Goal: Task Accomplishment & Management: Complete application form

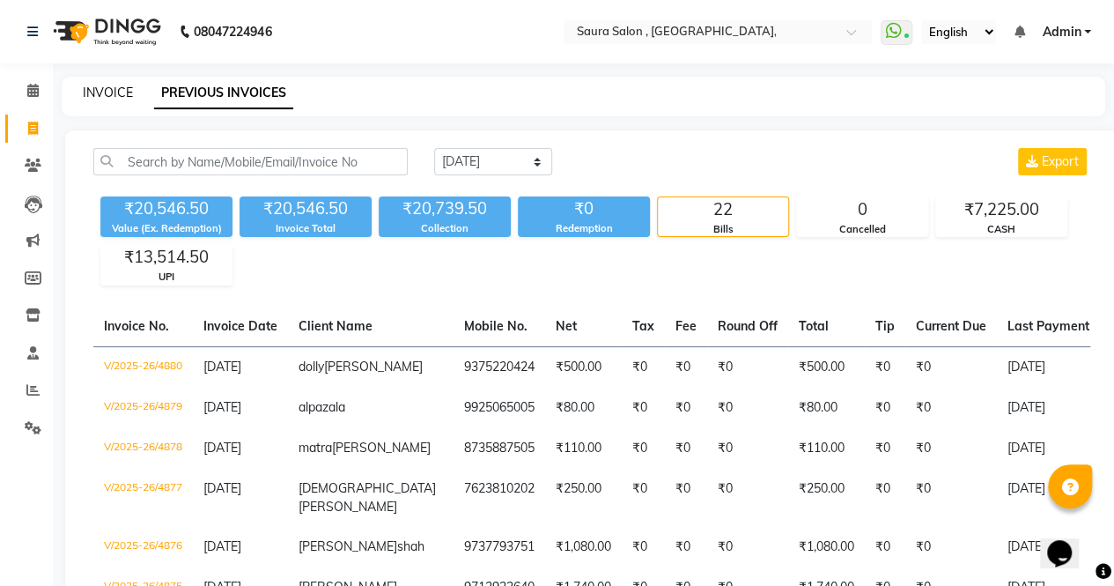
click at [113, 94] on link "INVOICE" at bounding box center [108, 93] width 50 height 16
select select "service"
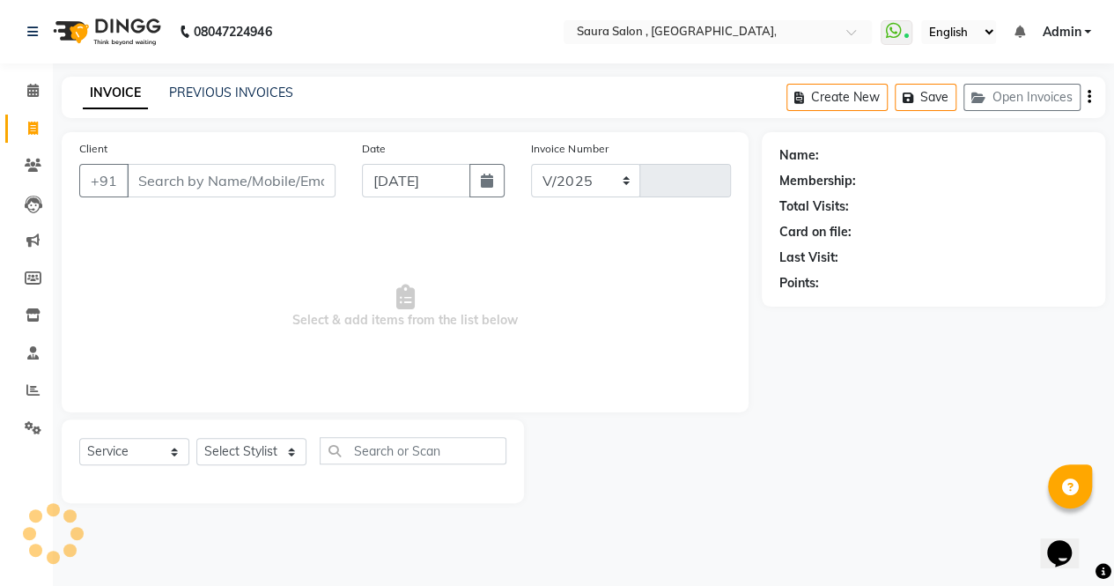
select select "6963"
type input "4881"
click at [147, 184] on input "Client" at bounding box center [233, 180] width 212 height 33
select select "57428"
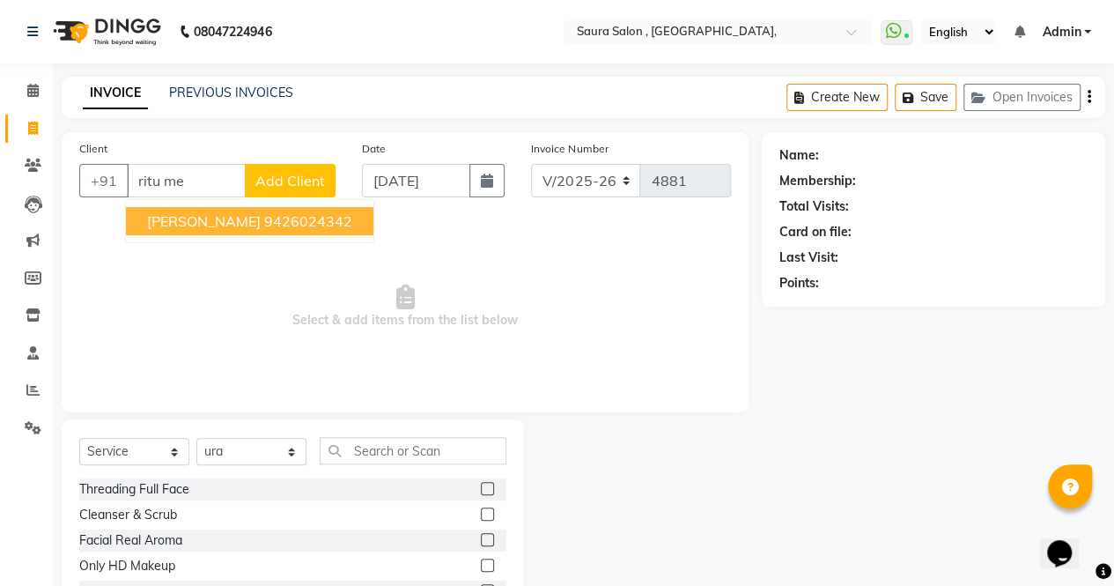
click at [264, 224] on ngb-highlight "9426024342" at bounding box center [308, 221] width 88 height 18
type input "9426024342"
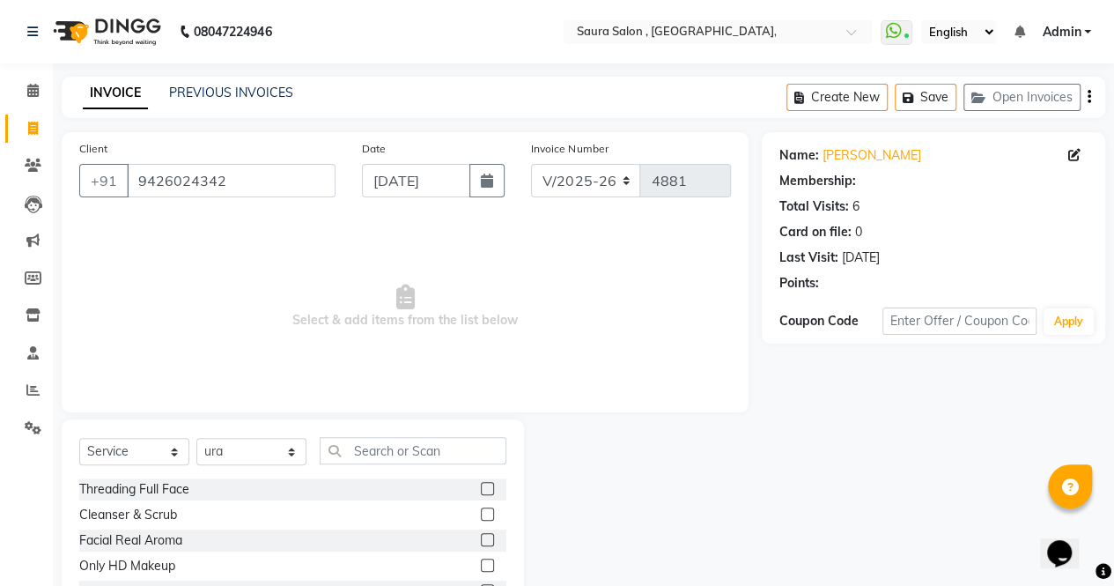
click at [225, 466] on div "Select Service Product Membership Package Voucher Prepaid Gift Card Select Styl…" at bounding box center [292, 457] width 427 height 41
select select "1: Object"
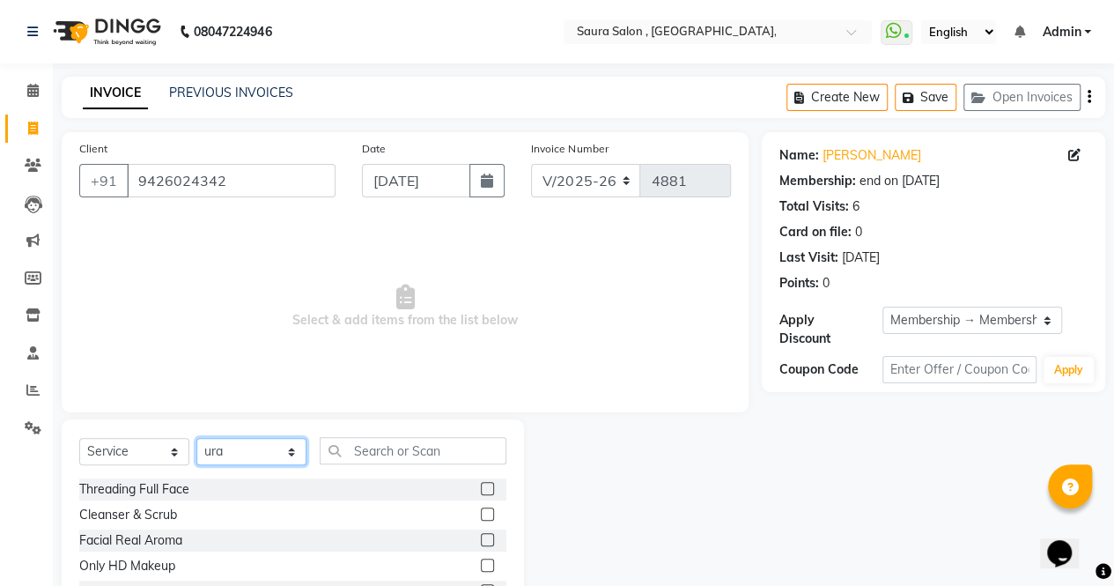
click at [225, 454] on select "Select Stylist archana asha [PERSON_NAME] deepika [PERSON_NAME] [PERSON_NAME] […" at bounding box center [251, 451] width 110 height 27
select select "82271"
click at [196, 438] on select "Select Stylist archana asha [PERSON_NAME] deepika [PERSON_NAME] [PERSON_NAME] […" at bounding box center [251, 451] width 110 height 27
click at [349, 461] on input "text" at bounding box center [413, 450] width 187 height 27
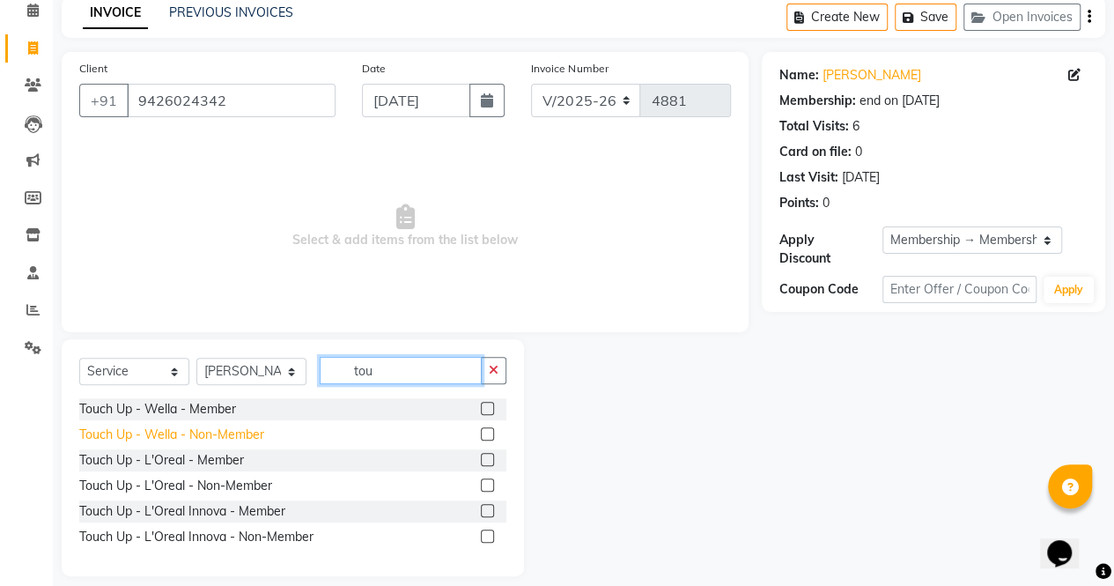
scroll to position [96, 0]
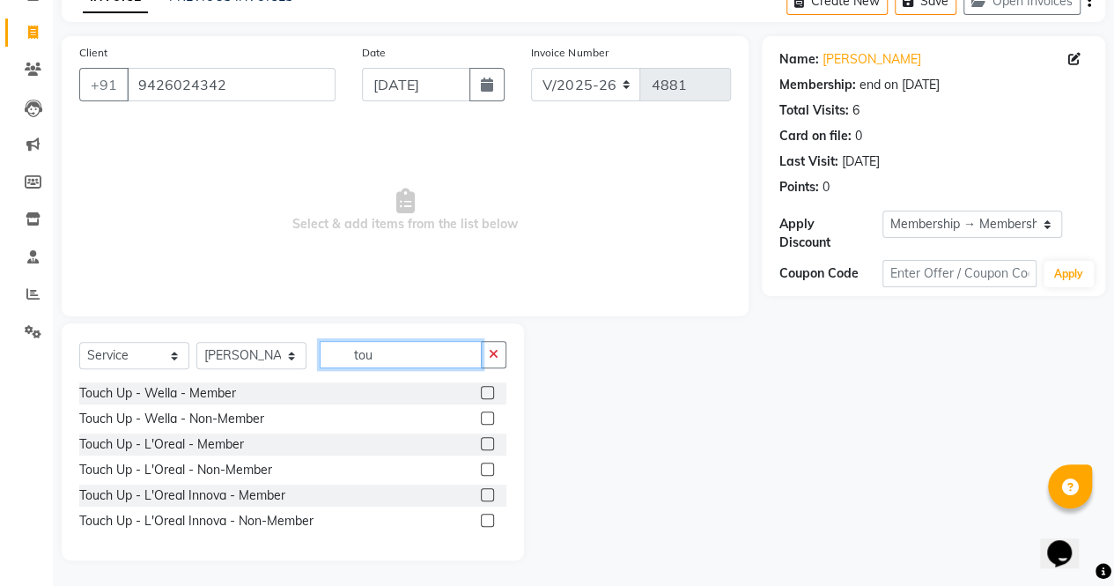
type input "tou"
click at [489, 441] on label at bounding box center [487, 443] width 13 height 13
click at [489, 441] on input "checkbox" at bounding box center [486, 444] width 11 height 11
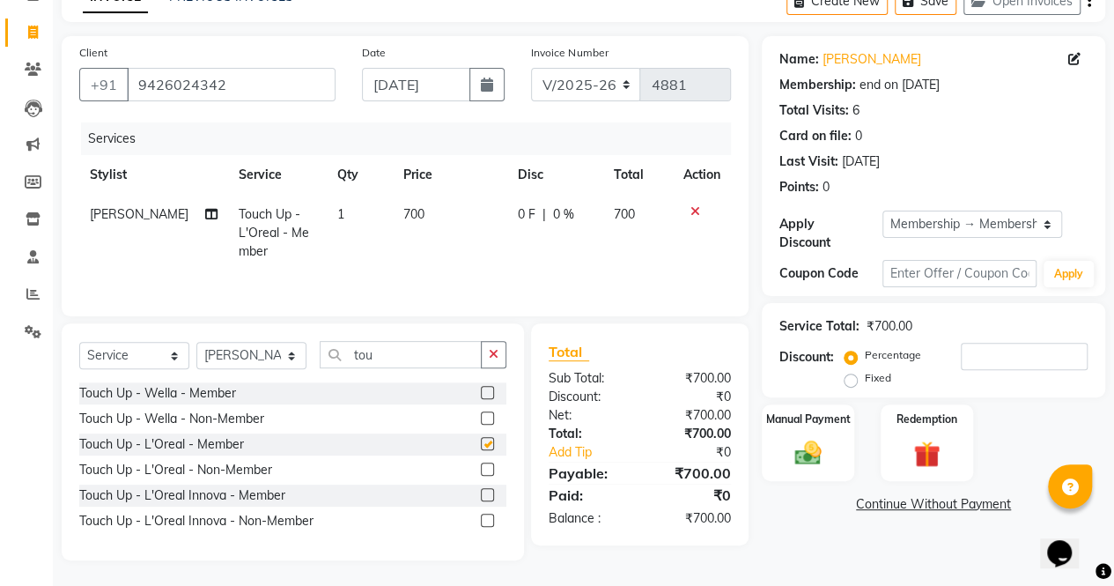
checkbox input "false"
click at [392, 355] on input "tou" at bounding box center [401, 354] width 162 height 27
type input "t"
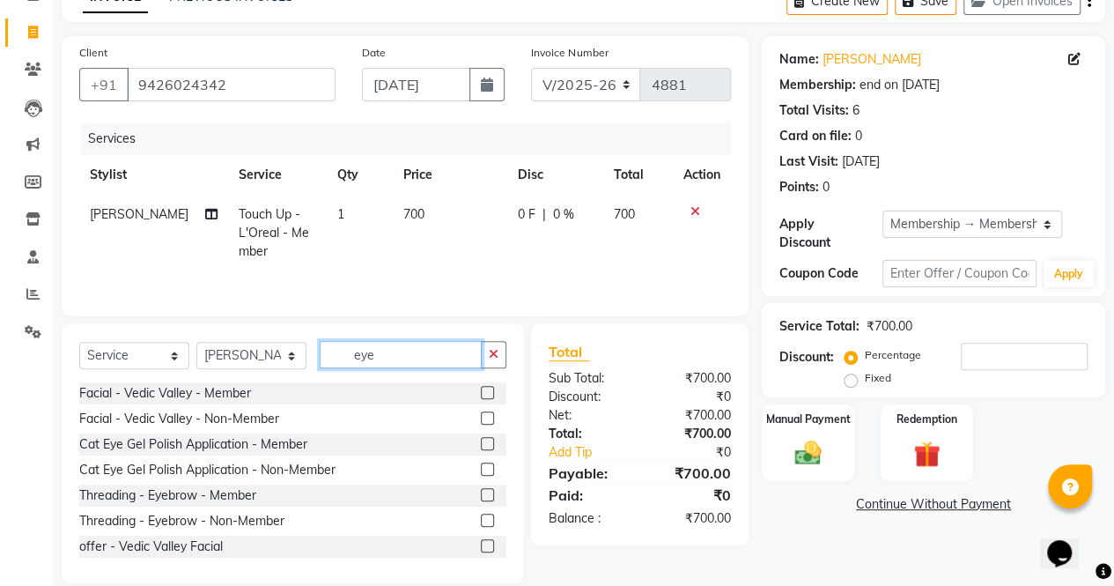
scroll to position [81, 0]
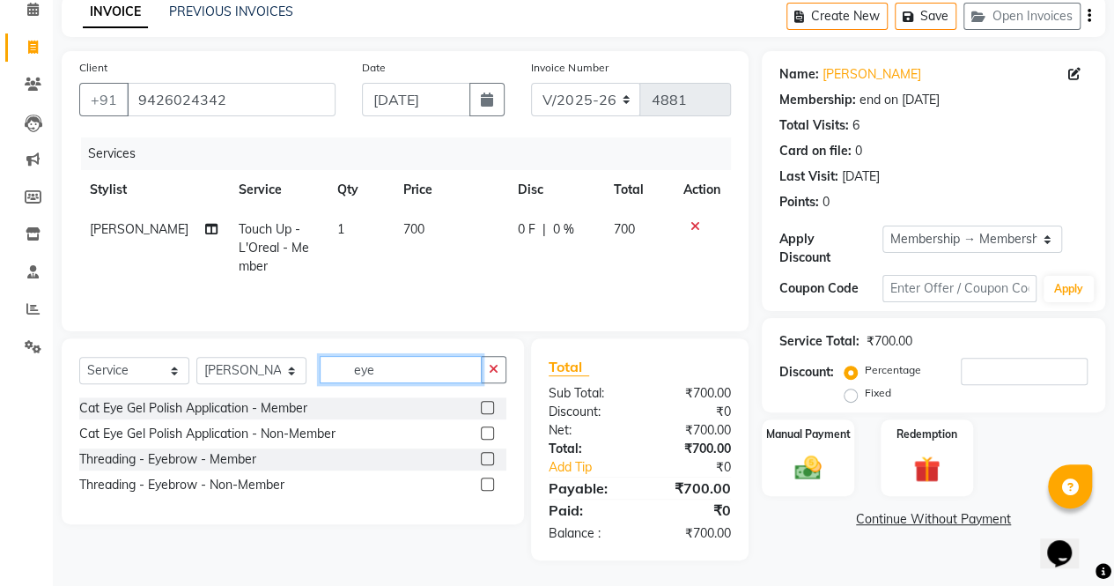
type input "eye"
click at [489, 457] on label at bounding box center [487, 458] width 13 height 13
click at [489, 457] on input "checkbox" at bounding box center [486, 459] width 11 height 11
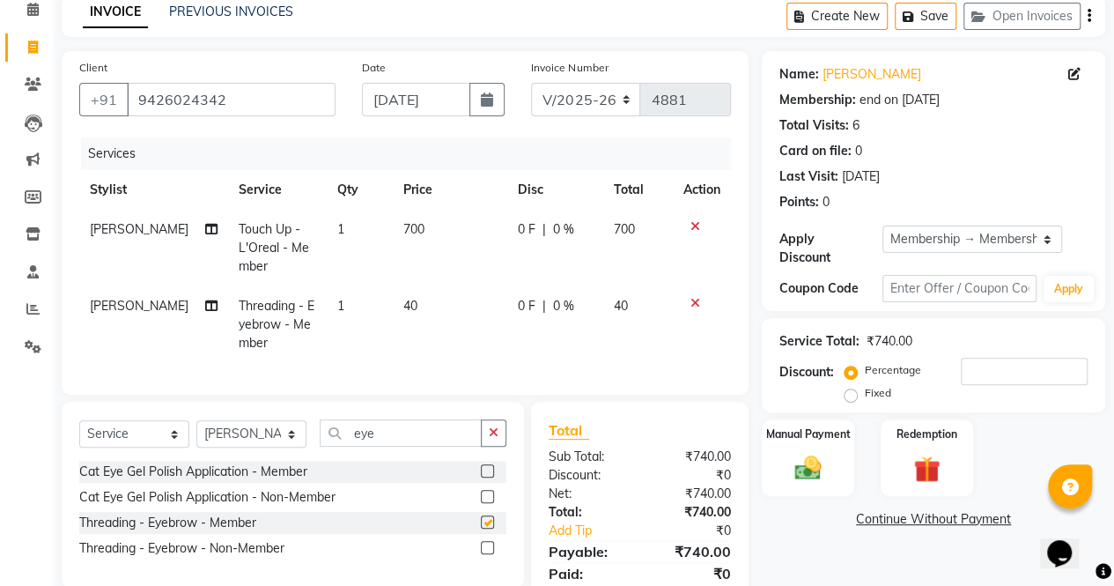
checkbox input "false"
click at [436, 447] on input "eye" at bounding box center [401, 432] width 162 height 27
type input "e"
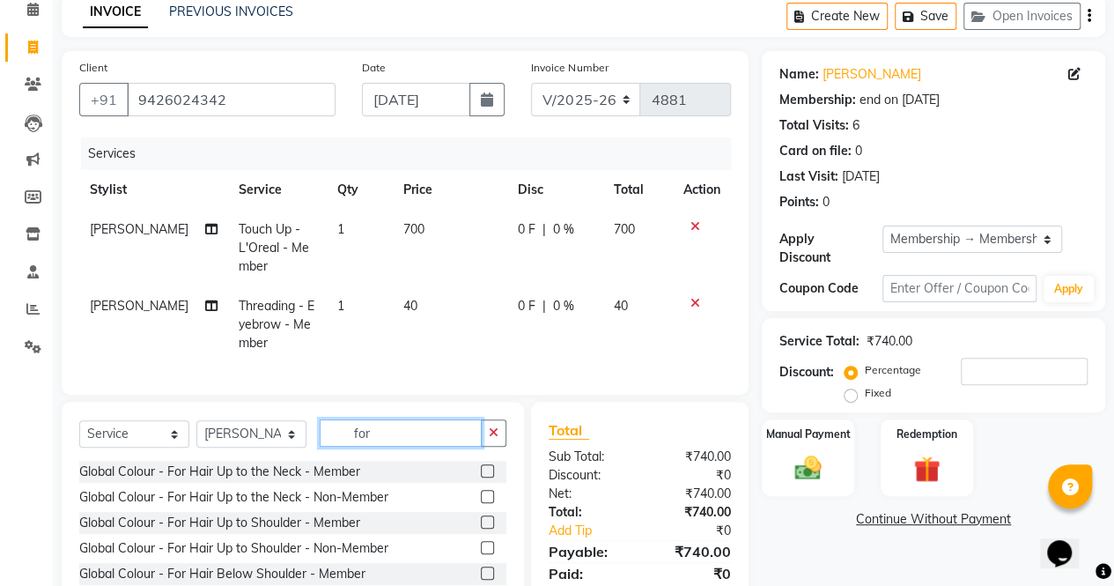
scroll to position [0, 0]
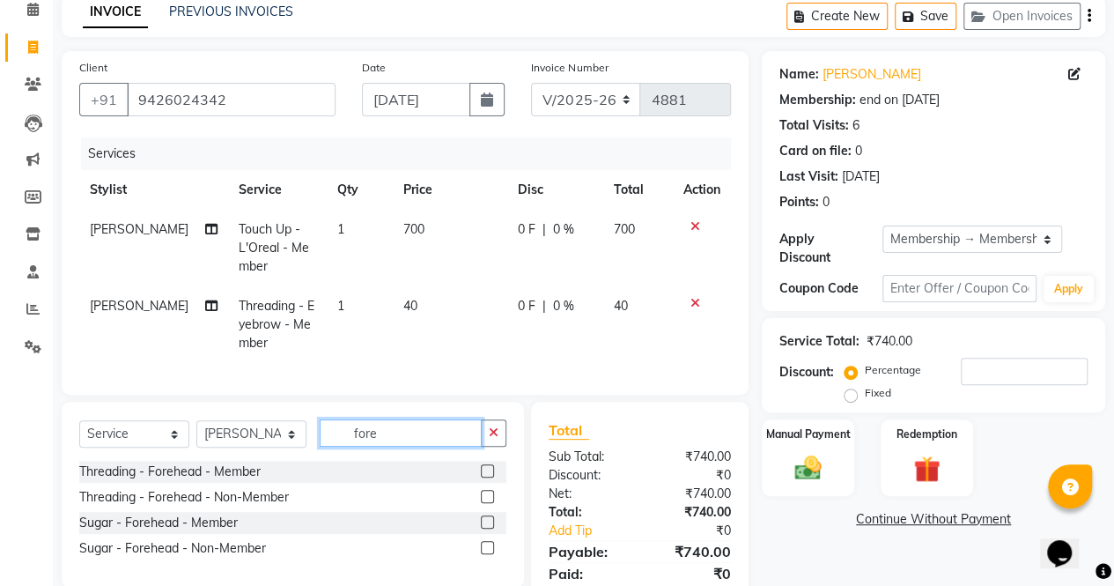
type input "fore"
click at [488, 477] on label at bounding box center [487, 470] width 13 height 13
click at [488, 477] on input "checkbox" at bounding box center [486, 471] width 11 height 11
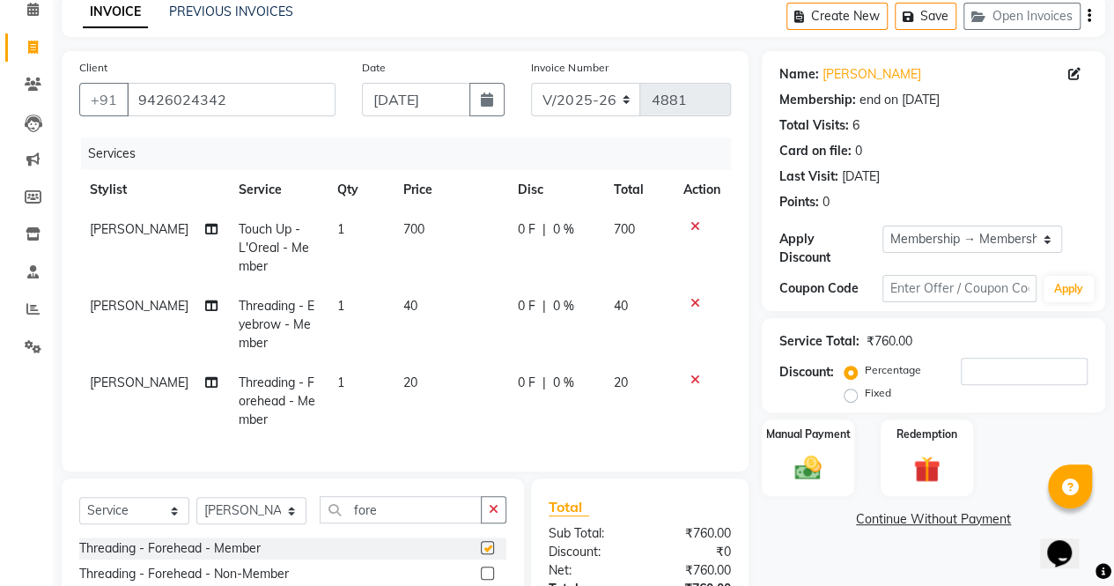
checkbox input "false"
click at [280, 520] on select "Select Stylist archana asha [PERSON_NAME] deepika [PERSON_NAME] [PERSON_NAME] […" at bounding box center [251, 510] width 110 height 27
select select "67661"
click at [196, 510] on select "Select Stylist archana asha [PERSON_NAME] deepika [PERSON_NAME] [PERSON_NAME] […" at bounding box center [251, 510] width 110 height 27
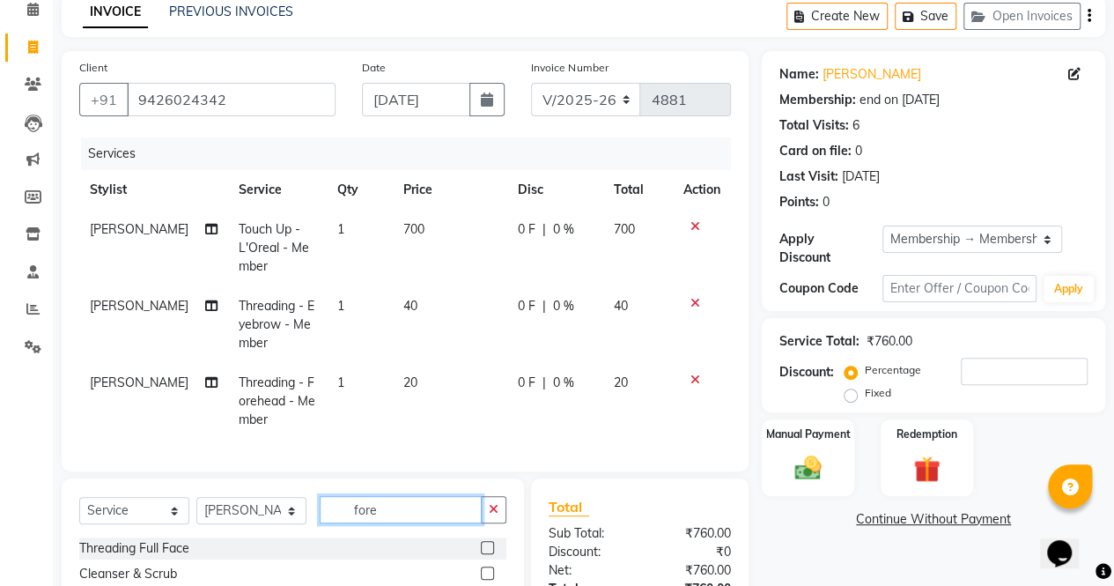
click at [424, 515] on input "fore" at bounding box center [401, 509] width 162 height 27
type input "f"
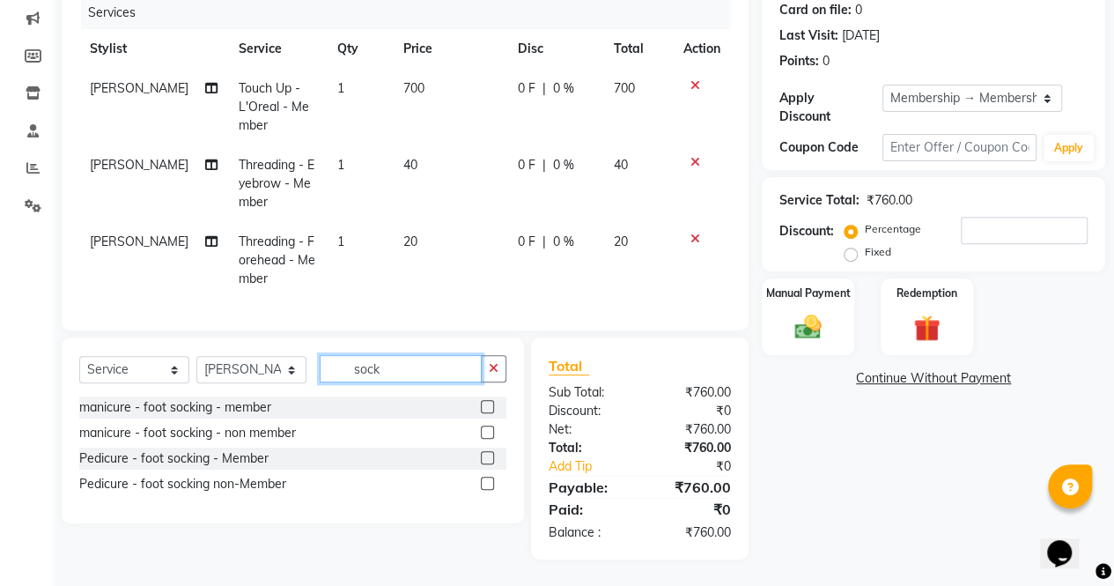
scroll to position [234, 0]
type input "sock"
click at [486, 409] on label at bounding box center [487, 406] width 13 height 13
click at [486, 409] on input "checkbox" at bounding box center [486, 407] width 11 height 11
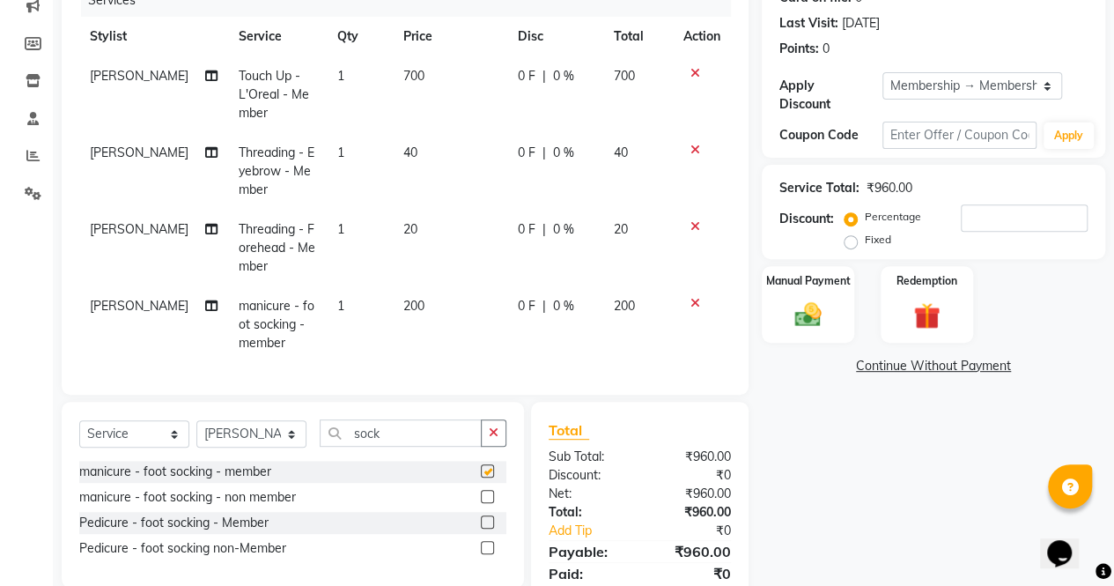
checkbox input "false"
click at [485, 528] on label at bounding box center [487, 521] width 13 height 13
click at [485, 528] on input "checkbox" at bounding box center [486, 522] width 11 height 11
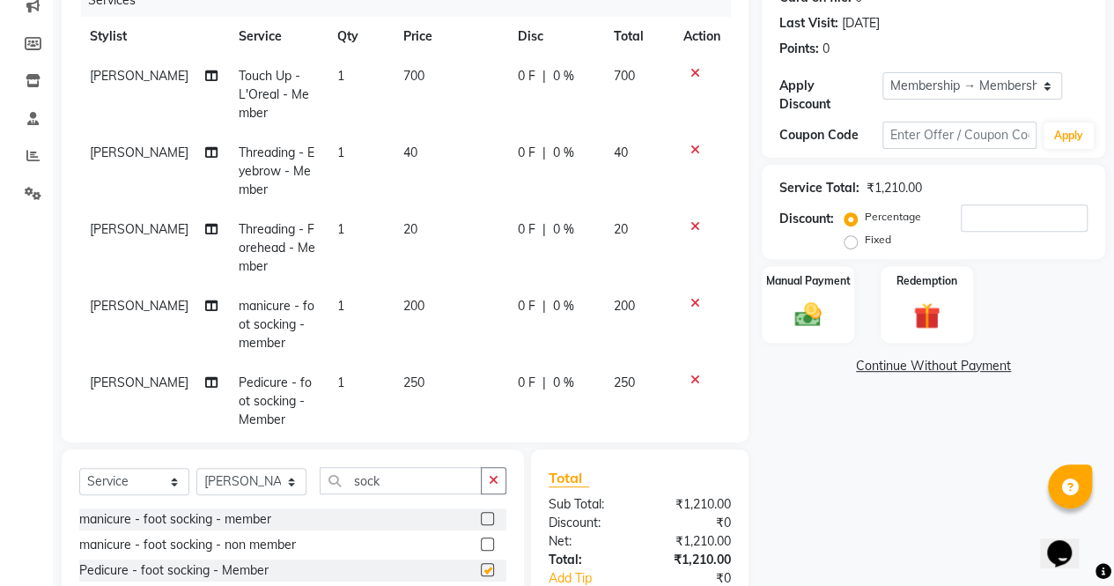
checkbox input "false"
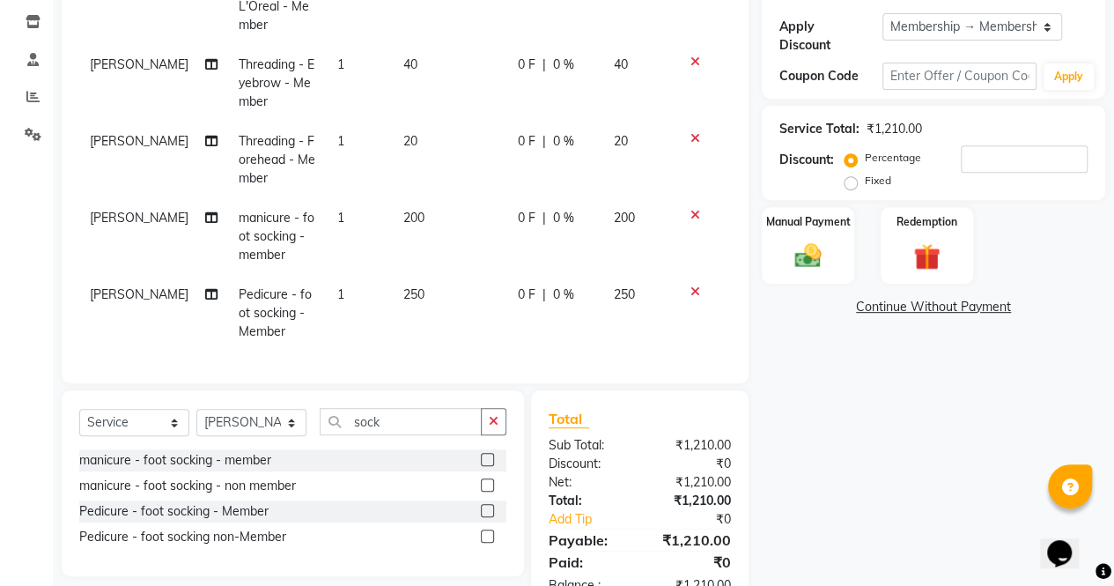
scroll to position [344, 0]
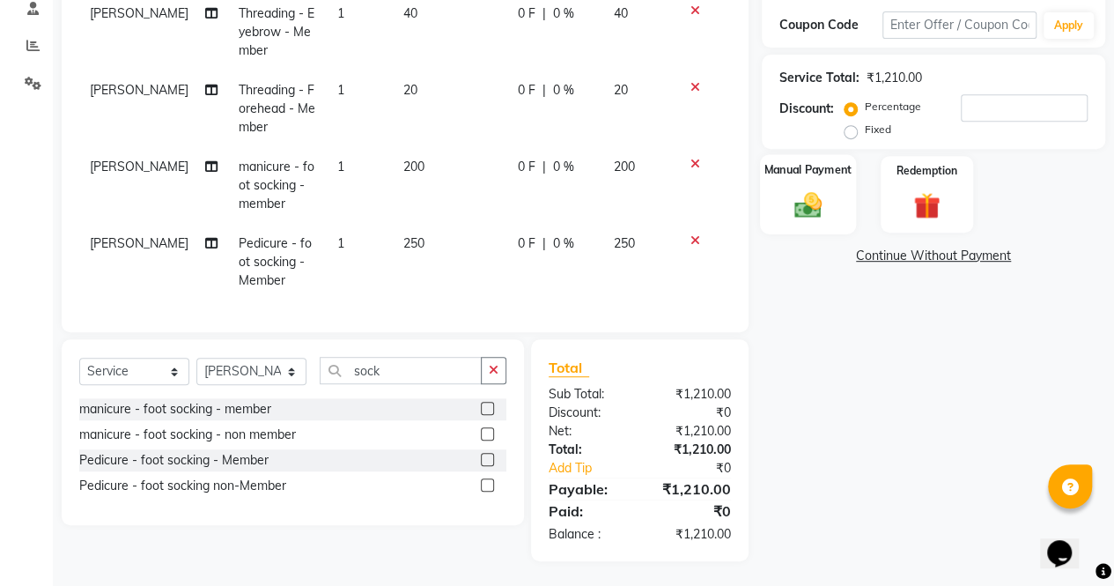
click at [805, 177] on label "Manual Payment" at bounding box center [808, 169] width 88 height 17
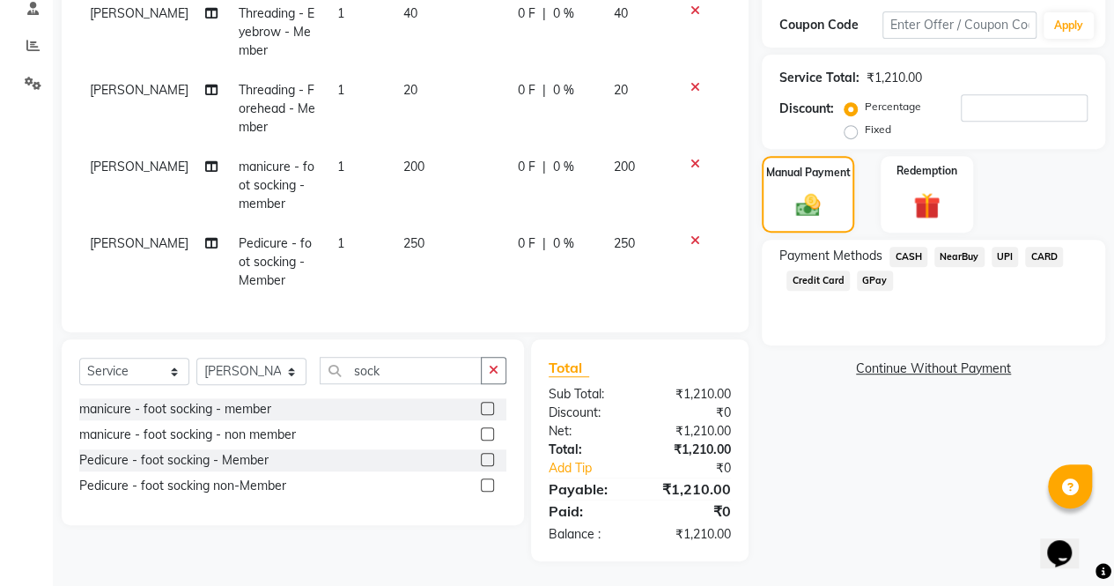
click at [907, 258] on span "CASH" at bounding box center [908, 257] width 38 height 20
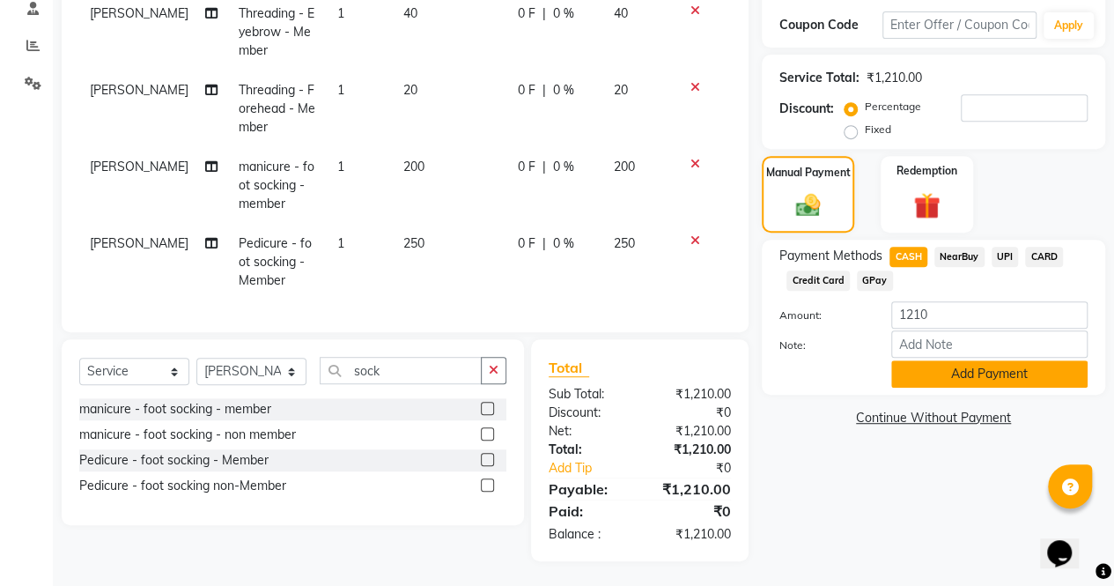
click at [992, 371] on button "Add Payment" at bounding box center [989, 373] width 196 height 27
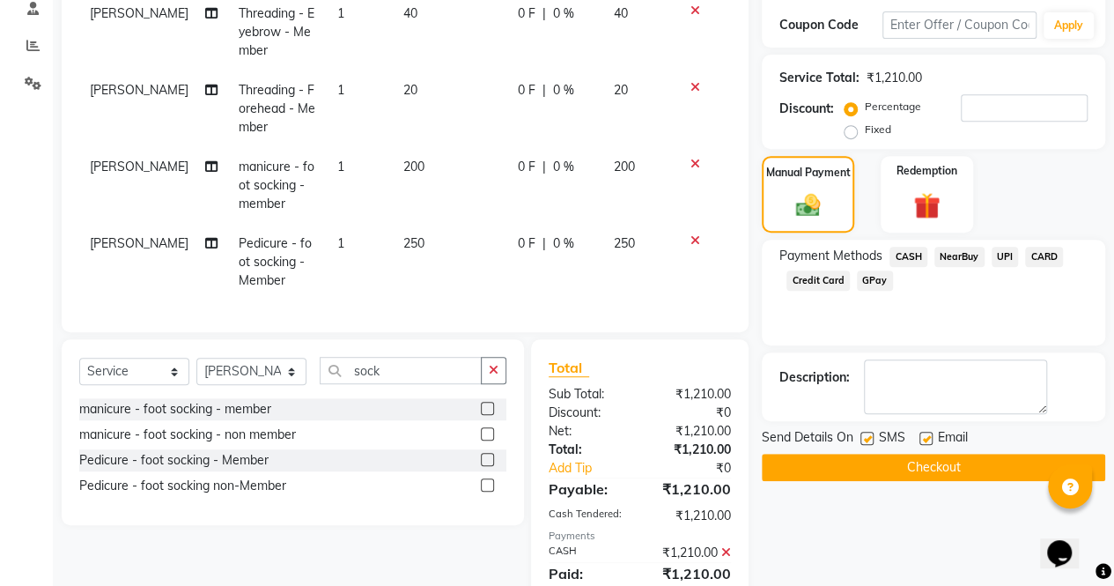
click at [956, 473] on button "Checkout" at bounding box center [933, 467] width 343 height 27
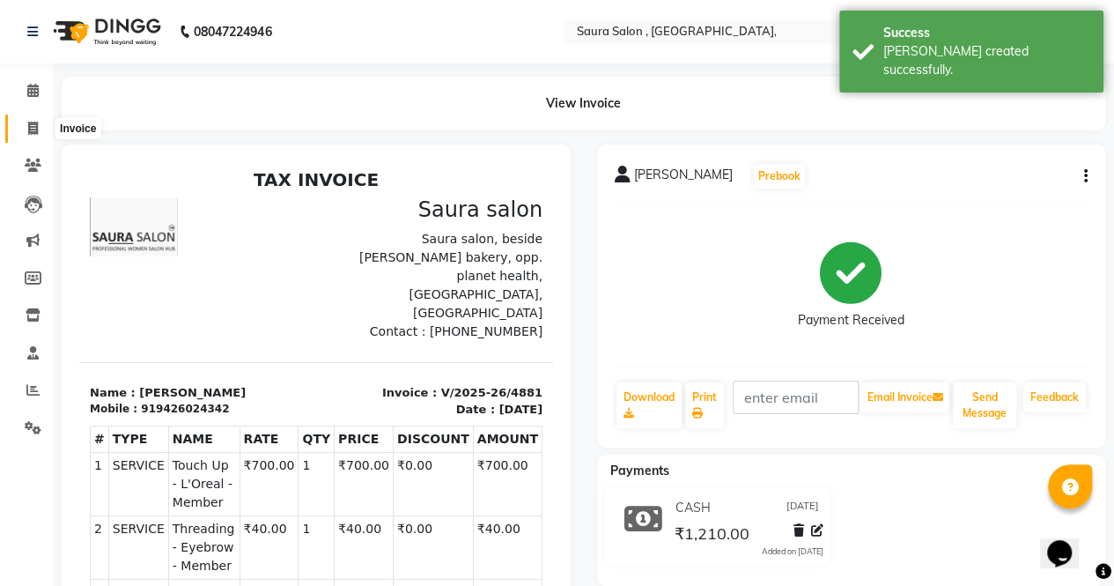
click at [32, 126] on icon at bounding box center [33, 128] width 10 height 13
select select "service"
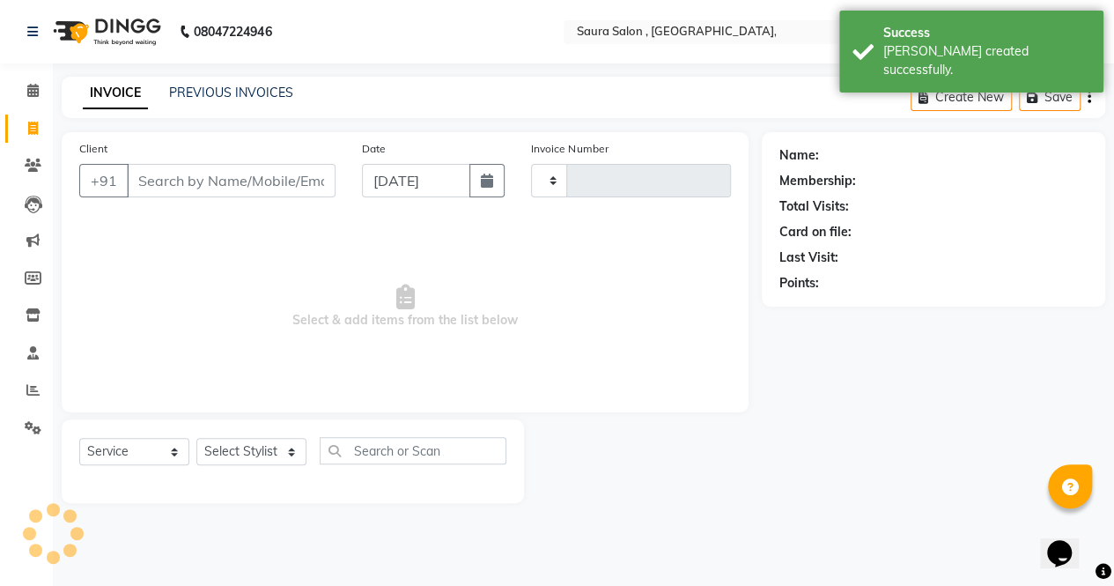
type input "4882"
select select "6963"
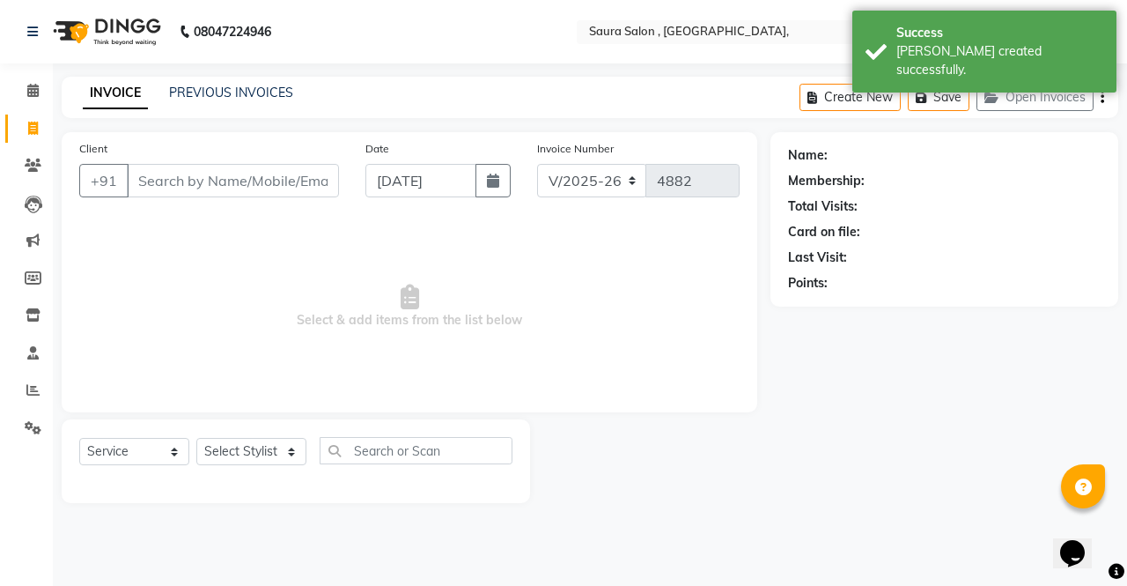
select select "57428"
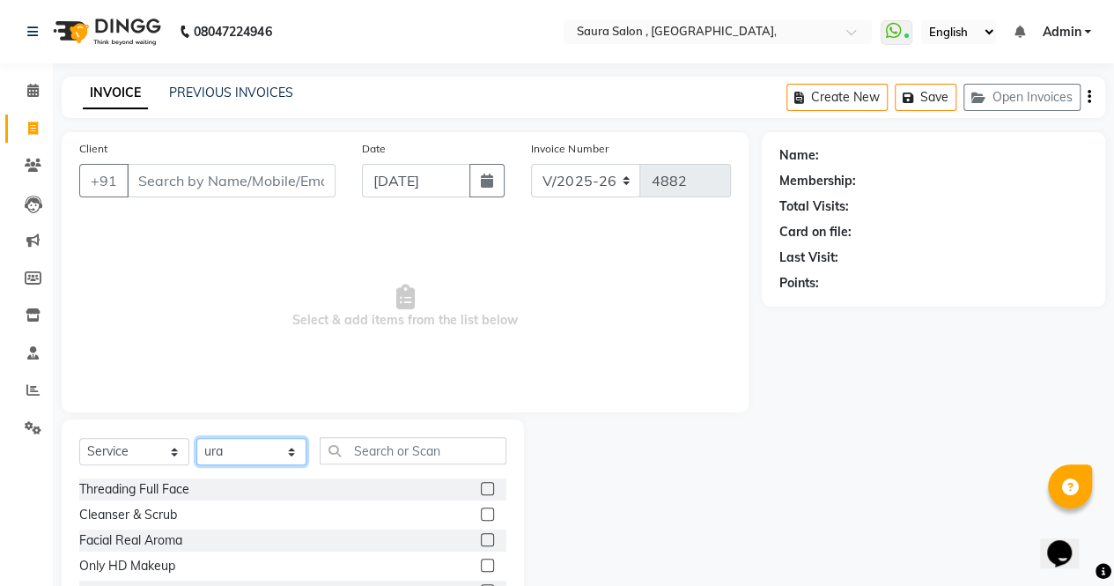
click at [287, 444] on select "Select Stylist archana asha [PERSON_NAME] deepika [PERSON_NAME] [PERSON_NAME] […" at bounding box center [251, 451] width 110 height 27
click at [164, 186] on input "Client" at bounding box center [231, 180] width 209 height 33
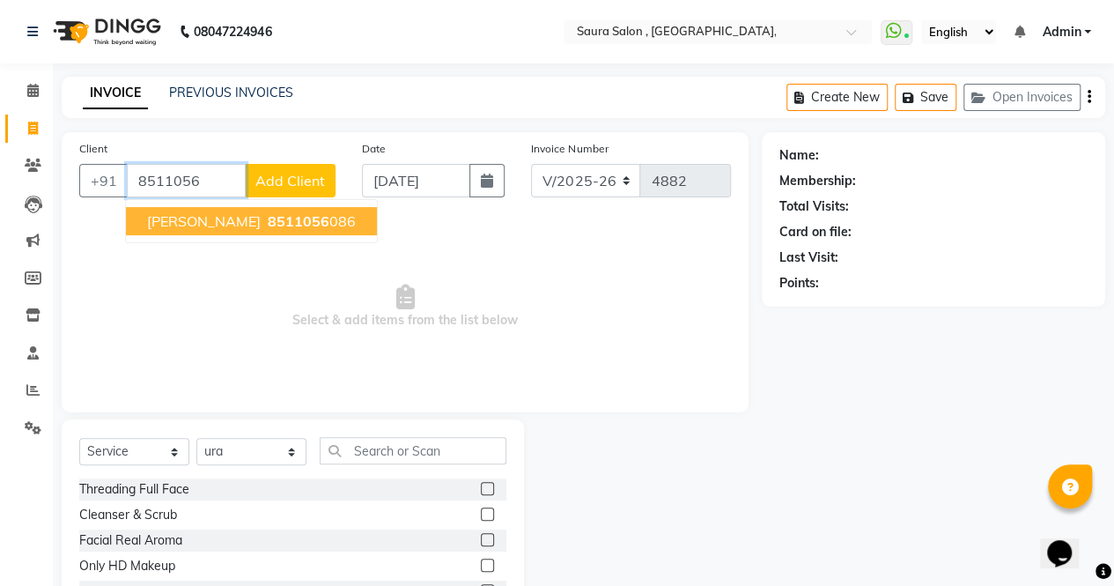
click at [268, 218] on span "8511056" at bounding box center [299, 221] width 62 height 18
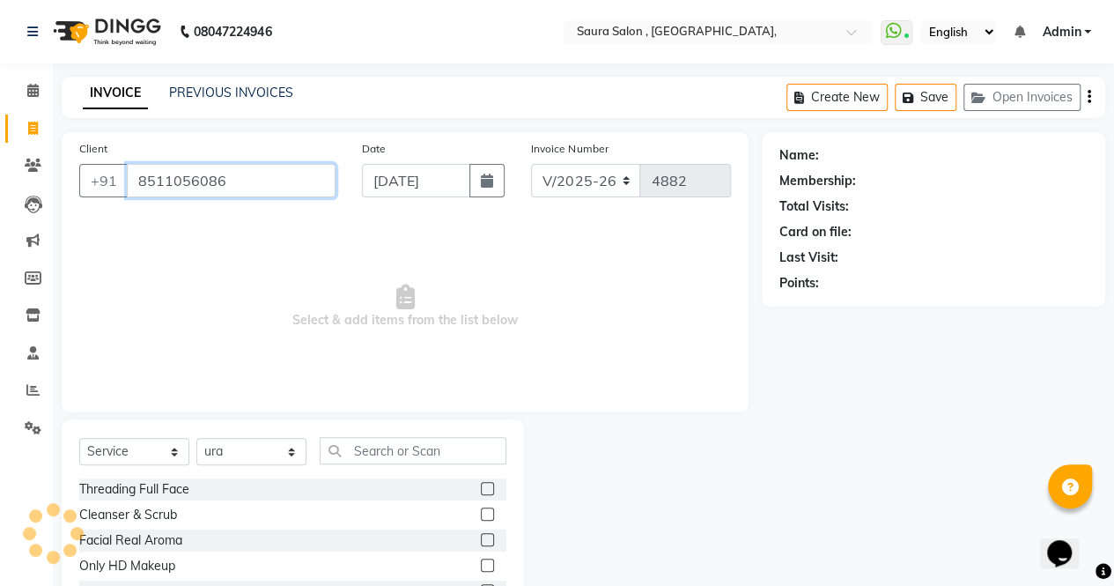
type input "8511056086"
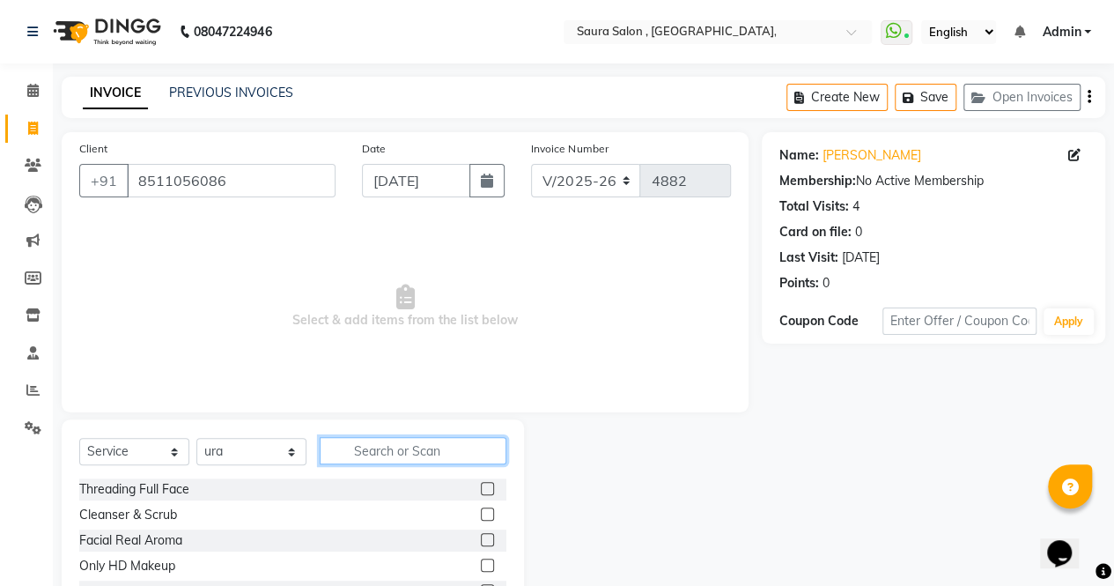
click at [365, 451] on input "text" at bounding box center [413, 450] width 187 height 27
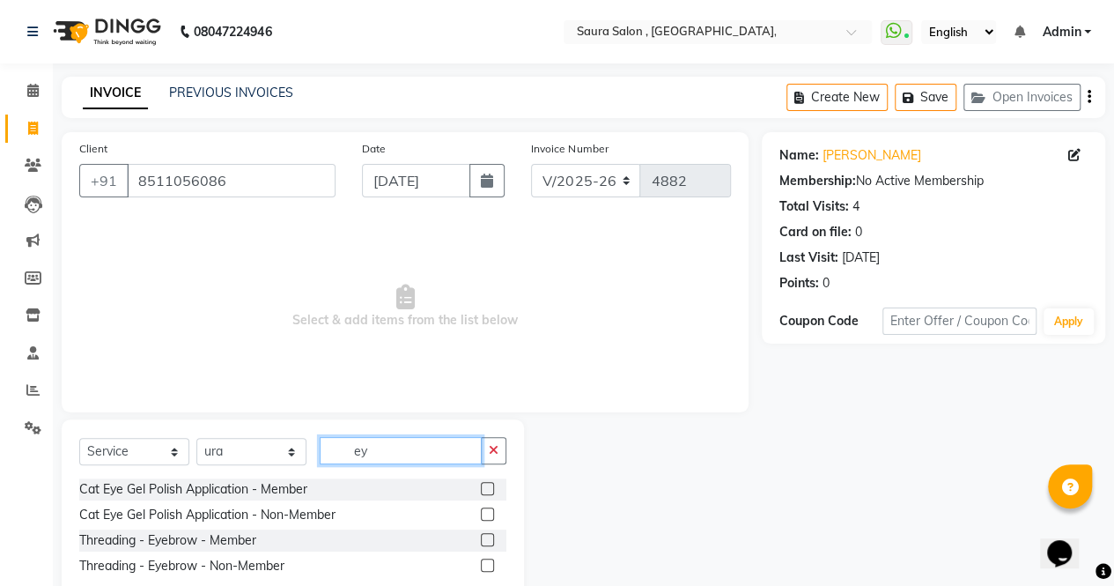
type input "e"
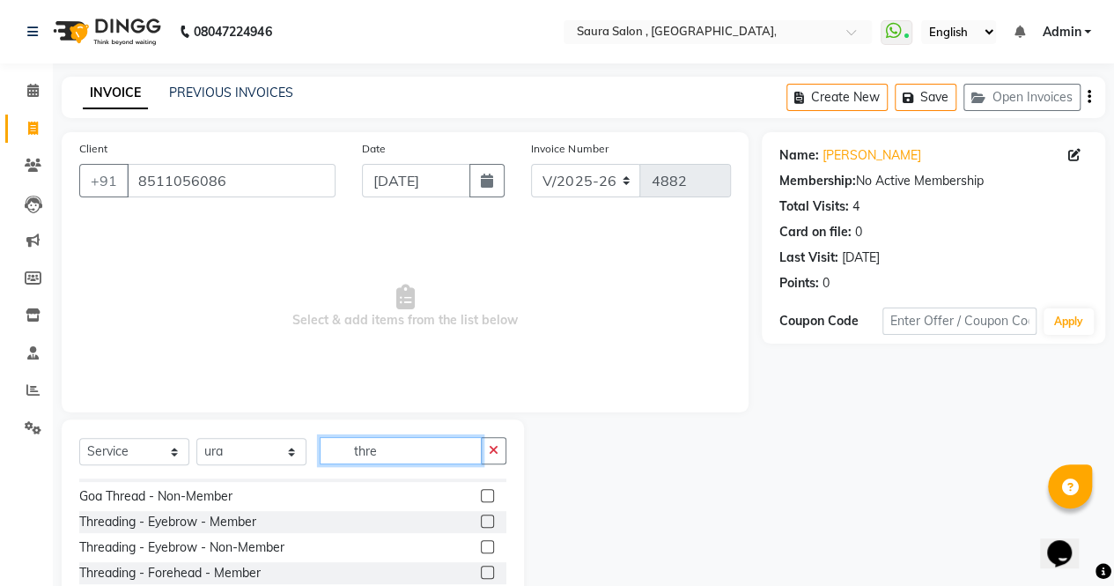
scroll to position [75, 0]
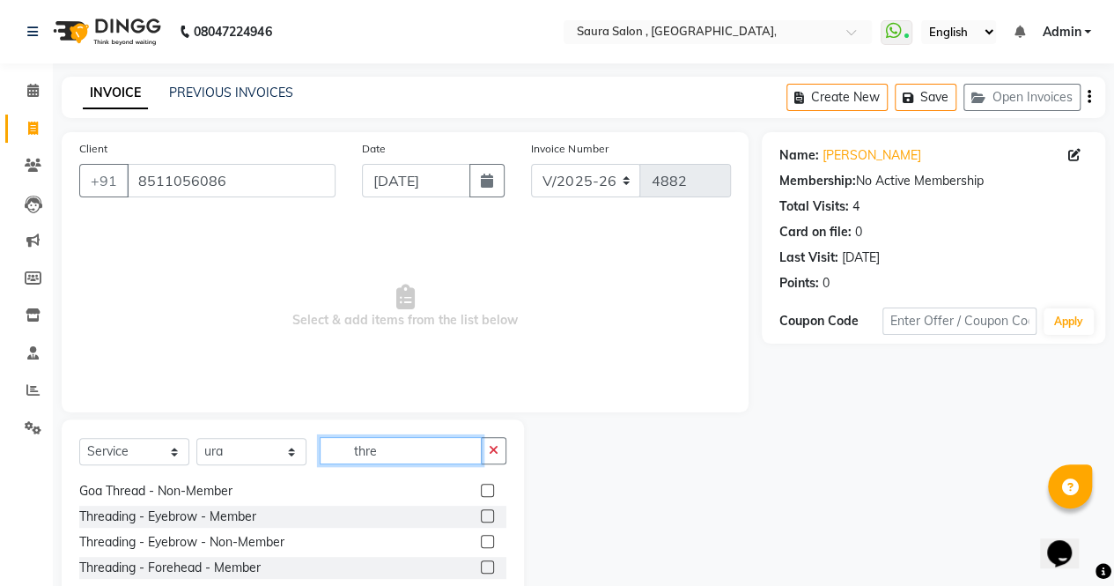
type input "thre"
click at [481, 542] on label at bounding box center [487, 541] width 13 height 13
click at [481, 542] on input "checkbox" at bounding box center [486, 541] width 11 height 11
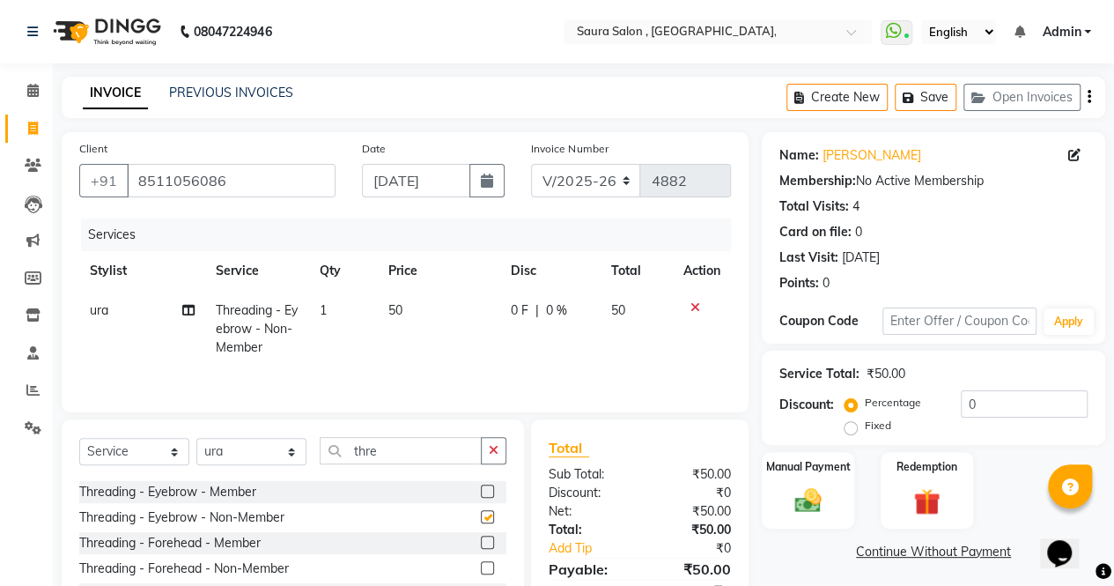
checkbox input "false"
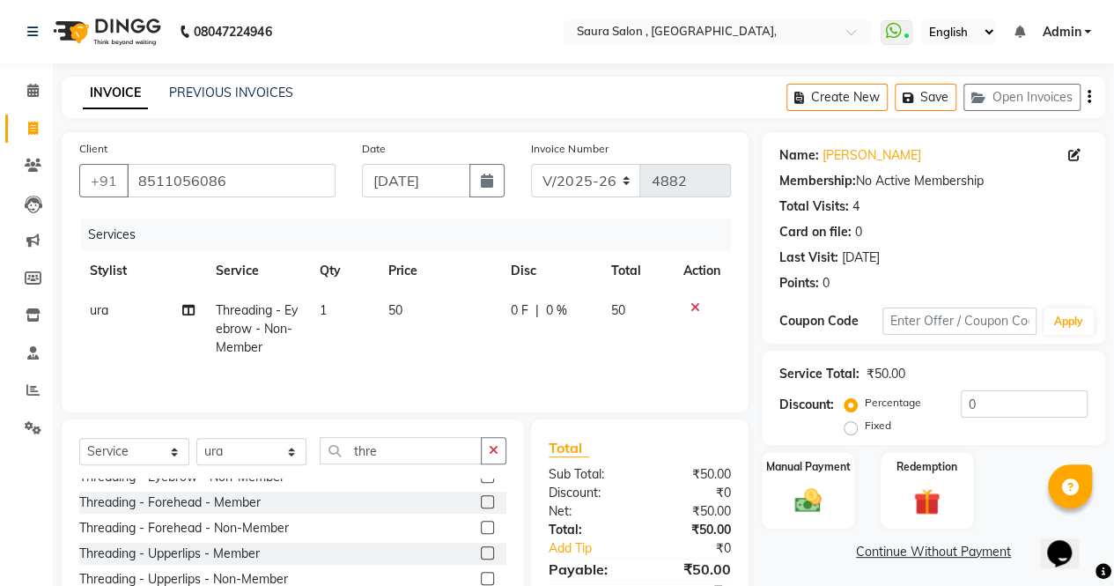
scroll to position [140, 0]
click at [481, 524] on label at bounding box center [487, 526] width 13 height 13
click at [481, 524] on input "checkbox" at bounding box center [486, 527] width 11 height 11
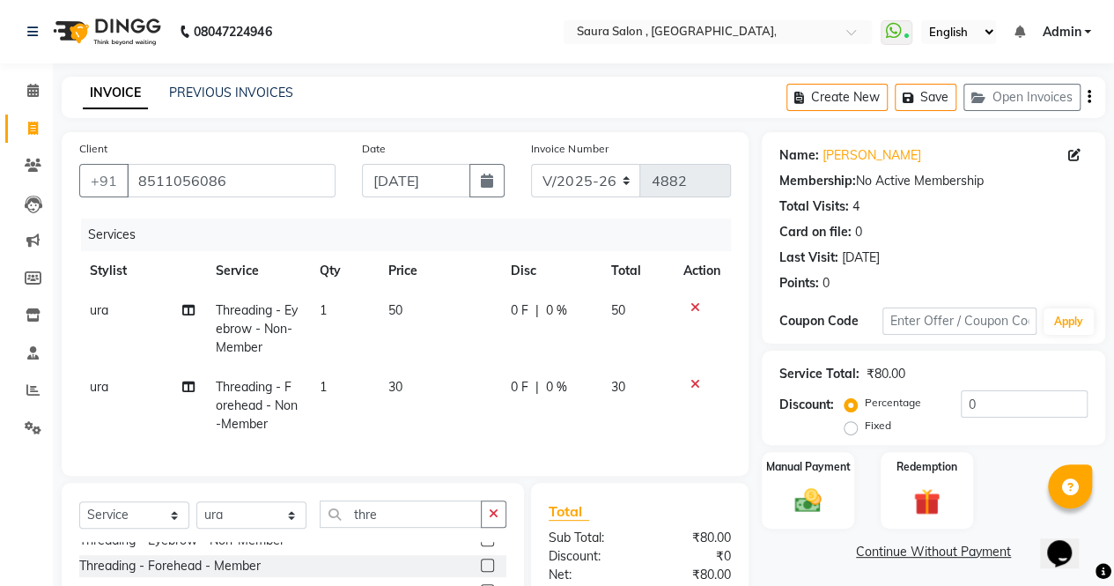
checkbox input "false"
click at [481, 569] on label at bounding box center [487, 562] width 13 height 13
click at [481, 569] on input "checkbox" at bounding box center [486, 562] width 11 height 11
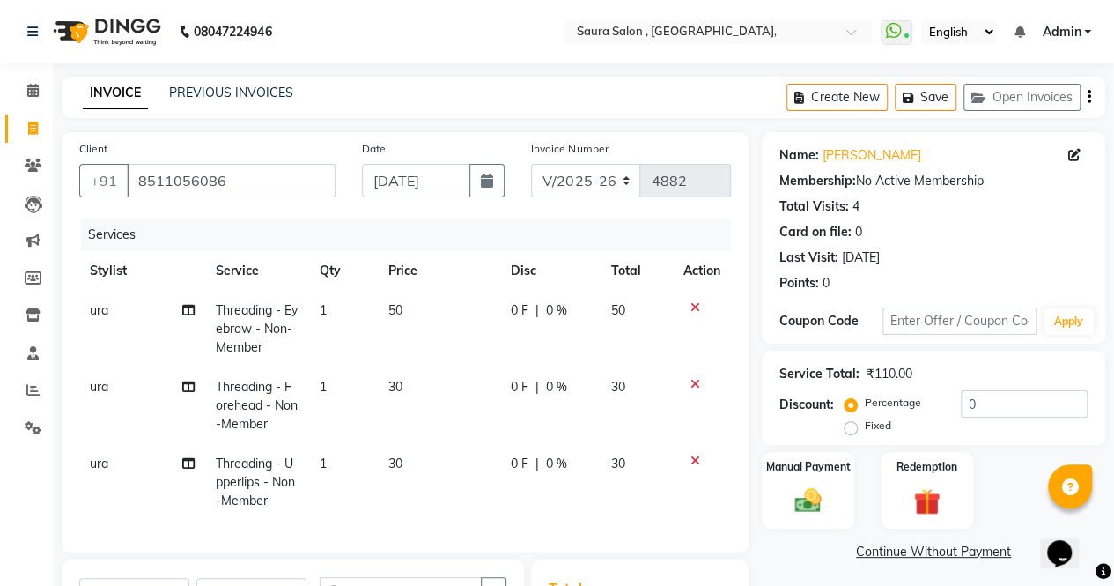
checkbox input "false"
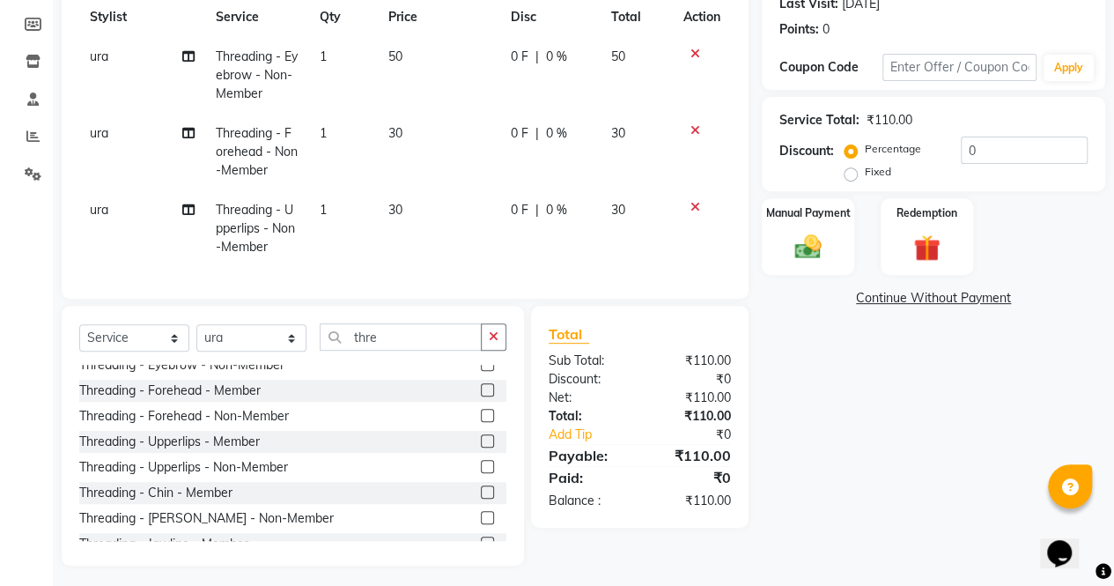
scroll to position [137, 0]
click at [293, 351] on select "Select Stylist archana asha [PERSON_NAME] deepika [PERSON_NAME] [PERSON_NAME] […" at bounding box center [251, 337] width 110 height 27
select select "76377"
click at [196, 337] on select "Select Stylist archana asha [PERSON_NAME] deepika [PERSON_NAME] [PERSON_NAME] […" at bounding box center [251, 337] width 110 height 27
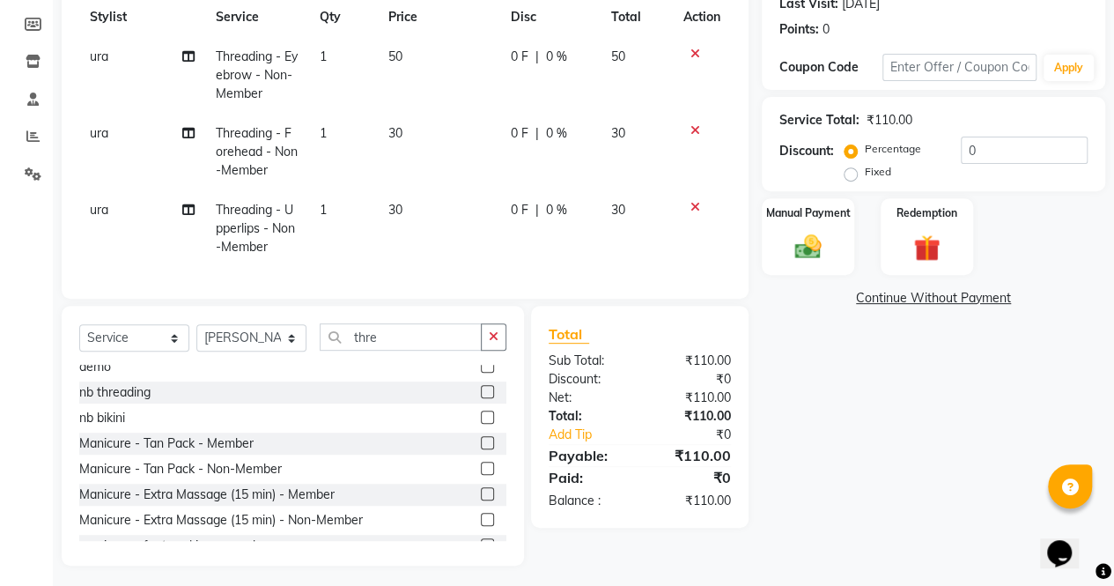
click at [99, 66] on td "ura" at bounding box center [142, 75] width 126 height 77
select select "57428"
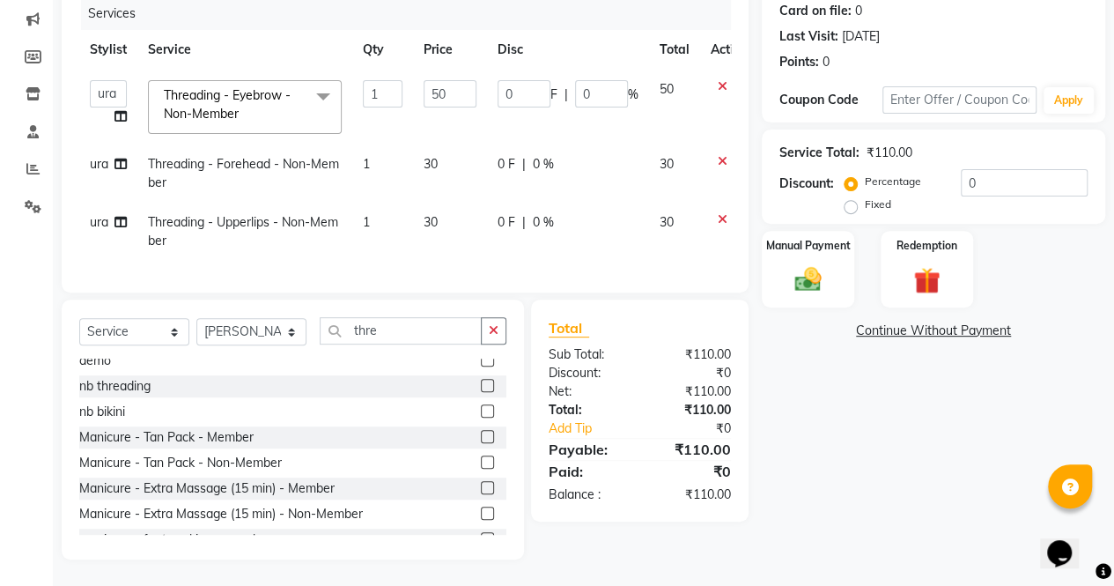
scroll to position [233, 0]
click at [110, 80] on select "archana asha [PERSON_NAME] deepika [PERSON_NAME] [PERSON_NAME] [PERSON_NAME] kh…" at bounding box center [108, 93] width 37 height 27
select select "76377"
click at [97, 156] on span "ura" at bounding box center [99, 164] width 18 height 16
select select "57428"
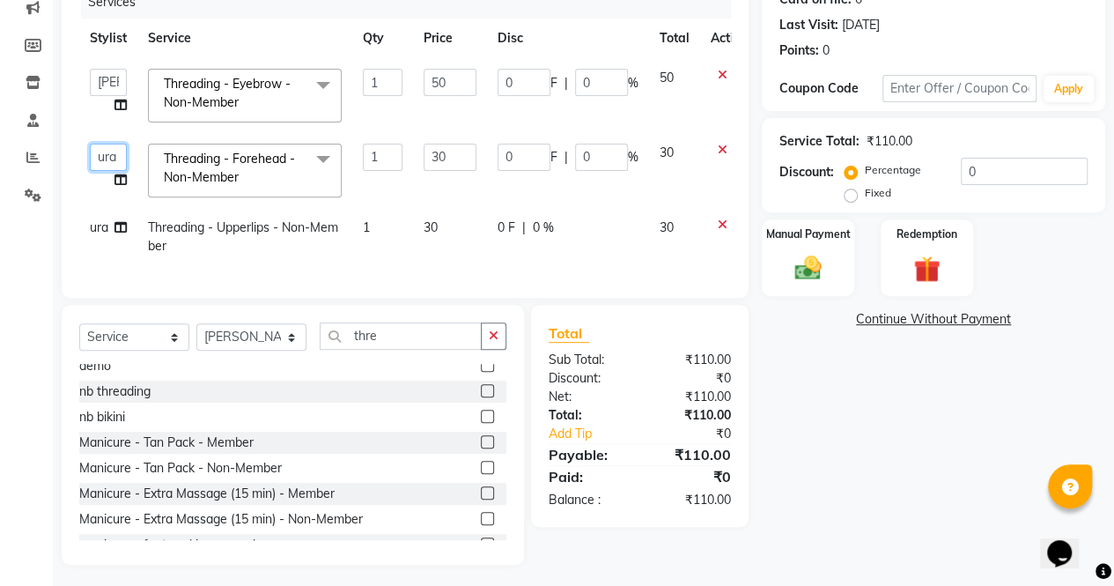
click at [99, 151] on select "archana asha [PERSON_NAME] deepika [PERSON_NAME] [PERSON_NAME] [PERSON_NAME] kh…" at bounding box center [108, 157] width 37 height 27
select select "76377"
click at [97, 223] on span "ura" at bounding box center [99, 227] width 18 height 16
select select "57428"
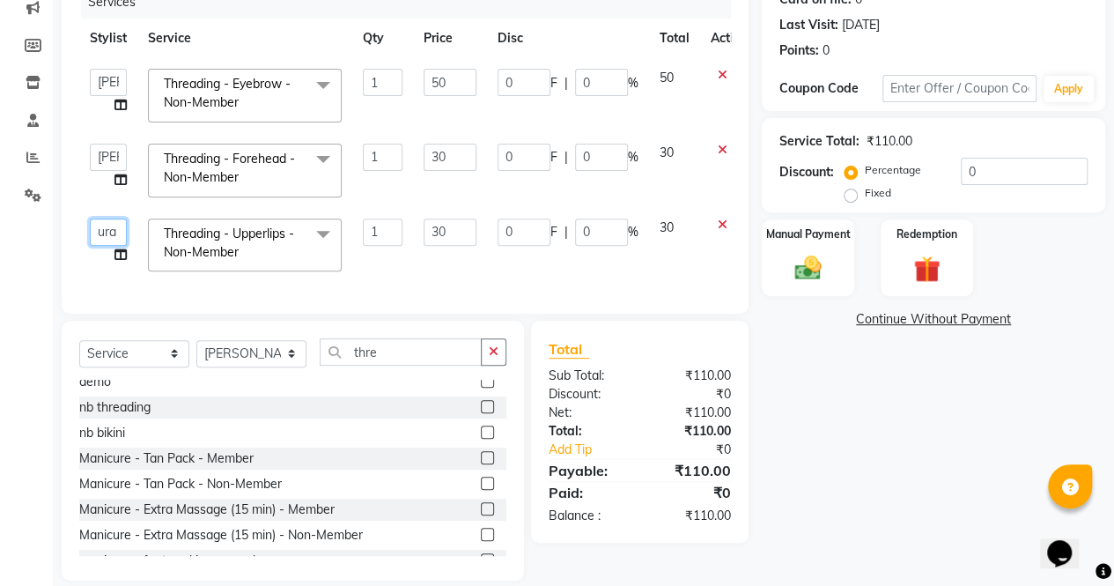
click at [97, 223] on select "archana asha [PERSON_NAME] deepika [PERSON_NAME] [PERSON_NAME] [PERSON_NAME] kh…" at bounding box center [108, 231] width 37 height 27
select select "76377"
click at [817, 291] on div "Manual Payment" at bounding box center [808, 258] width 96 height 80
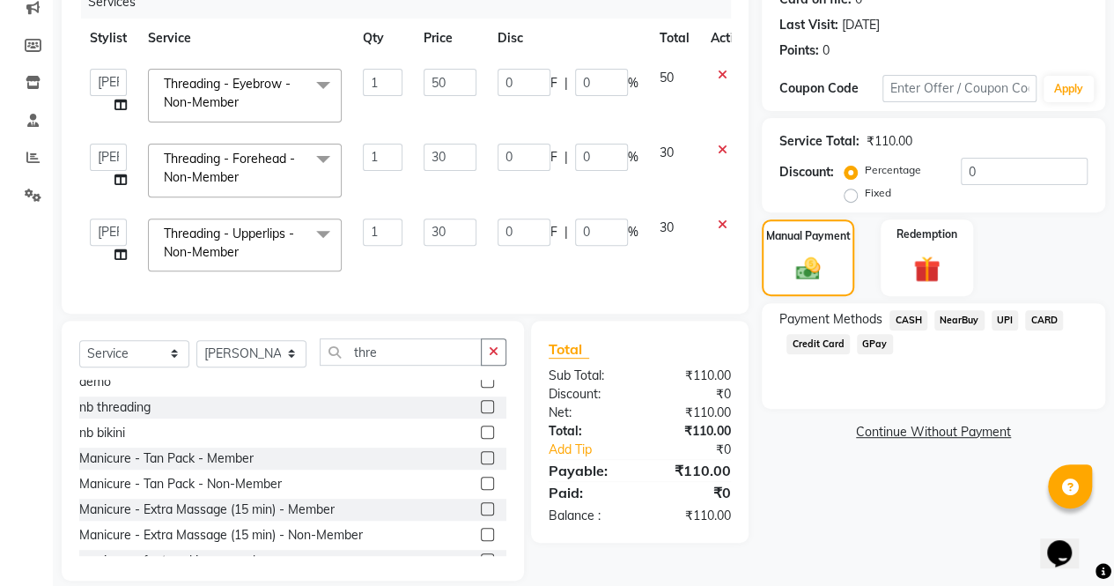
click at [912, 318] on span "CASH" at bounding box center [908, 320] width 38 height 20
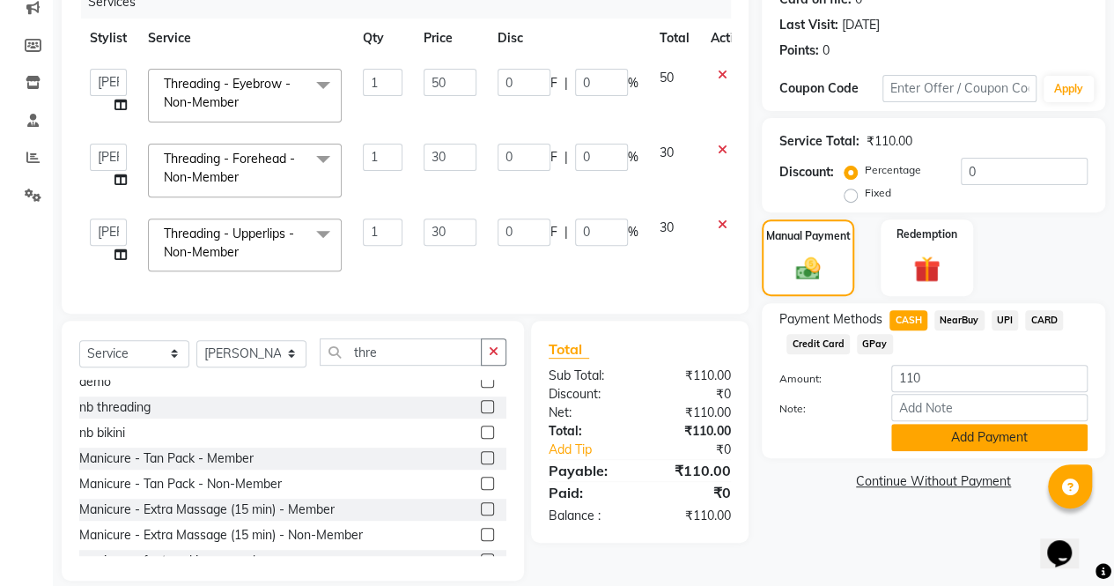
click at [931, 437] on button "Add Payment" at bounding box center [989, 437] width 196 height 27
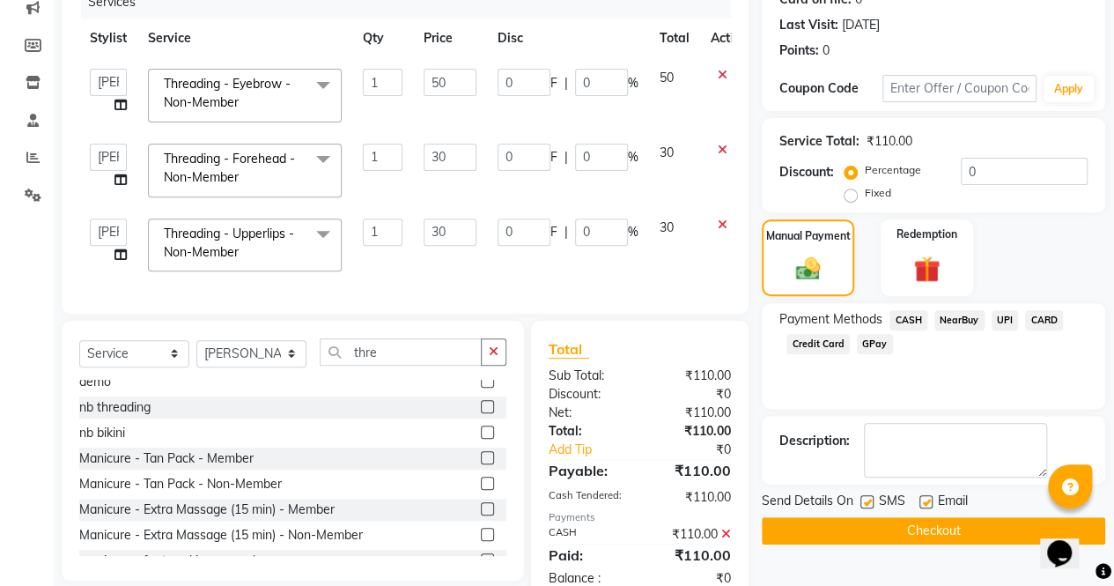
click at [882, 536] on button "Checkout" at bounding box center [933, 530] width 343 height 27
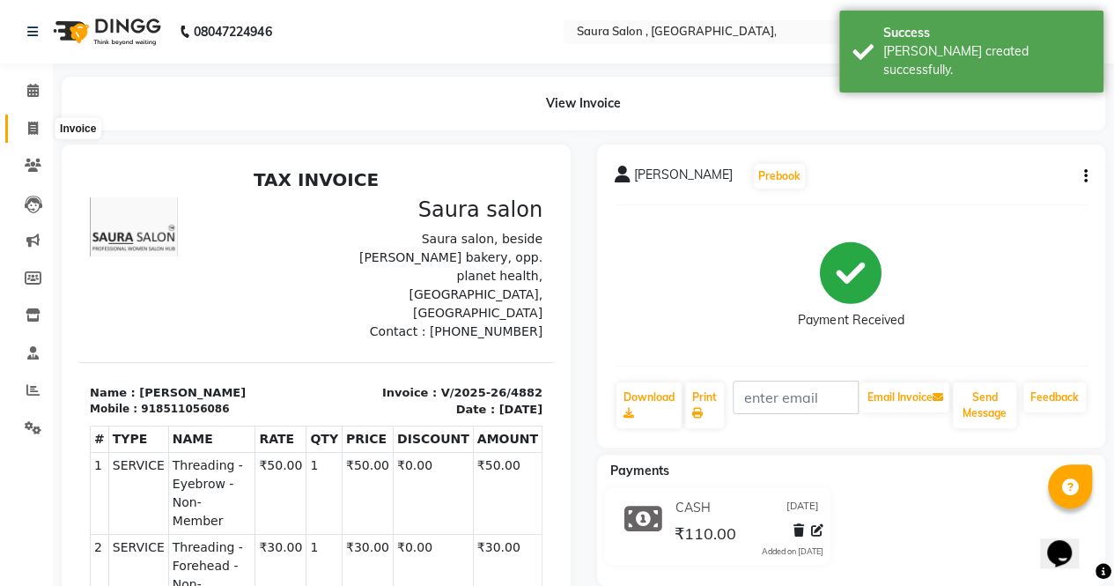
click at [33, 127] on icon at bounding box center [33, 128] width 10 height 13
select select "6963"
select select "service"
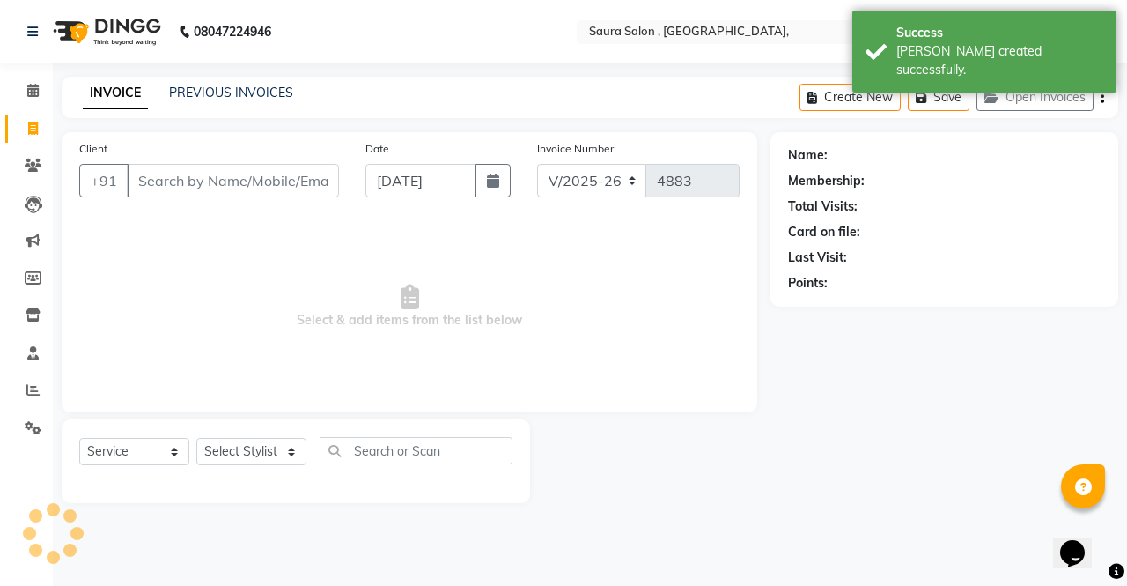
select select "57428"
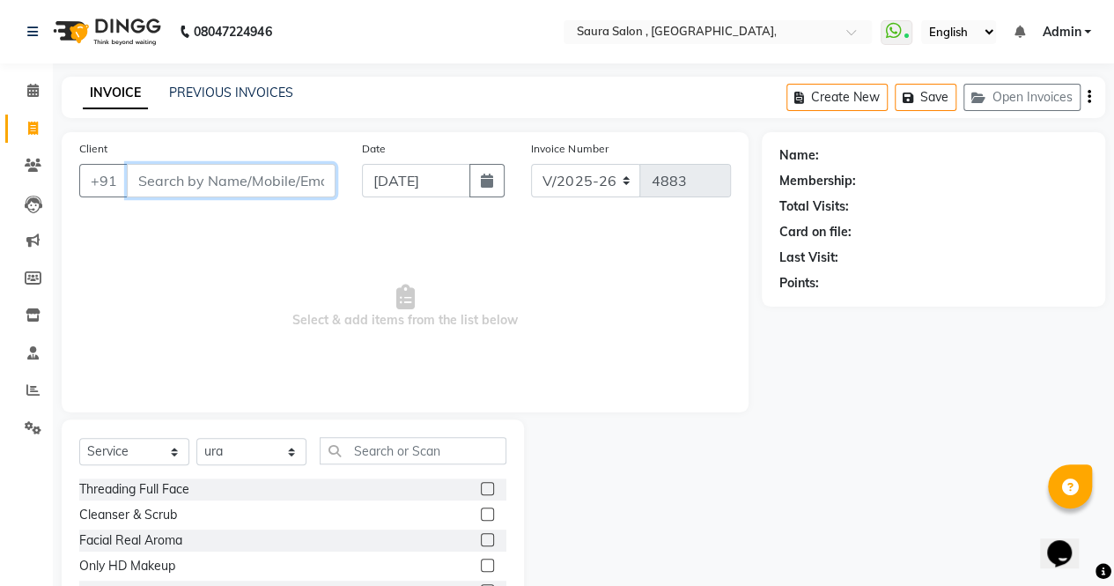
click at [245, 174] on input "Client" at bounding box center [231, 180] width 209 height 33
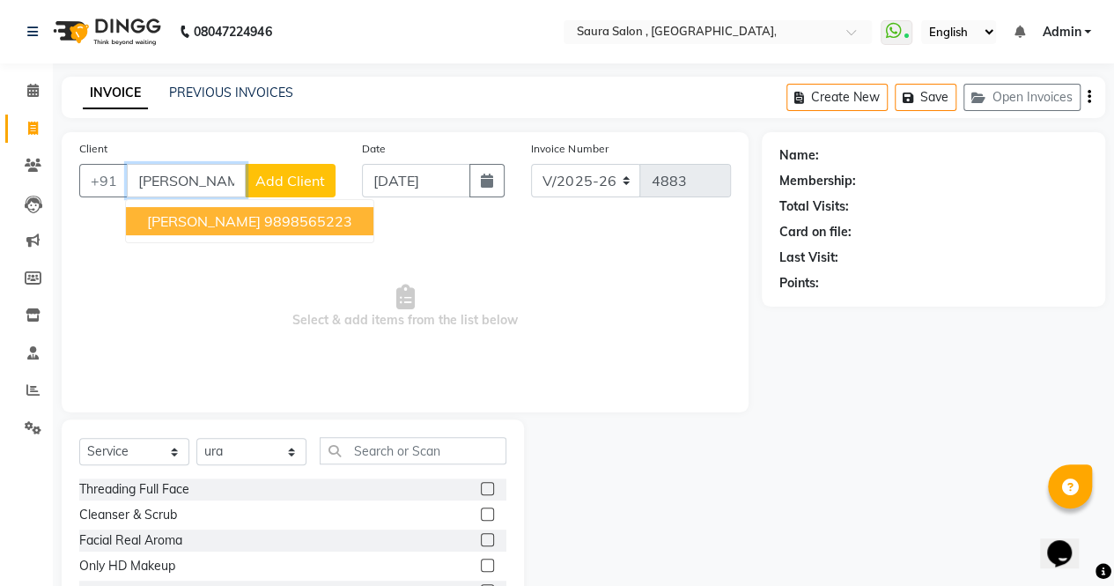
click at [277, 222] on ngb-highlight "9898565223" at bounding box center [308, 221] width 88 height 18
type input "9898565223"
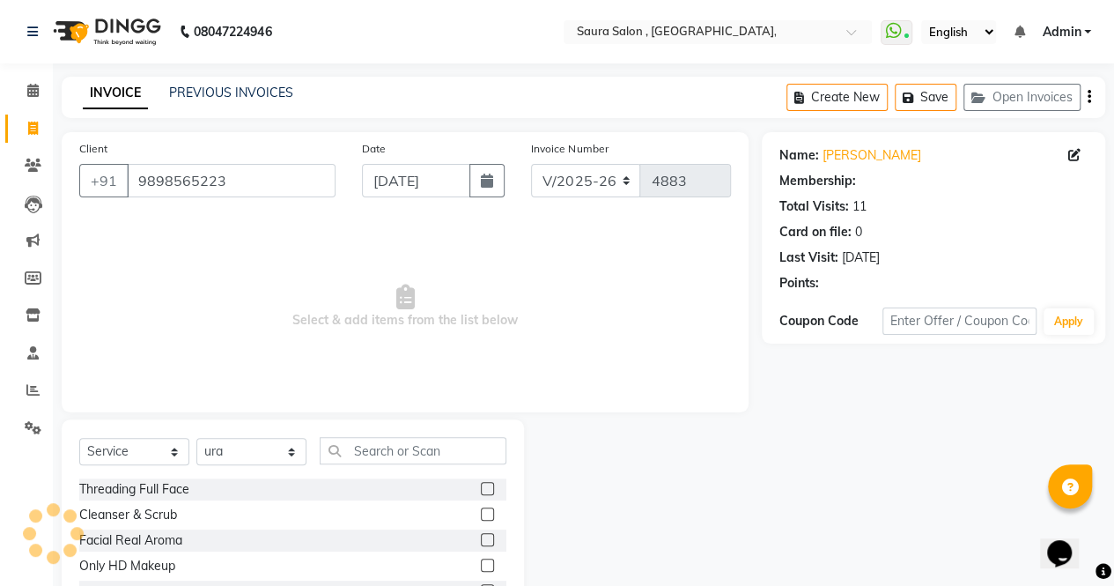
select select "1: Object"
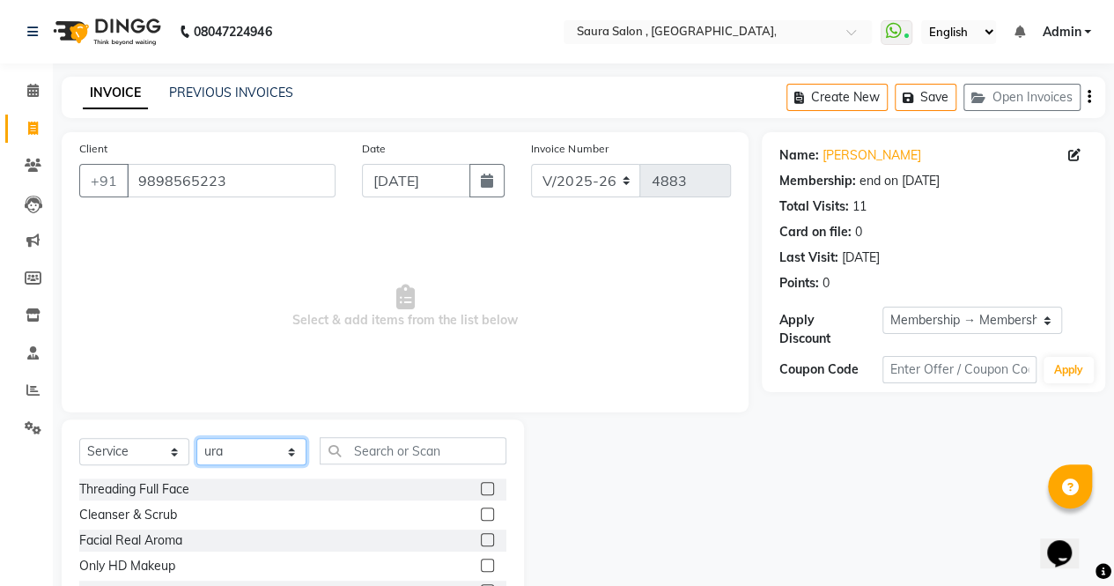
click at [245, 447] on select "Select Stylist archana asha [PERSON_NAME] deepika [PERSON_NAME] [PERSON_NAME] […" at bounding box center [251, 451] width 110 height 27
select select "56817"
click at [196, 438] on select "Select Stylist archana asha [PERSON_NAME] deepika [PERSON_NAME] [PERSON_NAME] […" at bounding box center [251, 451] width 110 height 27
click at [358, 450] on input "text" at bounding box center [413, 450] width 187 height 27
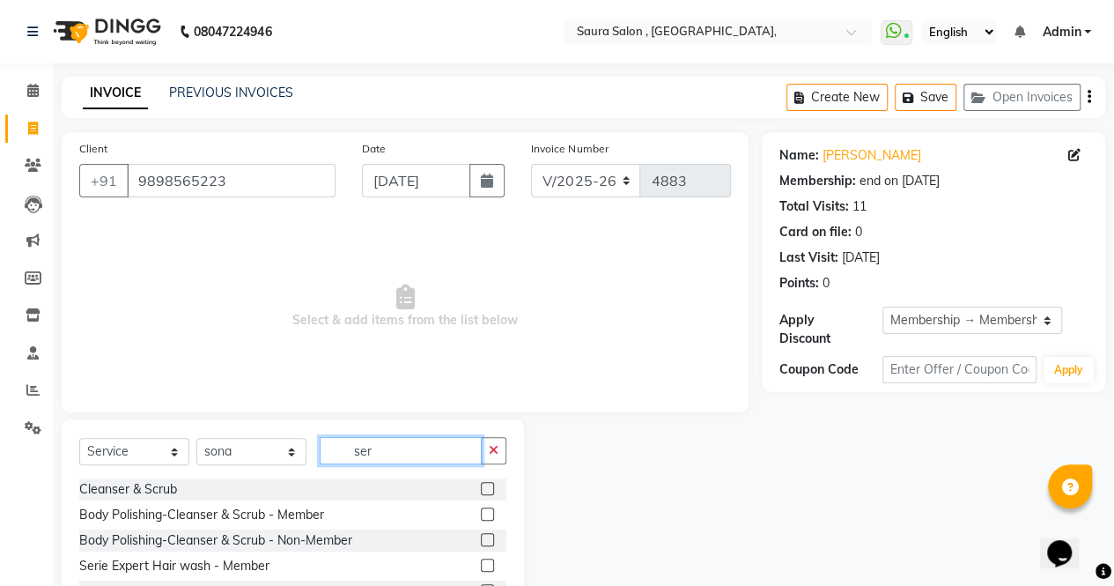
type input "ser"
click at [487, 563] on label at bounding box center [487, 564] width 13 height 13
click at [487, 563] on input "checkbox" at bounding box center [486, 565] width 11 height 11
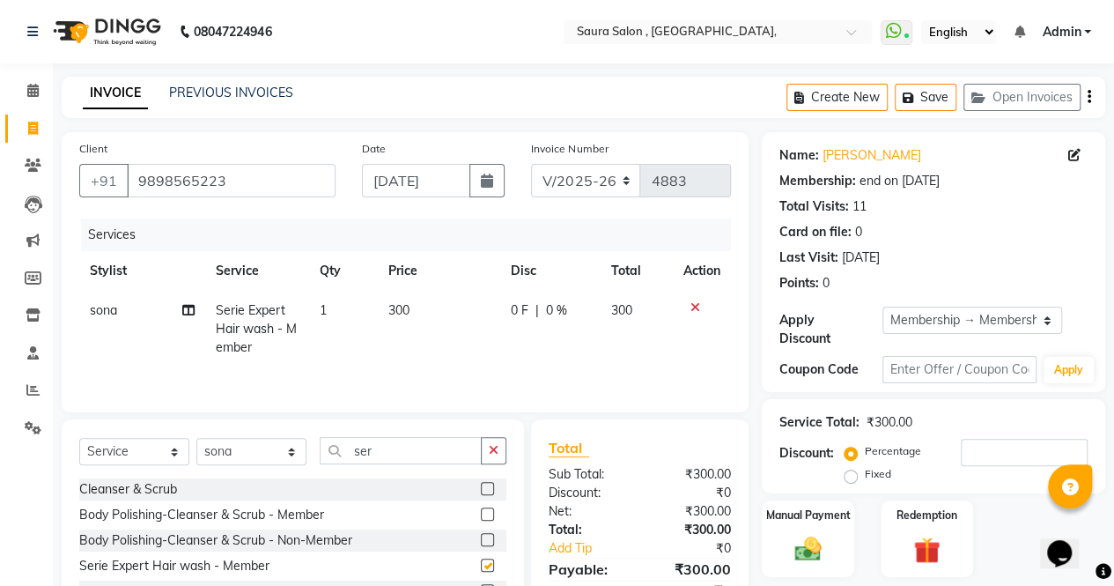
checkbox input "false"
click at [416, 462] on input "ser" at bounding box center [401, 450] width 162 height 27
type input "s"
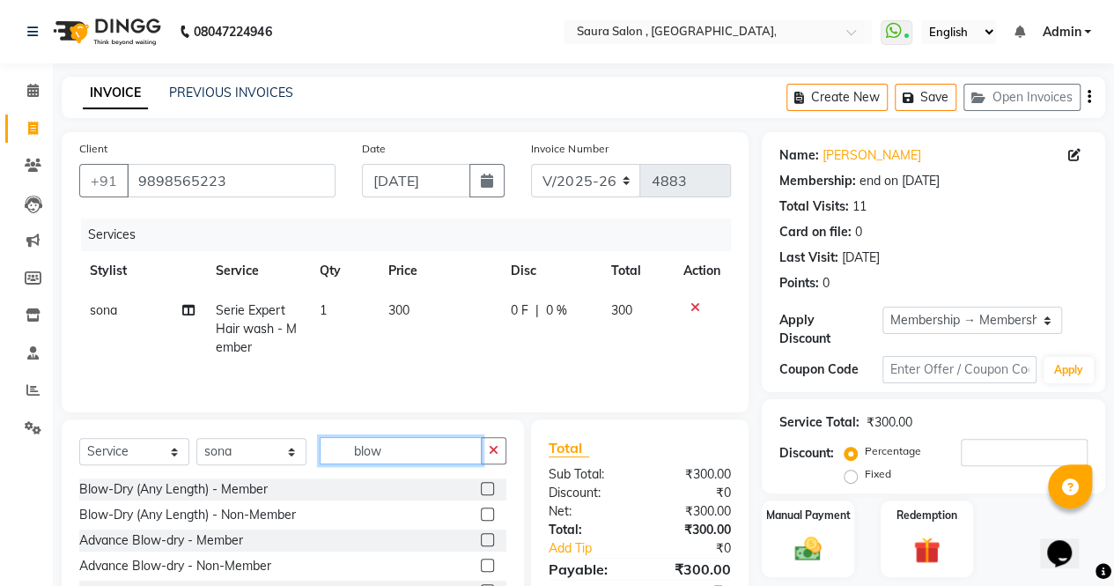
type input "blow"
click at [489, 484] on label at bounding box center [487, 488] width 13 height 13
click at [489, 484] on input "checkbox" at bounding box center [486, 488] width 11 height 11
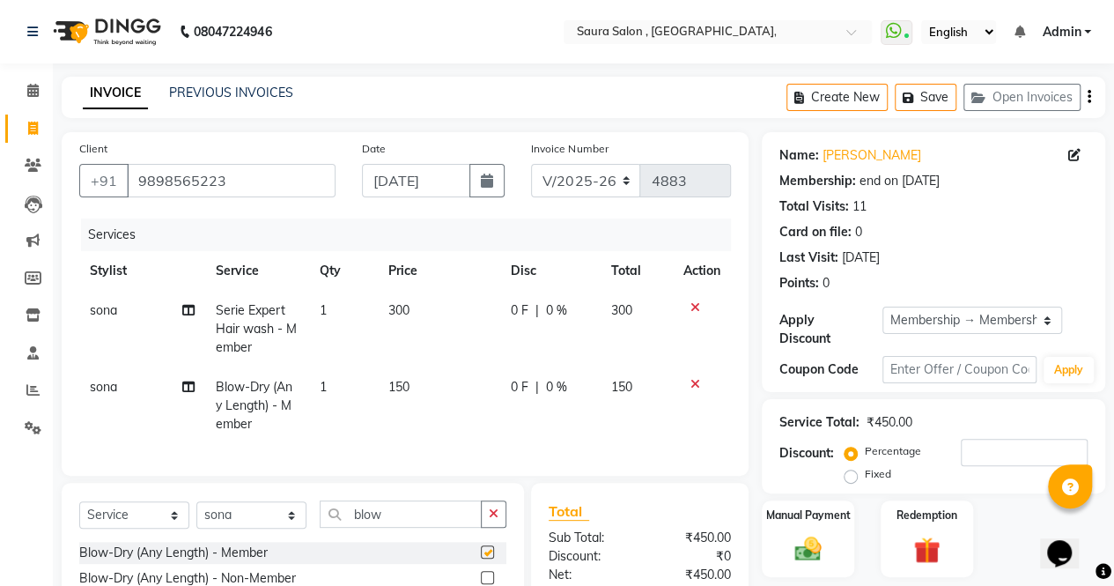
checkbox input "false"
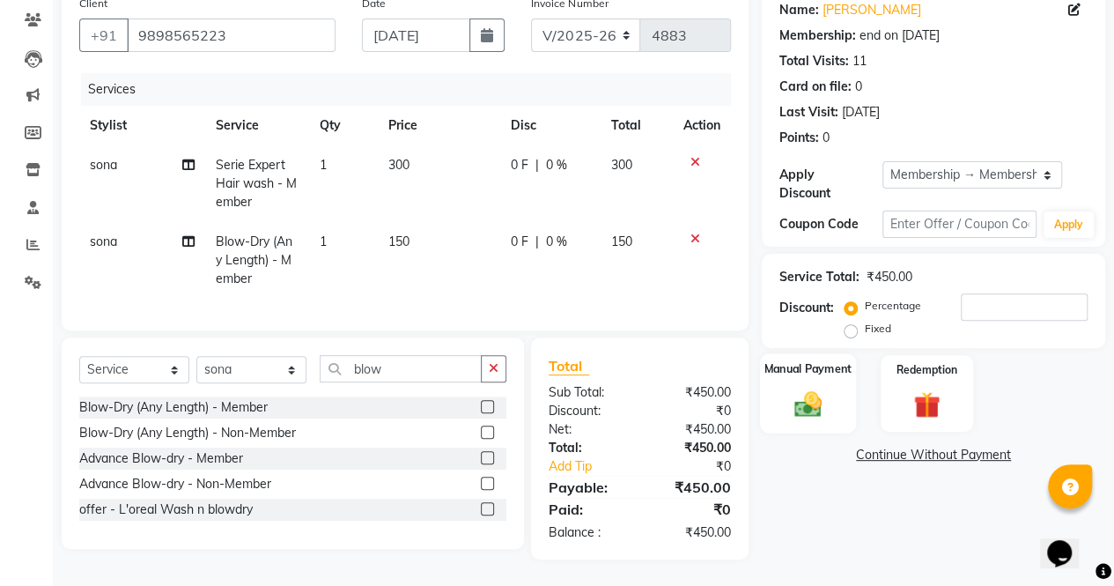
click at [832, 390] on div "Manual Payment" at bounding box center [808, 393] width 96 height 80
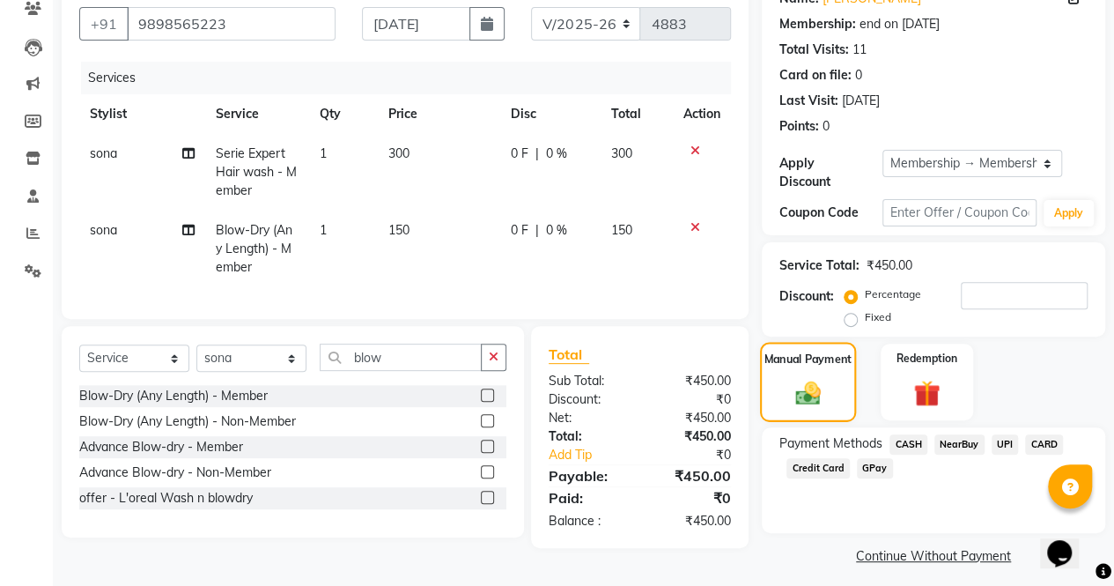
click at [822, 387] on img at bounding box center [808, 393] width 42 height 30
click at [913, 443] on span "CASH" at bounding box center [908, 444] width 38 height 20
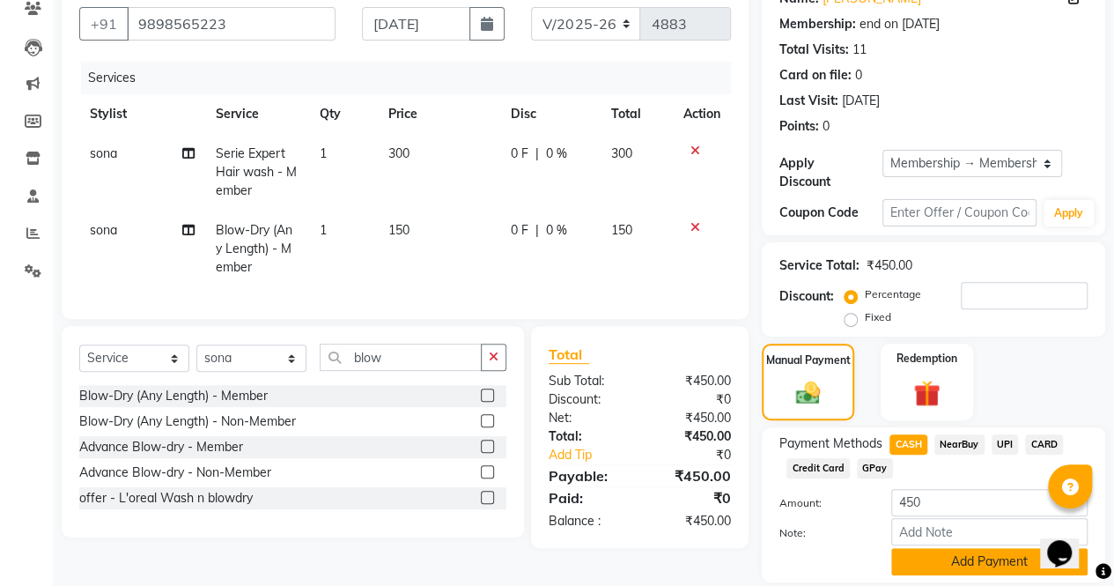
click at [946, 557] on button "Add Payment" at bounding box center [989, 561] width 196 height 27
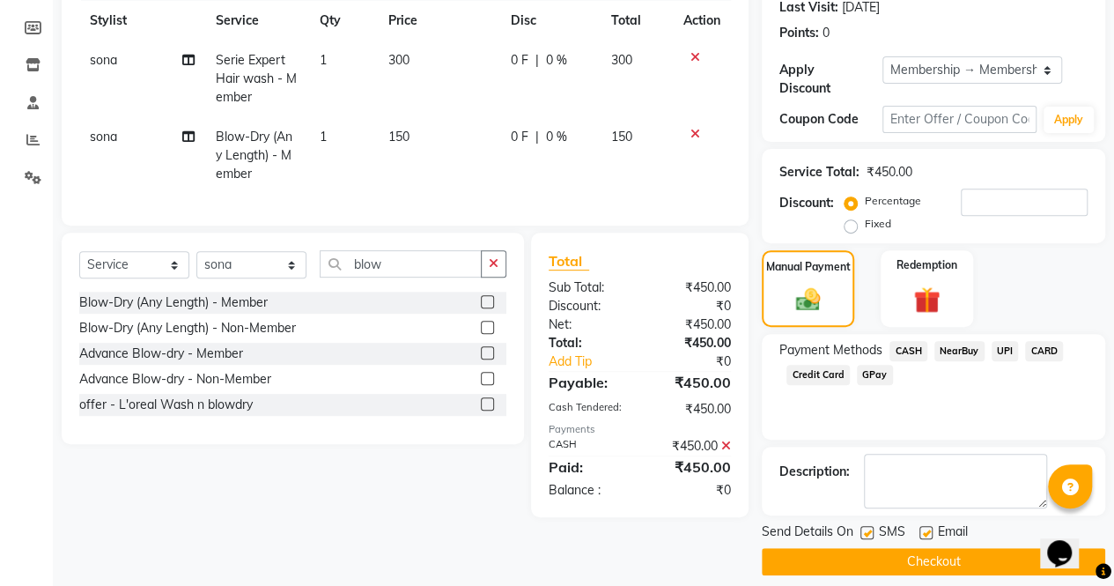
scroll to position [264, 0]
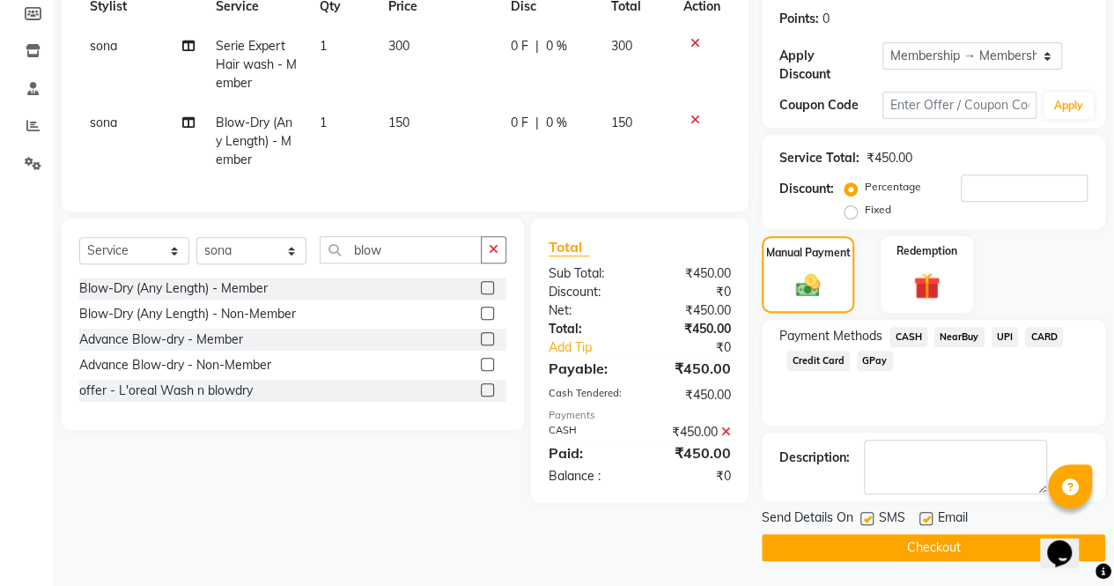
click at [960, 544] on button "Checkout" at bounding box center [933, 547] width 343 height 27
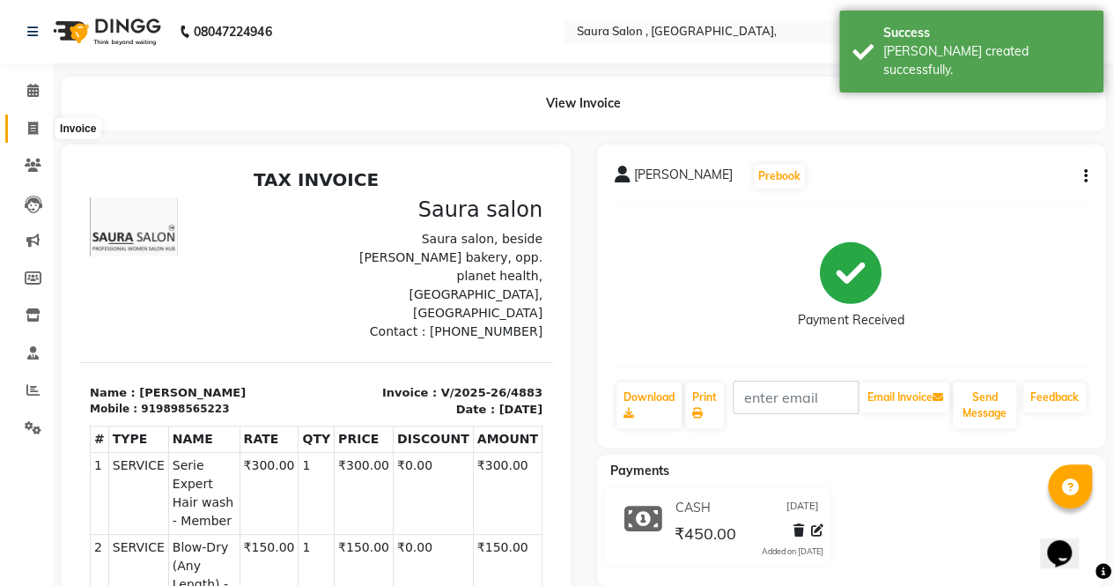
click at [32, 133] on icon at bounding box center [33, 128] width 10 height 13
select select "service"
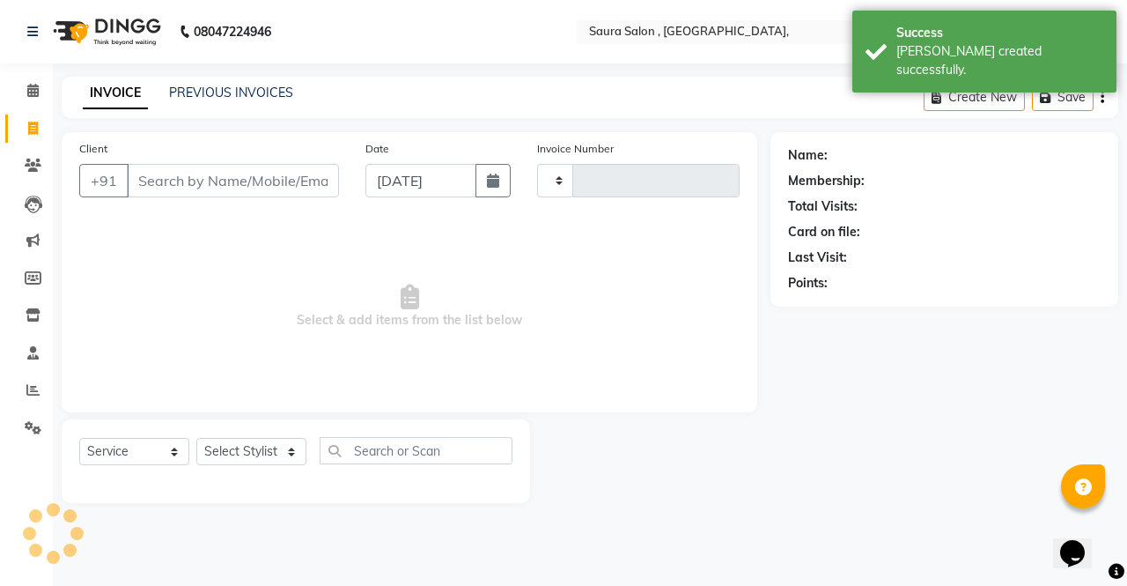
type input "4884"
select select "6963"
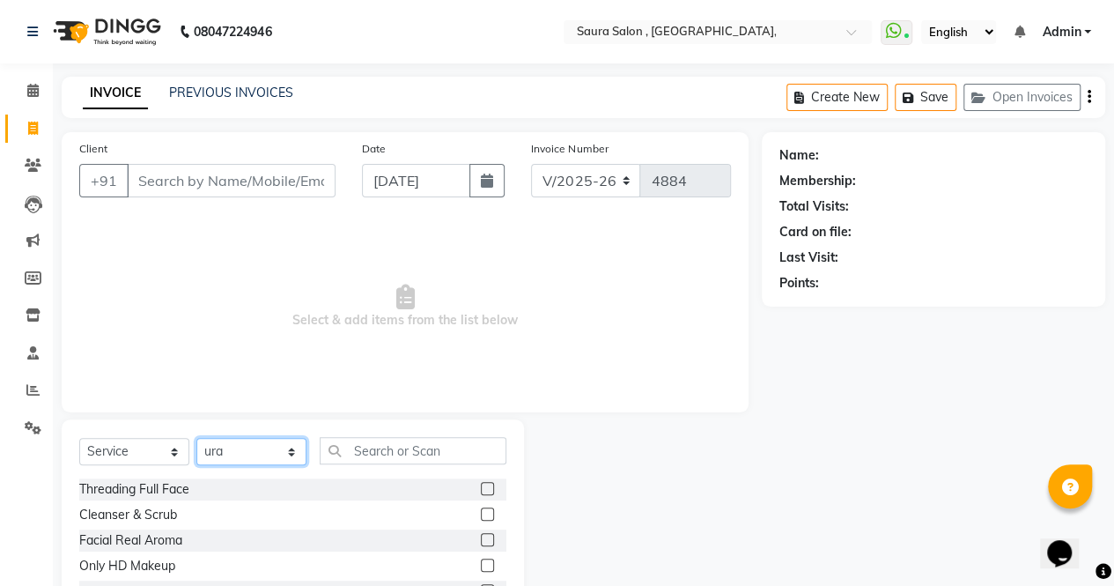
click at [257, 461] on select "Select Stylist archana asha [PERSON_NAME] deepika [PERSON_NAME] [PERSON_NAME] […" at bounding box center [251, 451] width 110 height 27
select select "56840"
click at [196, 438] on select "Select Stylist archana asha [PERSON_NAME] deepika [PERSON_NAME] [PERSON_NAME] […" at bounding box center [251, 451] width 110 height 27
click at [209, 186] on input "Client" at bounding box center [231, 180] width 209 height 33
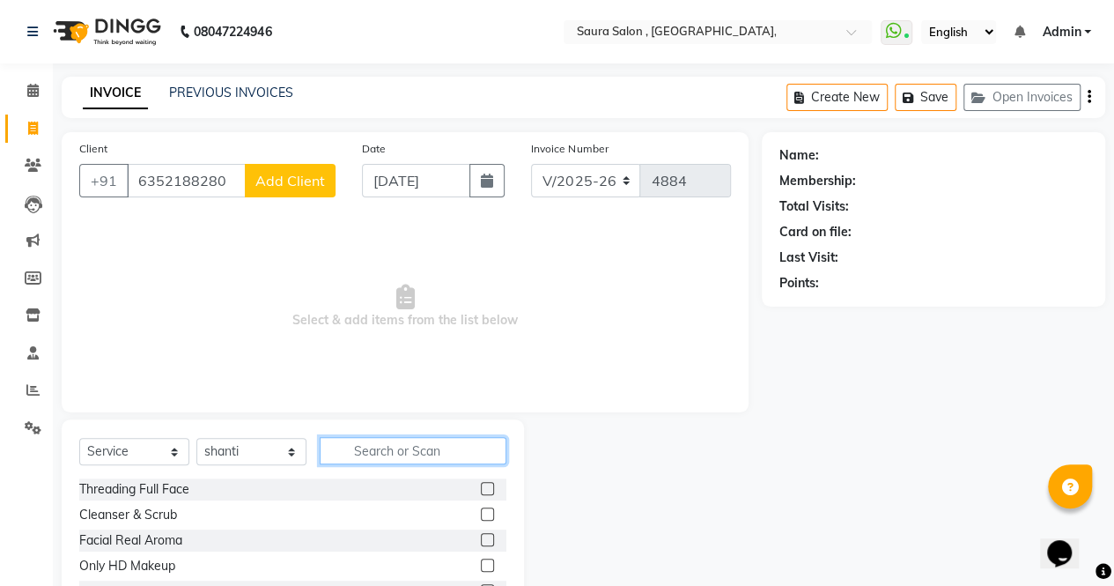
click at [354, 451] on input "text" at bounding box center [413, 450] width 187 height 27
click at [173, 182] on input "6352188280" at bounding box center [186, 180] width 119 height 33
type input "6353188280"
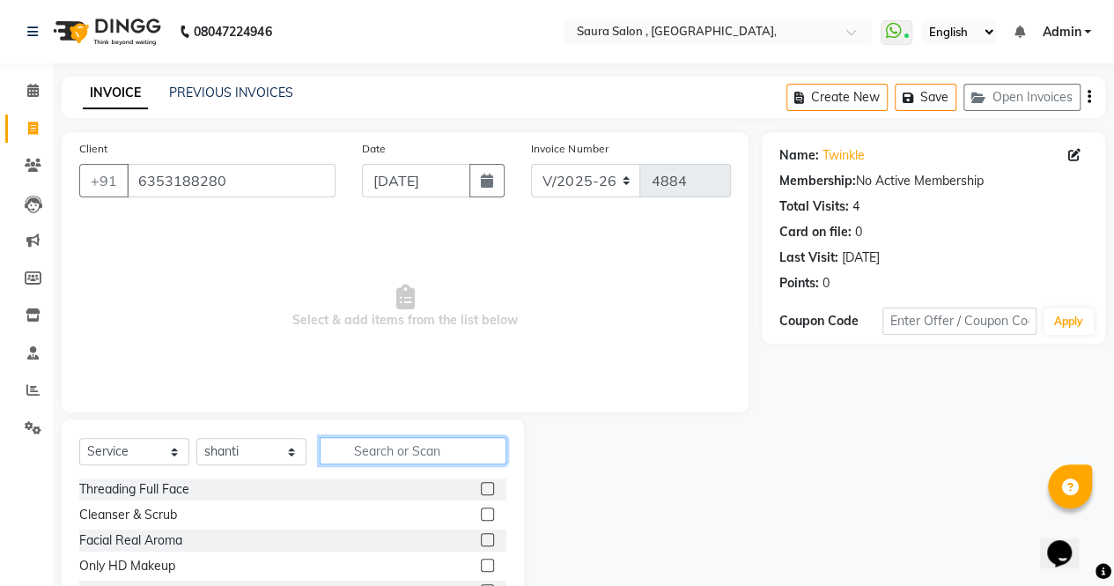
click at [422, 453] on input "text" at bounding box center [413, 450] width 187 height 27
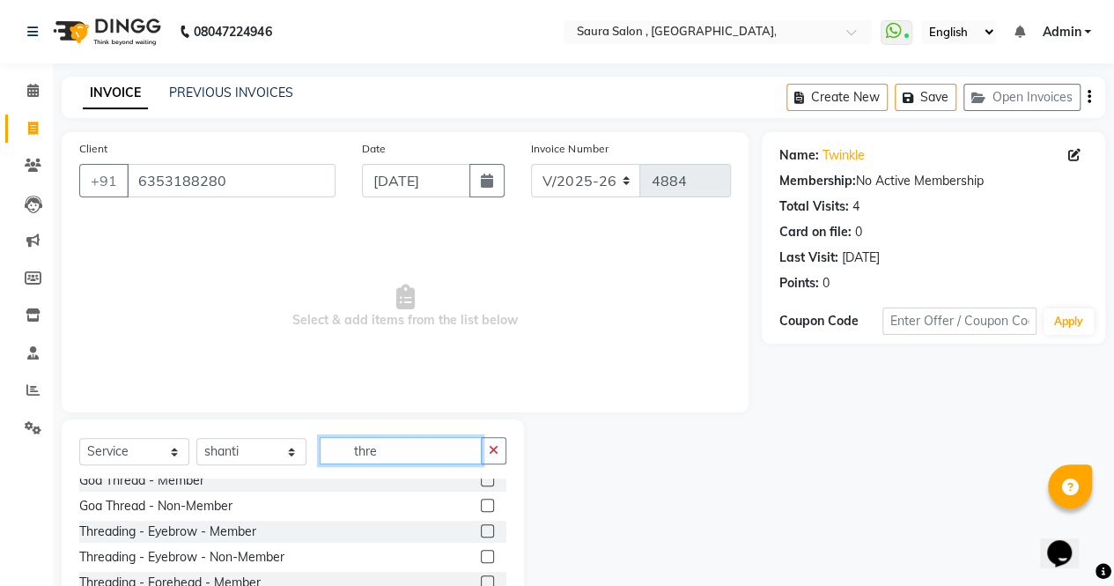
scroll to position [73, 0]
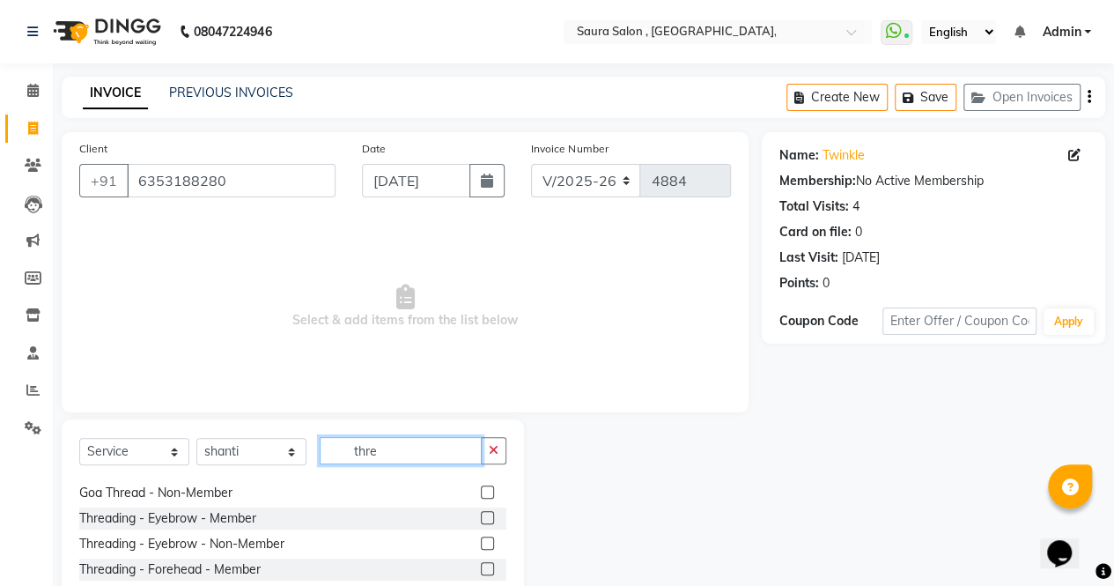
type input "thre"
click at [481, 536] on label at bounding box center [487, 542] width 13 height 13
click at [481, 538] on input "checkbox" at bounding box center [486, 543] width 11 height 11
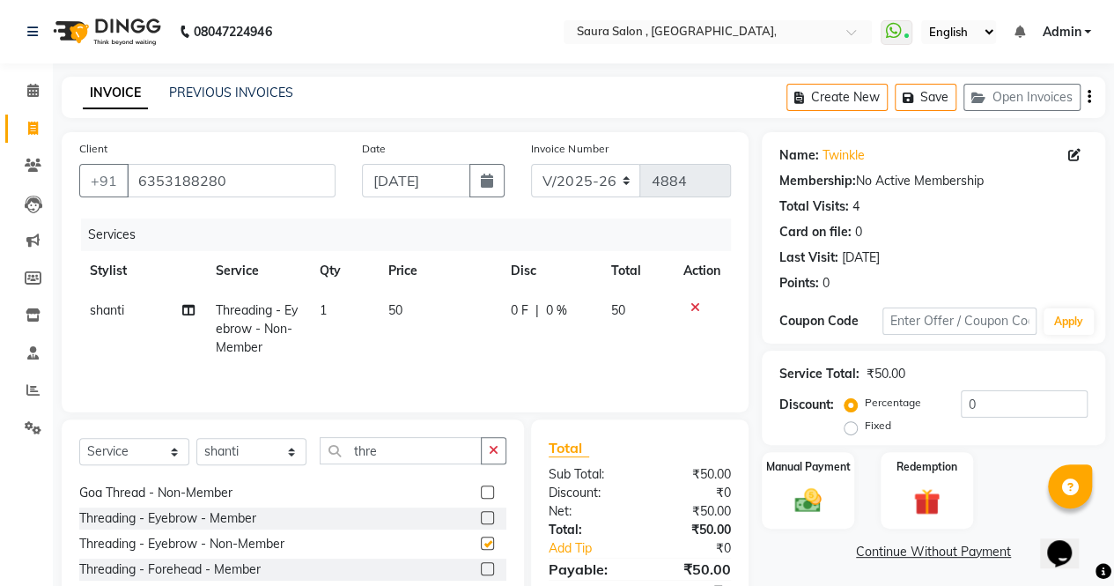
checkbox input "false"
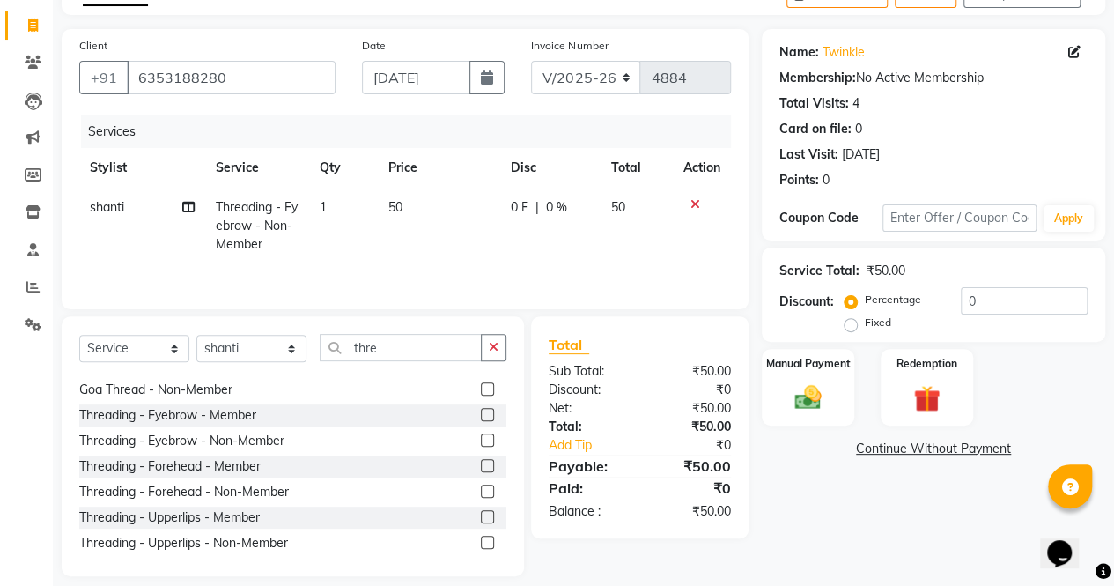
scroll to position [119, 0]
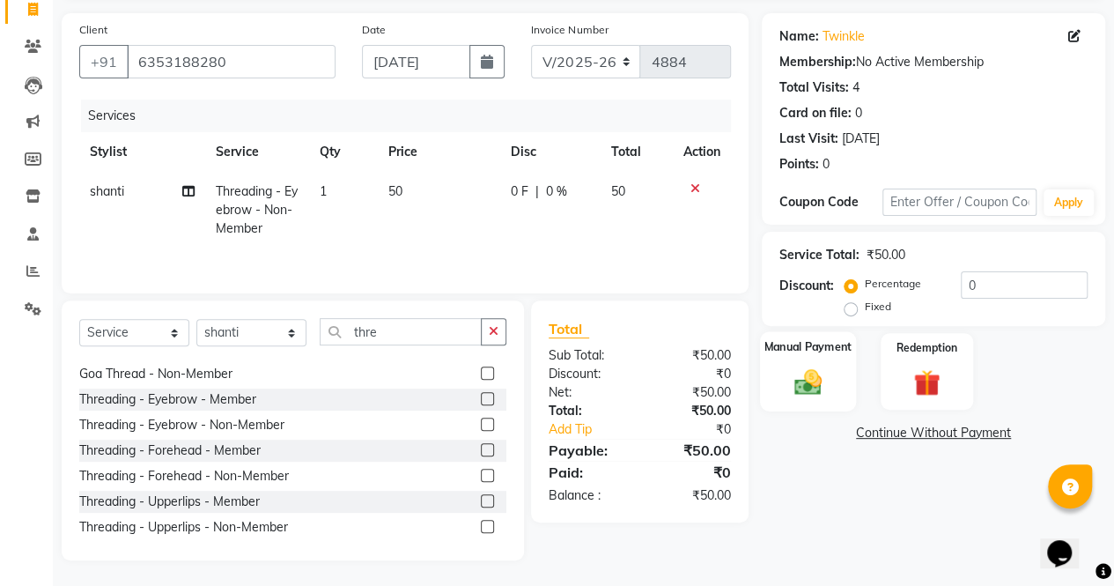
click at [787, 383] on img at bounding box center [808, 381] width 45 height 32
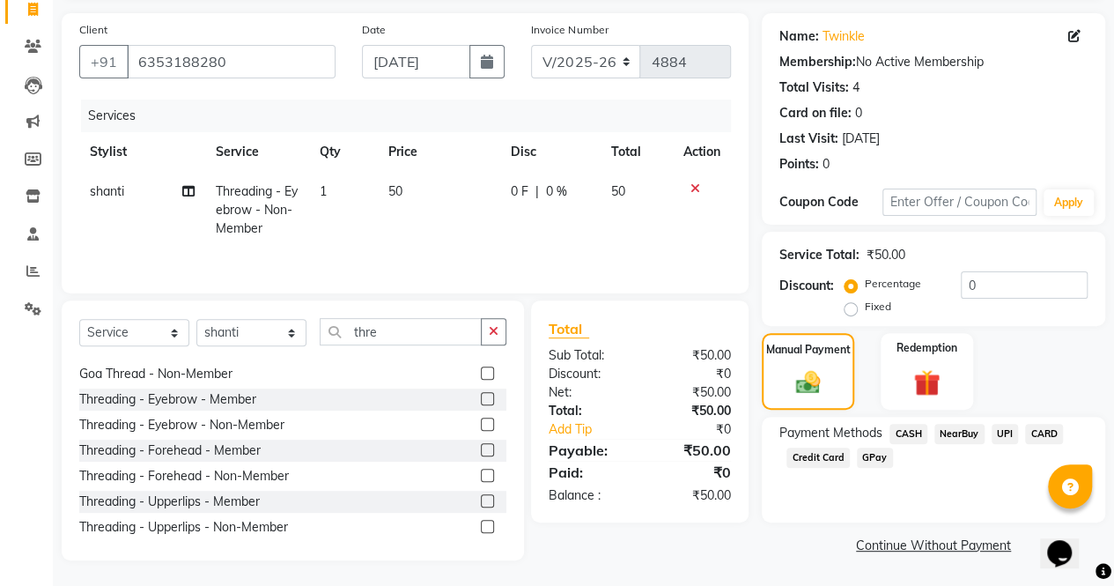
click at [900, 431] on span "CASH" at bounding box center [908, 434] width 38 height 20
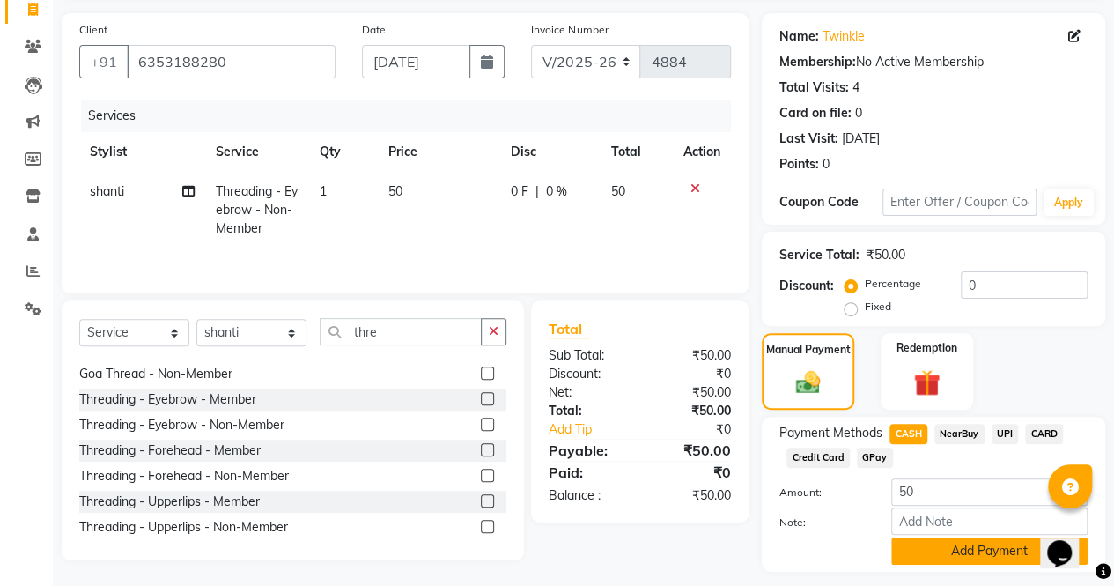
click at [960, 549] on button "Add Payment" at bounding box center [989, 550] width 196 height 27
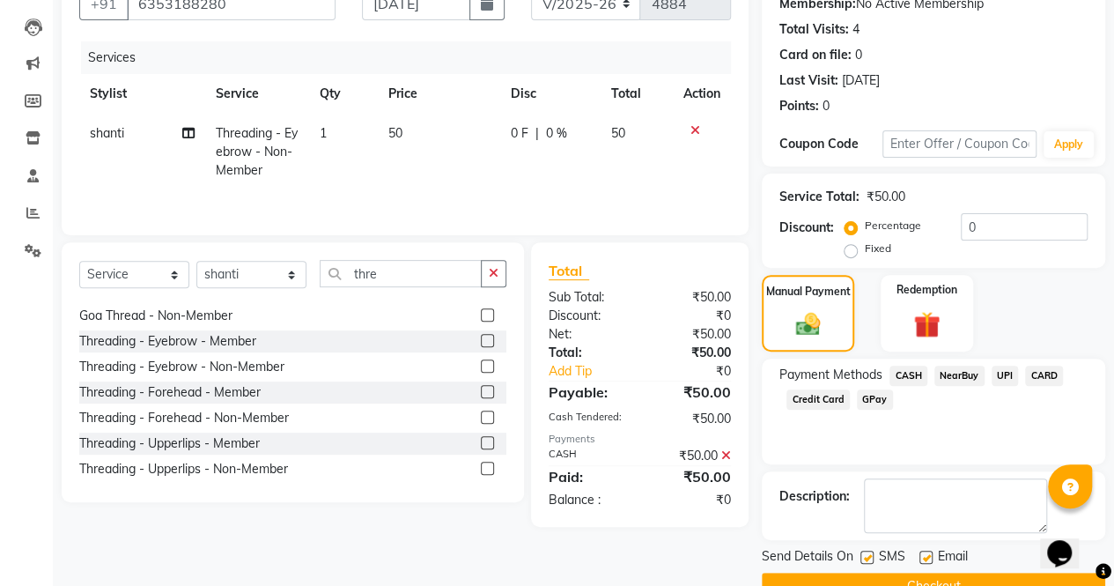
scroll to position [215, 0]
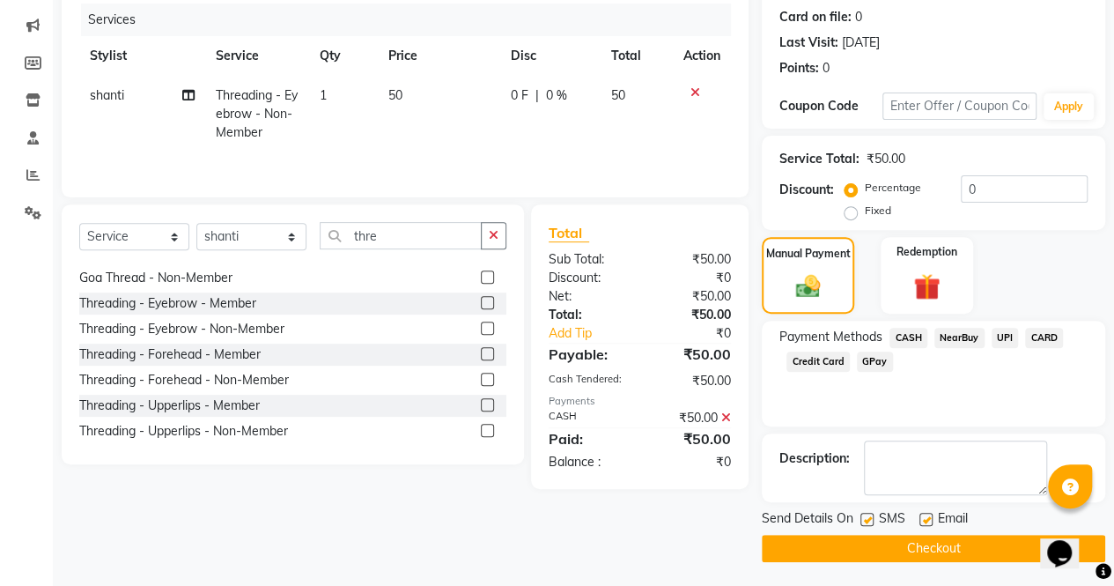
click at [960, 549] on button "Checkout" at bounding box center [933, 548] width 343 height 27
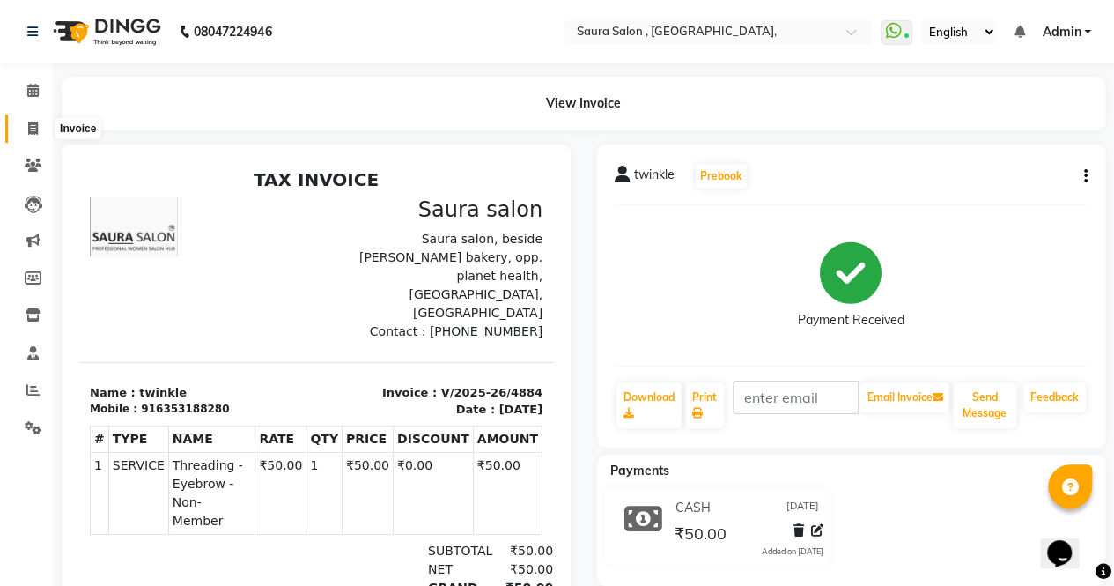
click at [32, 126] on icon at bounding box center [33, 128] width 10 height 13
select select "service"
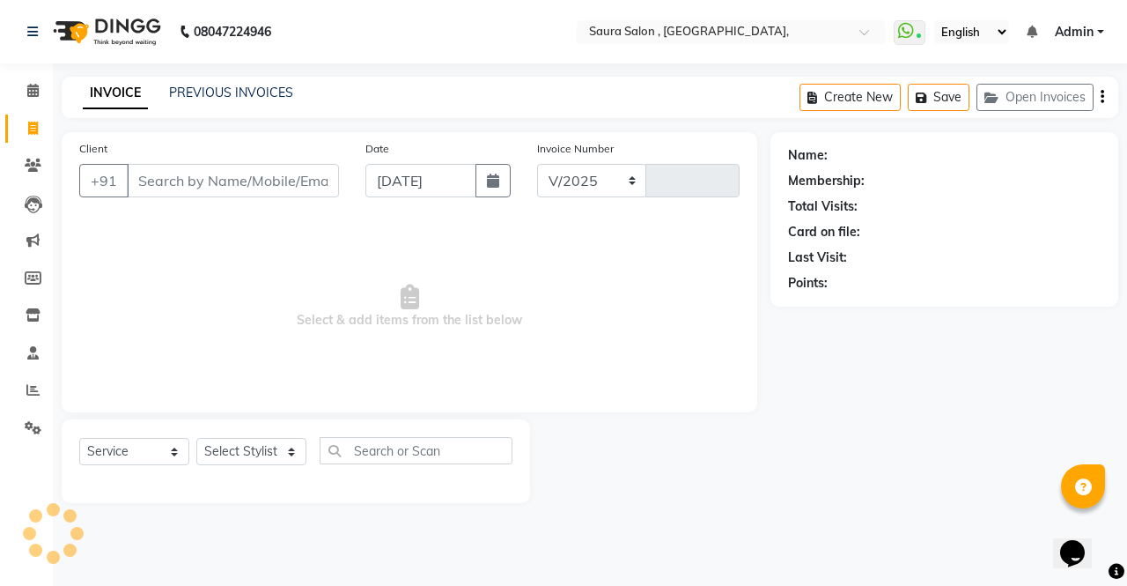
select select "6963"
type input "4885"
select select "57428"
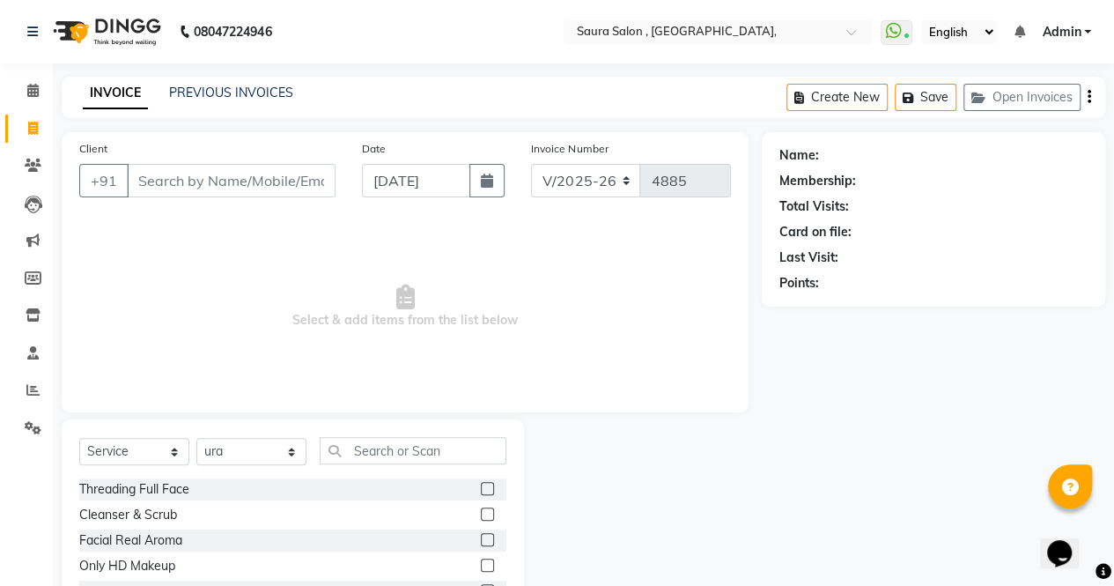
click at [148, 173] on input "Client" at bounding box center [231, 180] width 209 height 33
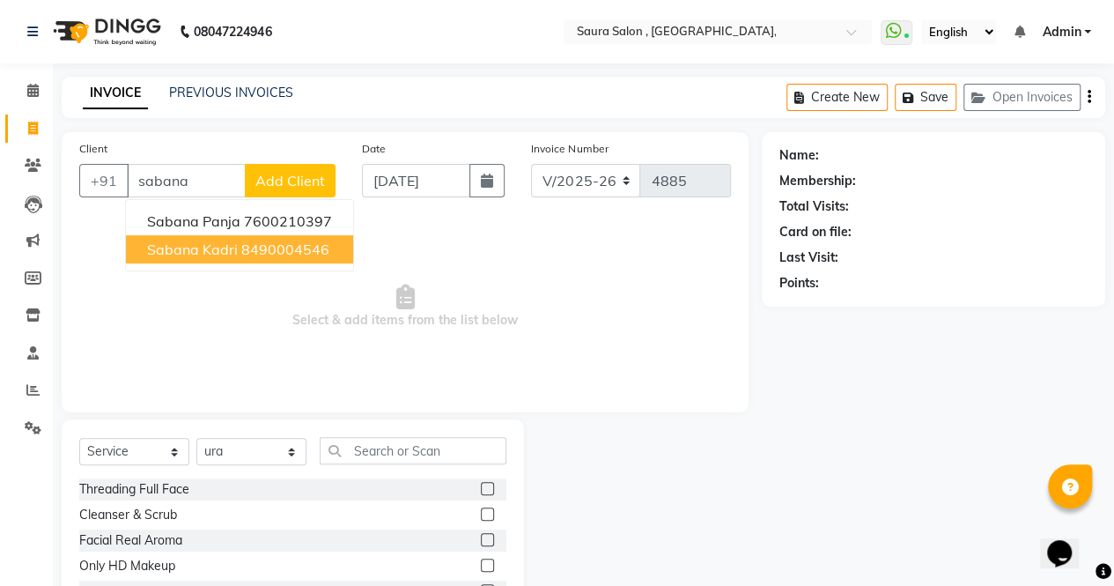
click at [233, 249] on span "sabana kadri" at bounding box center [192, 249] width 91 height 18
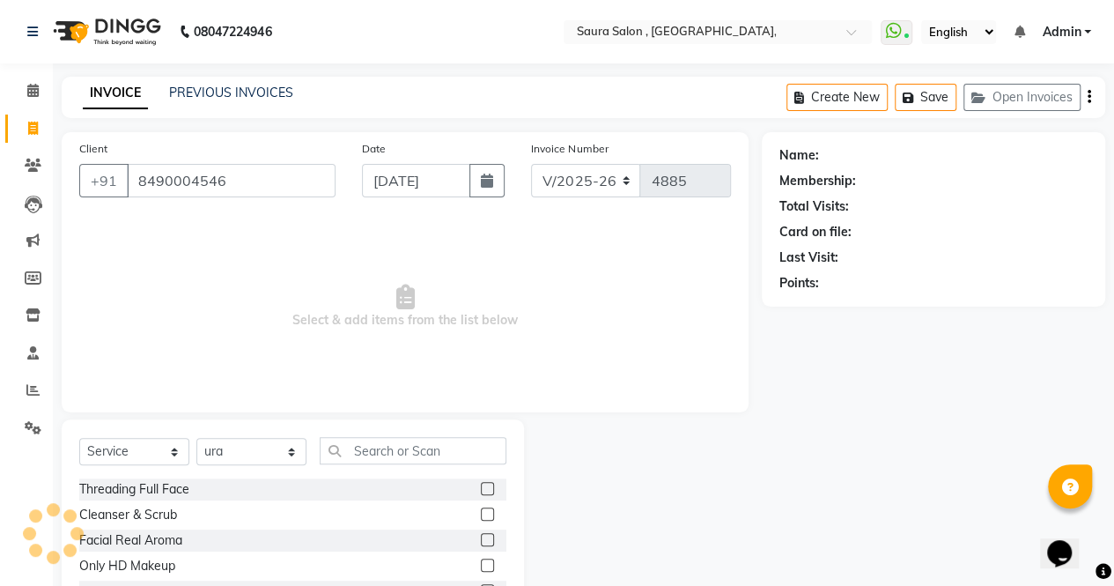
type input "8490004546"
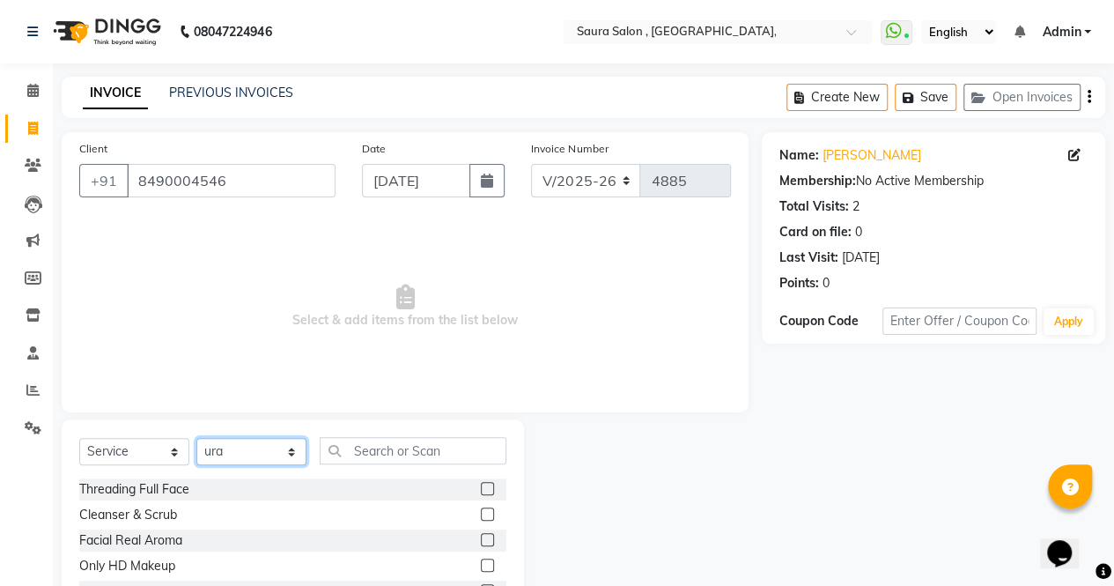
click at [238, 457] on select "Select Stylist archana asha [PERSON_NAME] deepika [PERSON_NAME] [PERSON_NAME] […" at bounding box center [251, 451] width 110 height 27
select select "56810"
click at [196, 438] on select "Select Stylist archana asha [PERSON_NAME] deepika [PERSON_NAME] [PERSON_NAME] […" at bounding box center [251, 451] width 110 height 27
click at [352, 455] on input "text" at bounding box center [413, 450] width 187 height 27
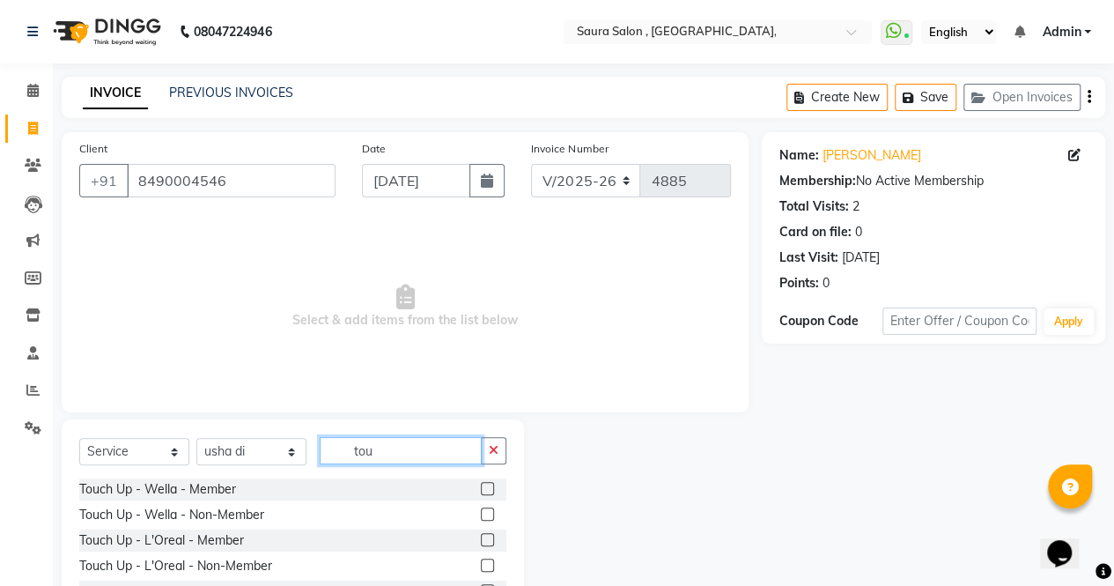
type input "tou"
click at [277, 171] on input "8490004546" at bounding box center [231, 180] width 209 height 33
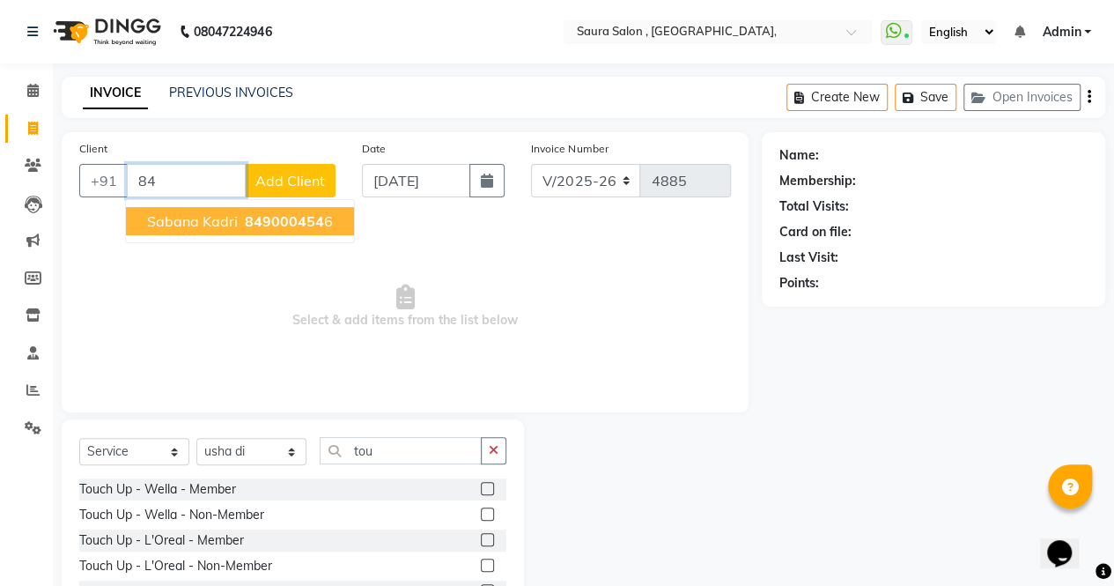
type input "8"
click at [259, 214] on span "[PERSON_NAME]" at bounding box center [204, 221] width 114 height 18
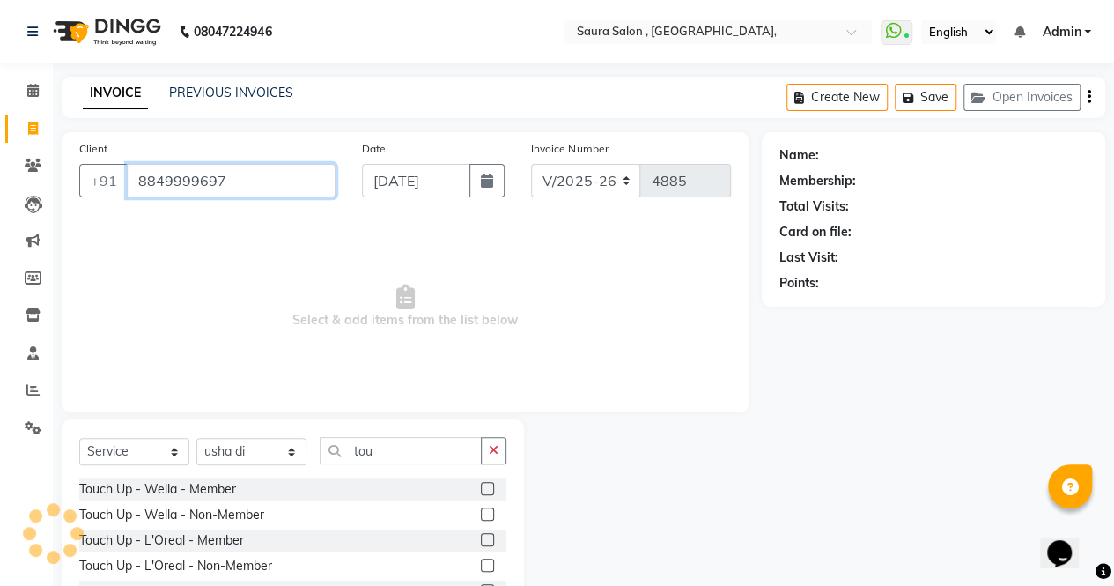
type input "8849999697"
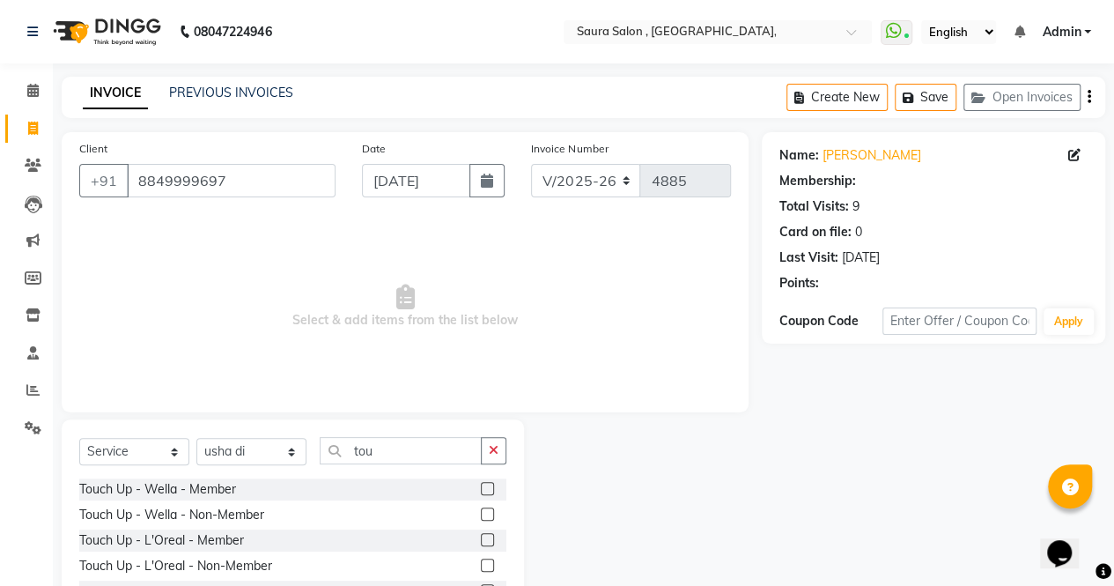
select select "1: Object"
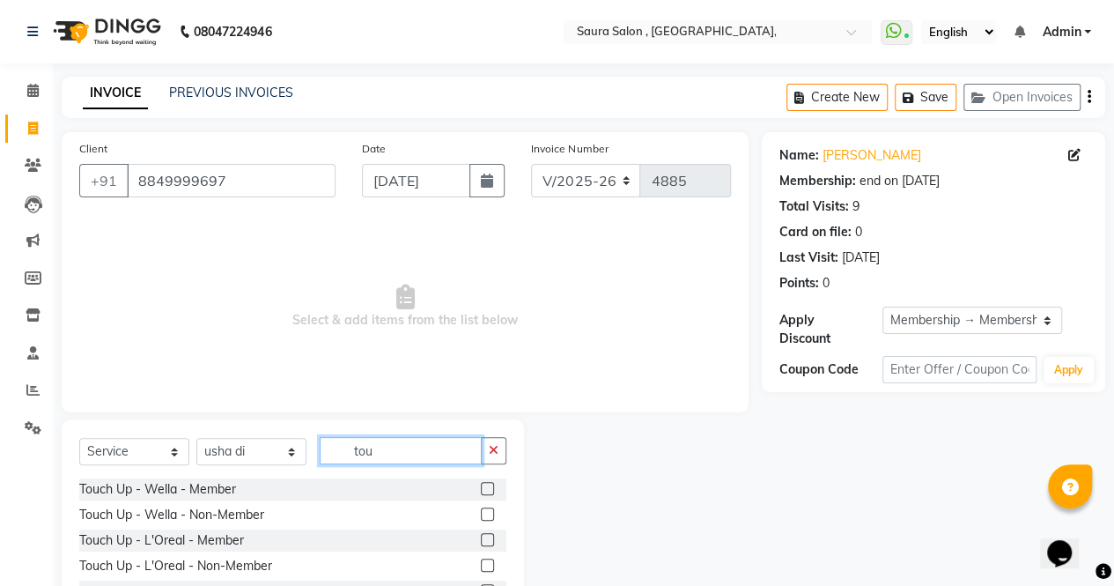
click at [394, 450] on input "tou" at bounding box center [401, 450] width 162 height 27
click at [488, 536] on label at bounding box center [487, 539] width 13 height 13
click at [488, 536] on input "checkbox" at bounding box center [486, 540] width 11 height 11
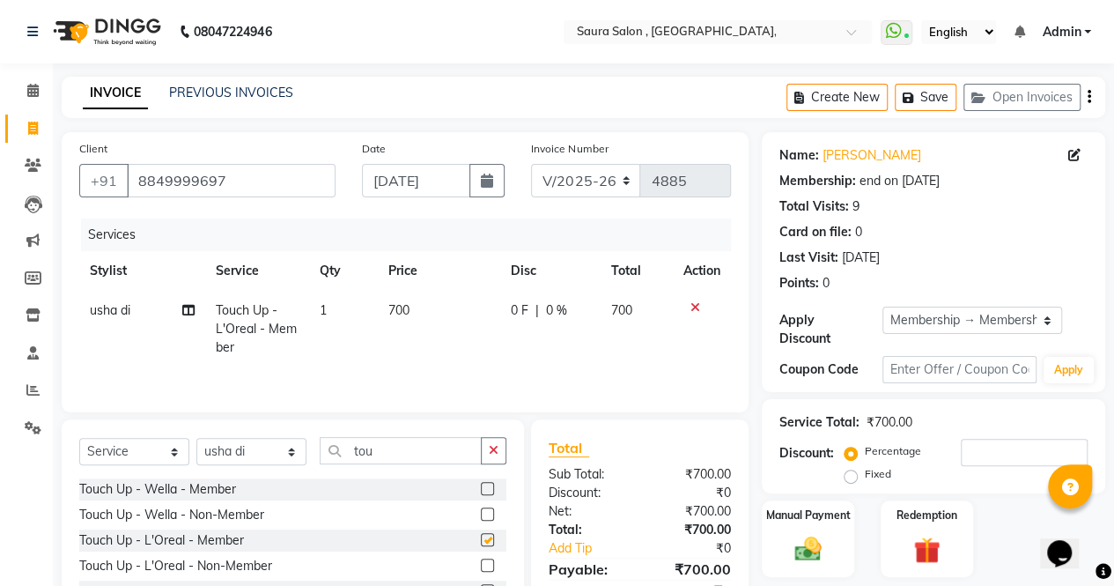
checkbox input "false"
click at [405, 451] on input "tou" at bounding box center [401, 450] width 162 height 27
type input "t"
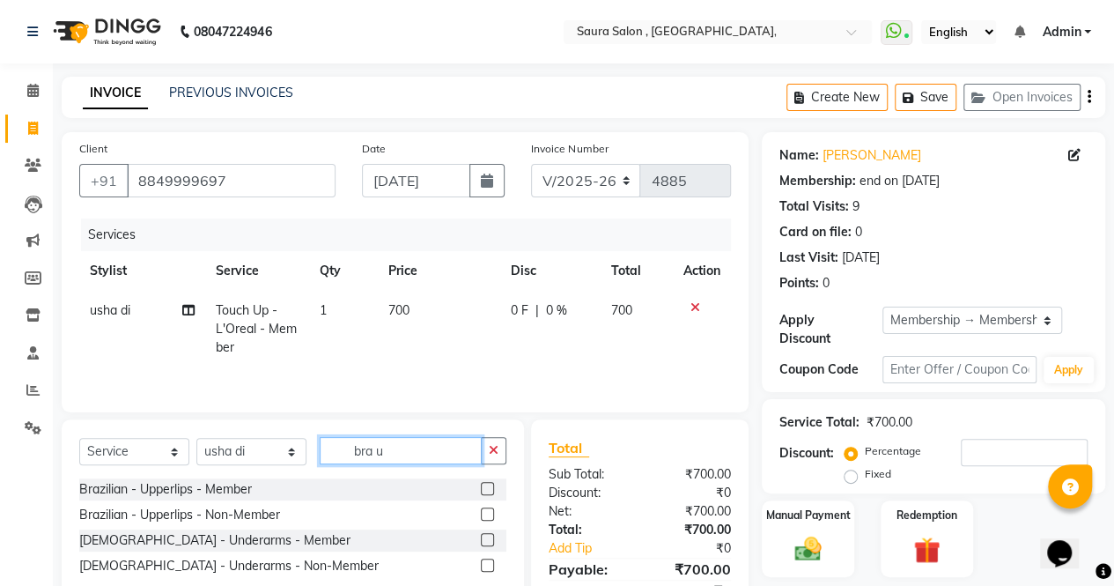
type input "bra u"
click at [488, 484] on label at bounding box center [487, 488] width 13 height 13
click at [488, 484] on input "checkbox" at bounding box center [486, 488] width 11 height 11
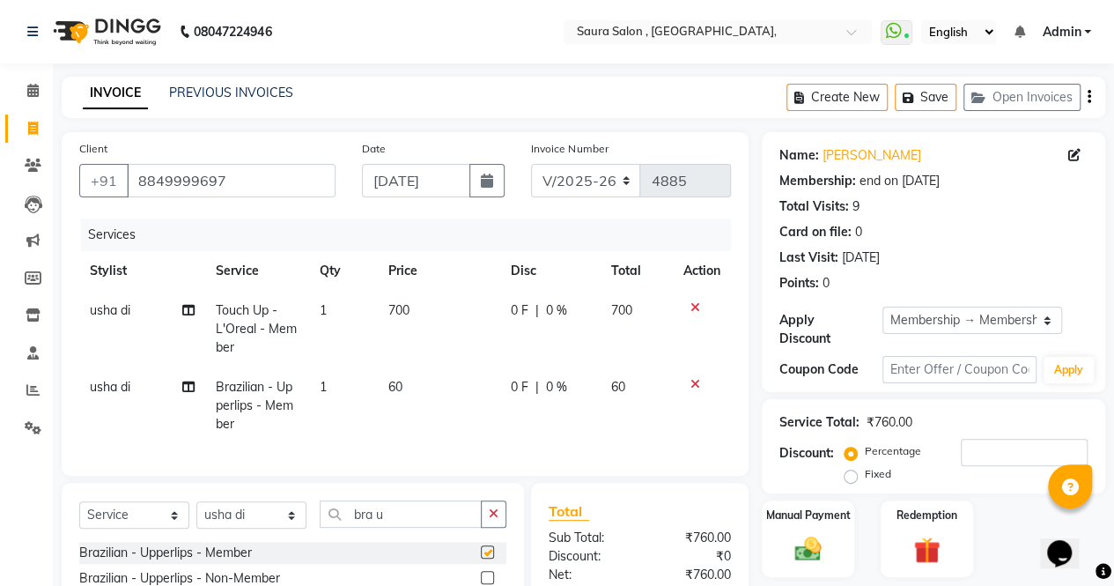
checkbox input "false"
click at [419, 528] on input "bra u" at bounding box center [401, 513] width 162 height 27
type input "b"
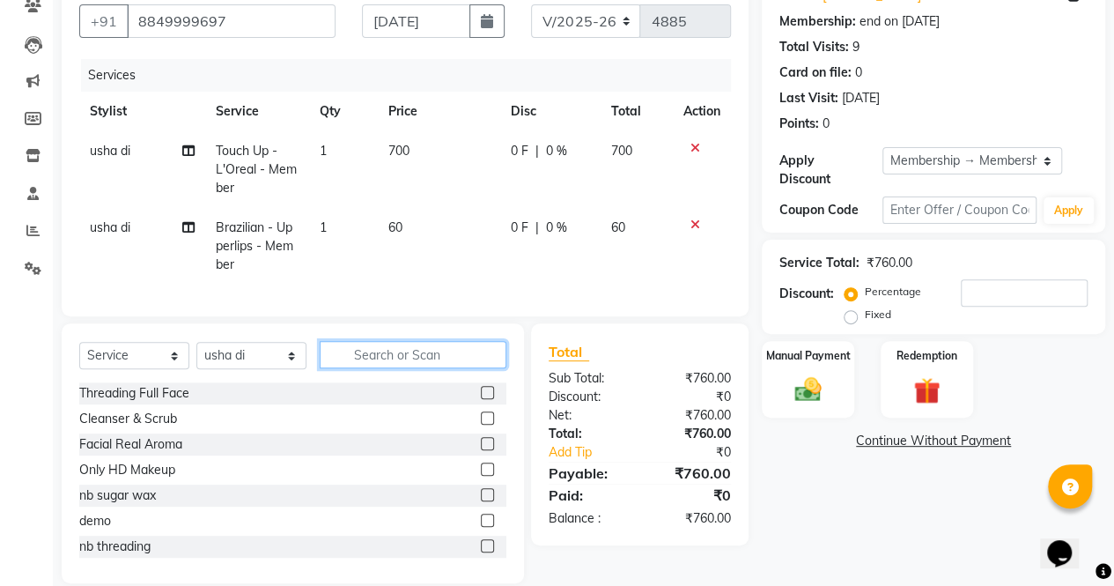
scroll to position [196, 0]
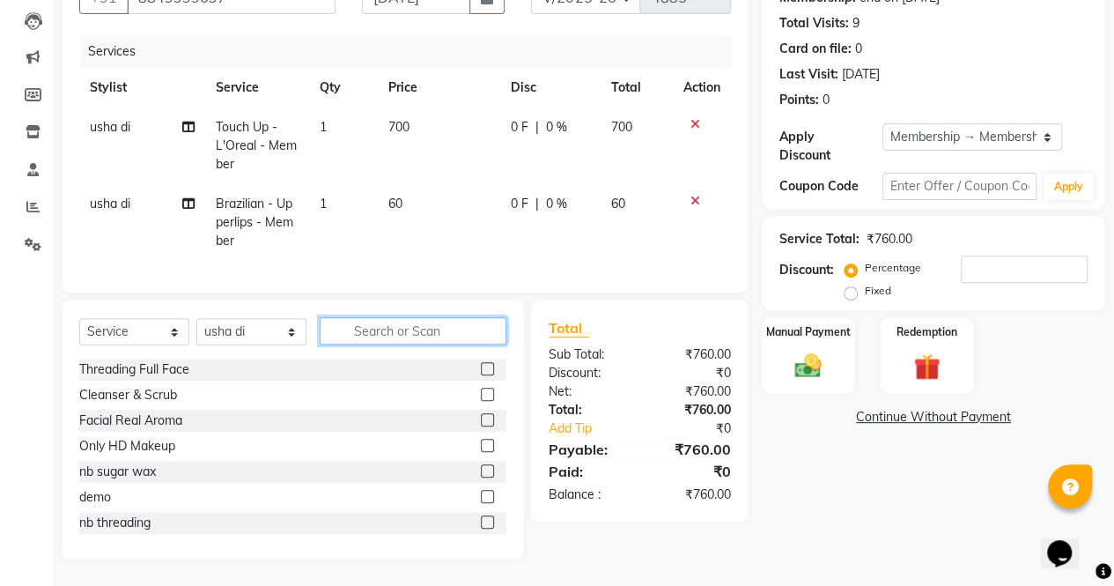
click at [363, 334] on input "text" at bounding box center [413, 330] width 187 height 27
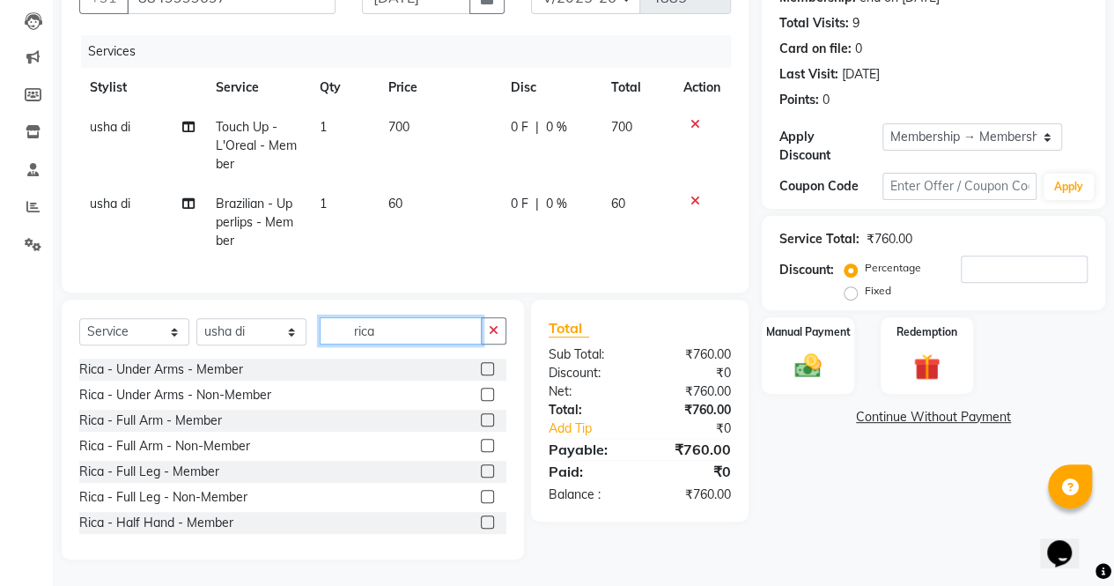
type input "rica"
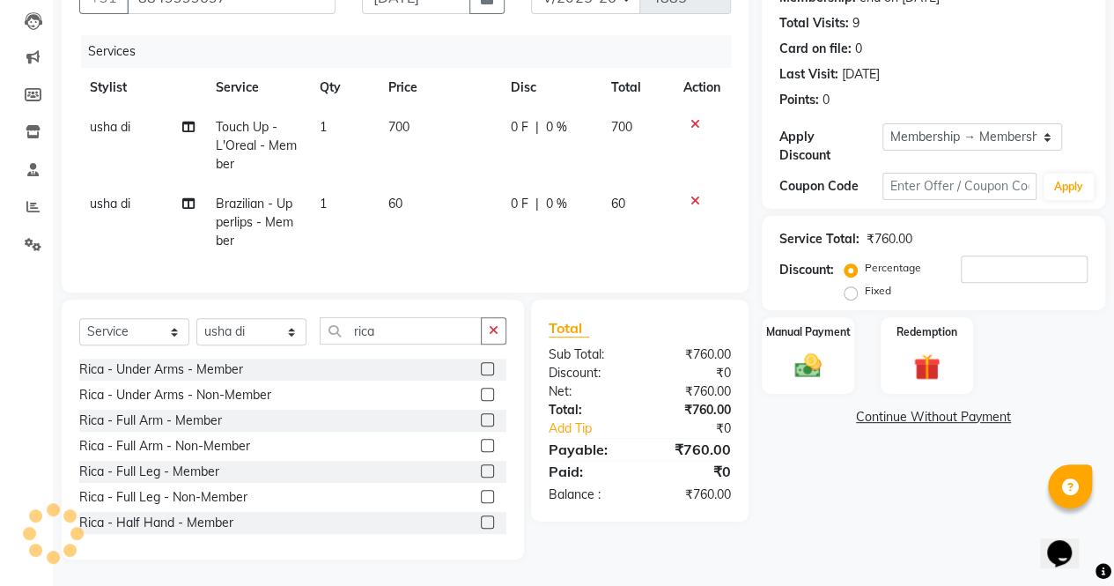
click at [481, 368] on label at bounding box center [487, 368] width 13 height 13
click at [481, 368] on input "checkbox" at bounding box center [486, 369] width 11 height 11
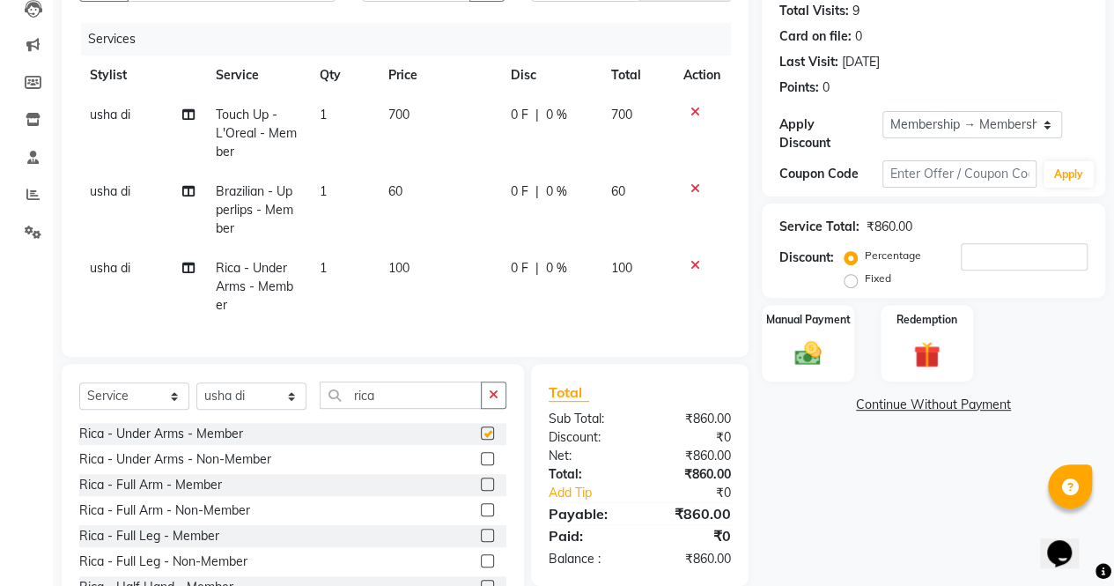
checkbox input "false"
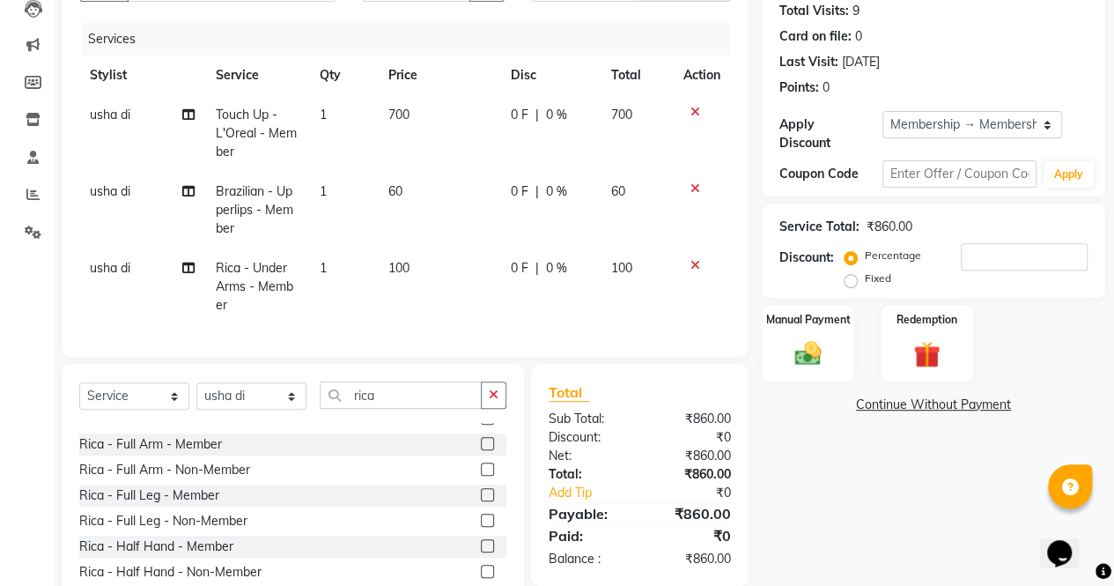
scroll to position [40, 0]
click at [481, 451] on label at bounding box center [487, 444] width 13 height 13
click at [481, 451] on input "checkbox" at bounding box center [486, 444] width 11 height 11
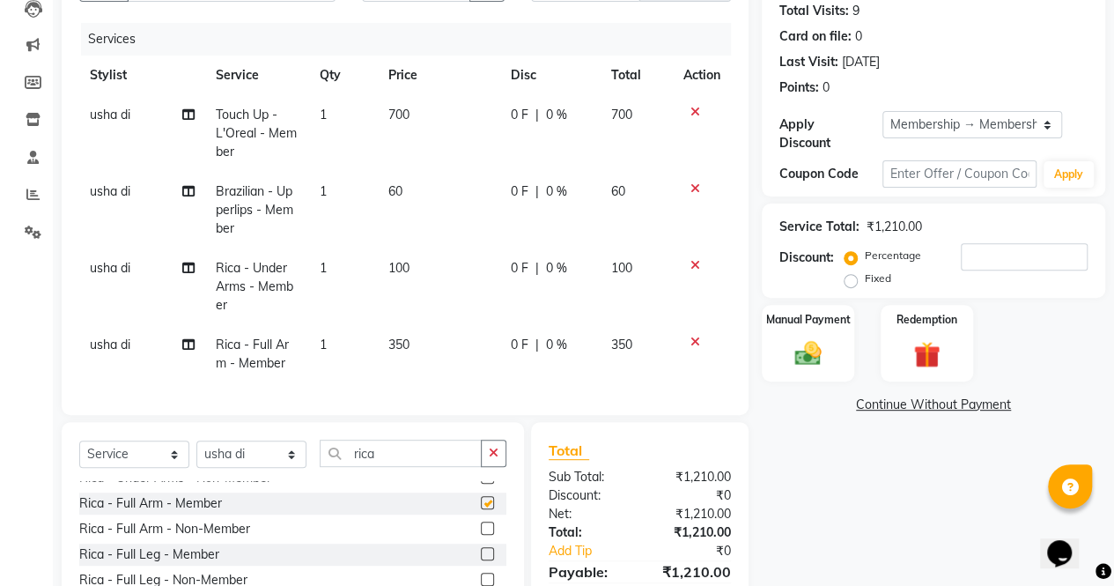
checkbox input "false"
click at [381, 467] on input "rica" at bounding box center [401, 452] width 162 height 27
type input "r"
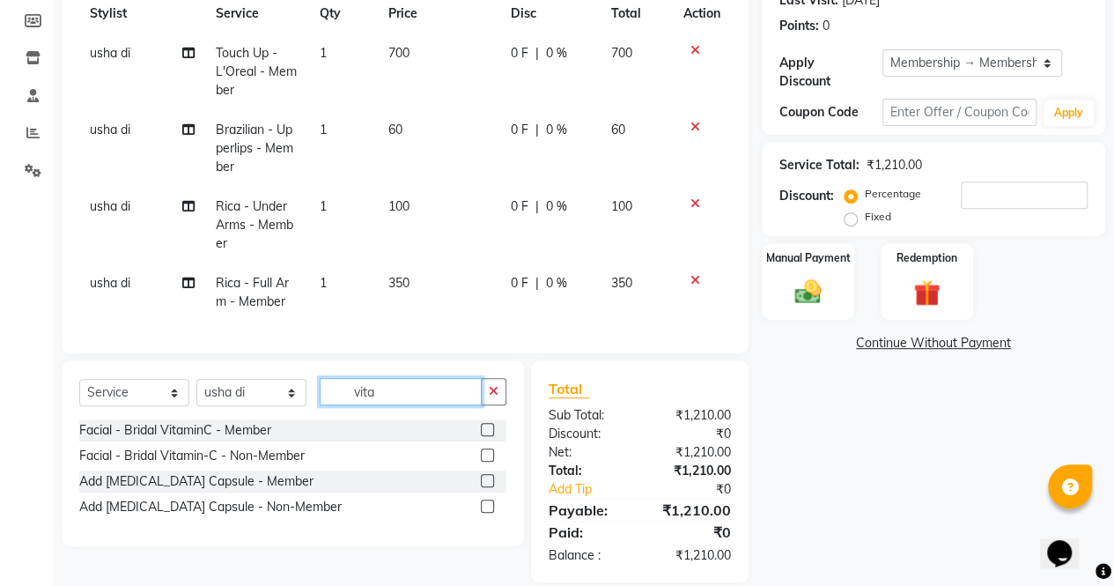
scroll to position [259, 0]
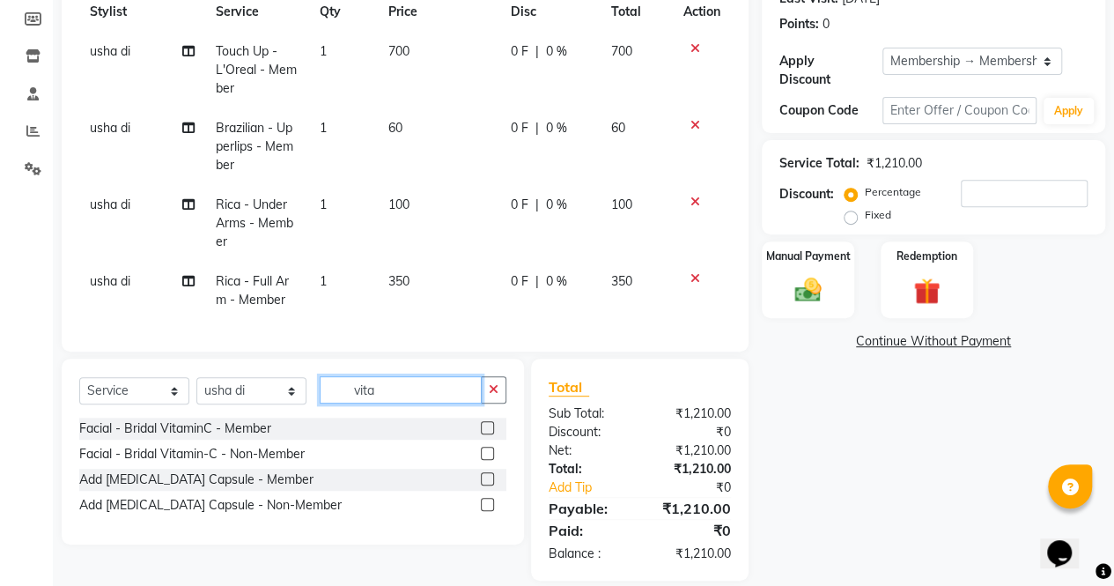
type input "vita"
click at [479, 435] on div "Facial - Bridal VitaminC - Member" at bounding box center [292, 428] width 427 height 22
click at [486, 434] on label at bounding box center [487, 427] width 13 height 13
click at [486, 434] on input "checkbox" at bounding box center [486, 428] width 11 height 11
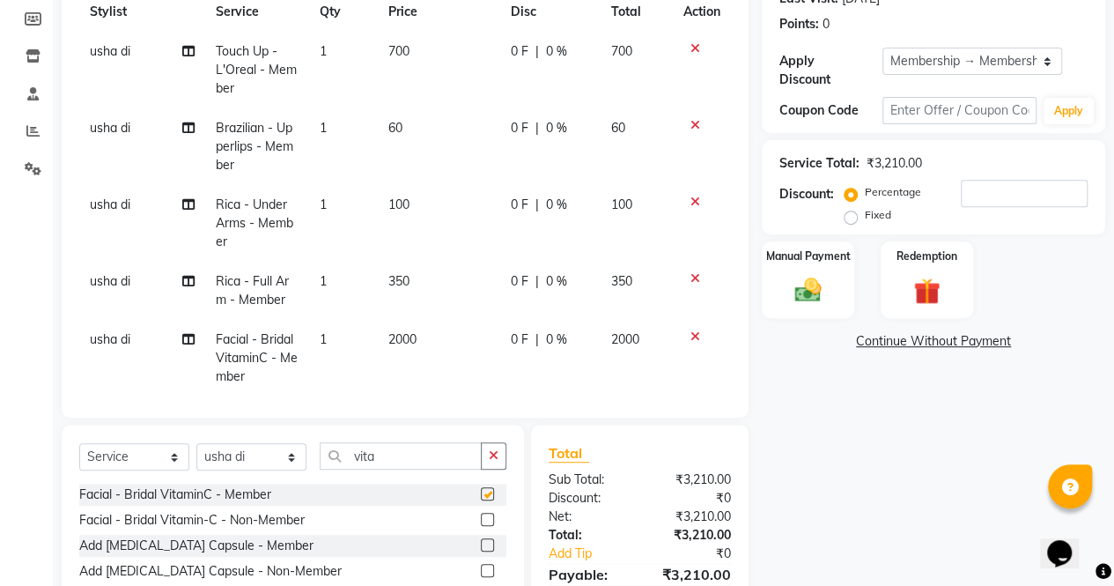
checkbox input "false"
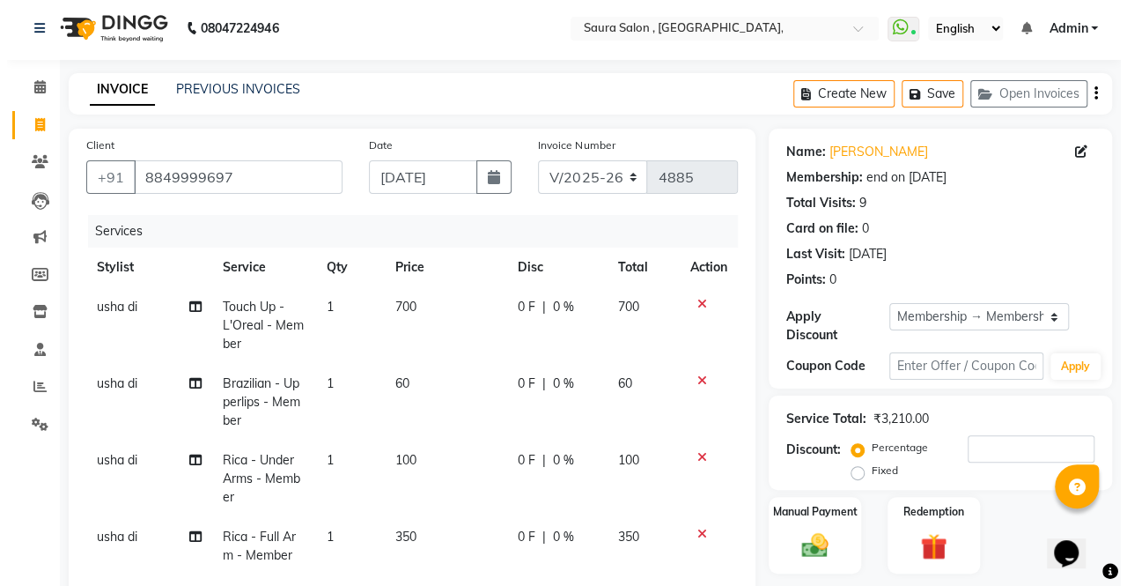
scroll to position [0, 0]
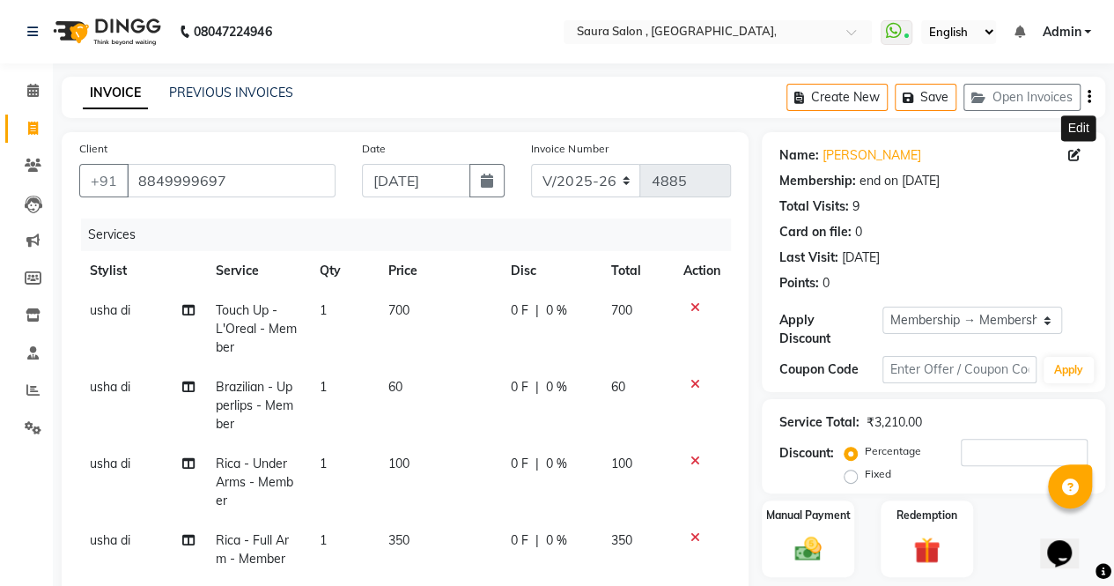
click at [1071, 152] on icon at bounding box center [1074, 155] width 12 height 12
select select "03"
select select "09"
select select "1984"
select select "[DEMOGRAPHIC_DATA]"
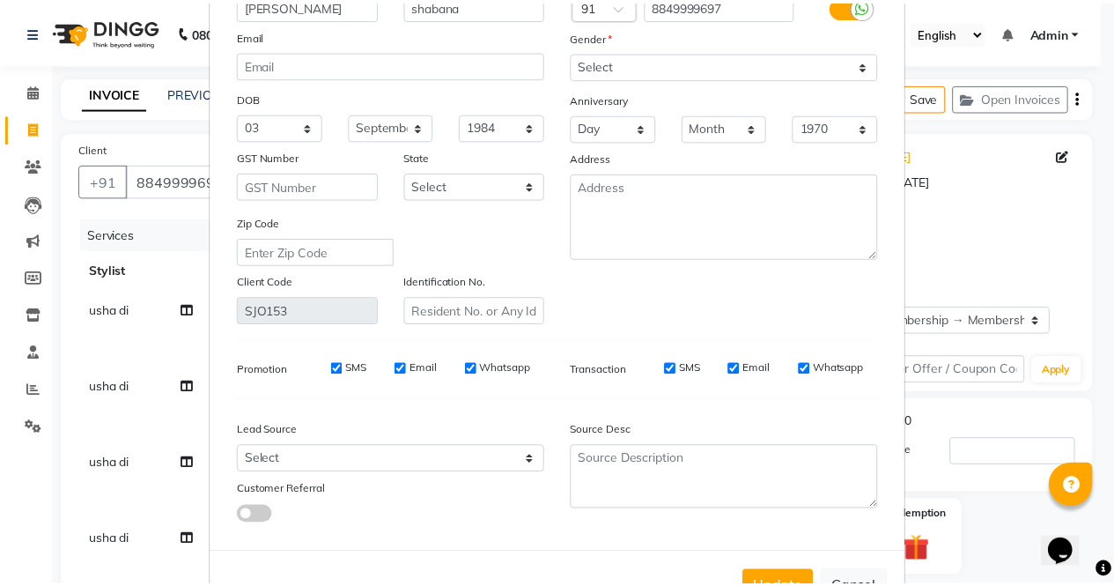
scroll to position [193, 0]
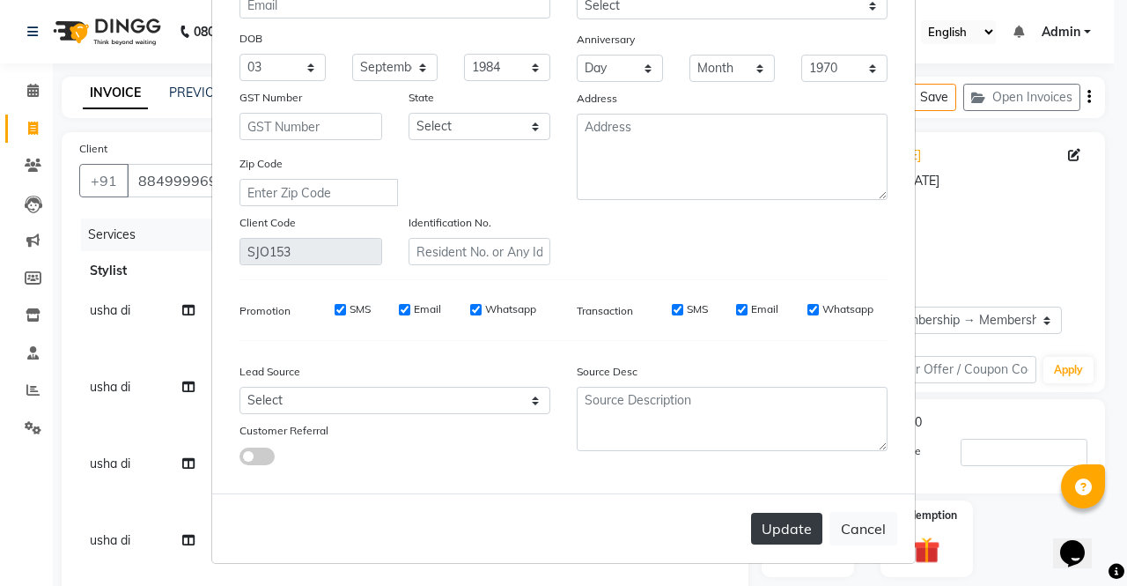
click at [787, 522] on button "Update" at bounding box center [786, 529] width 71 height 32
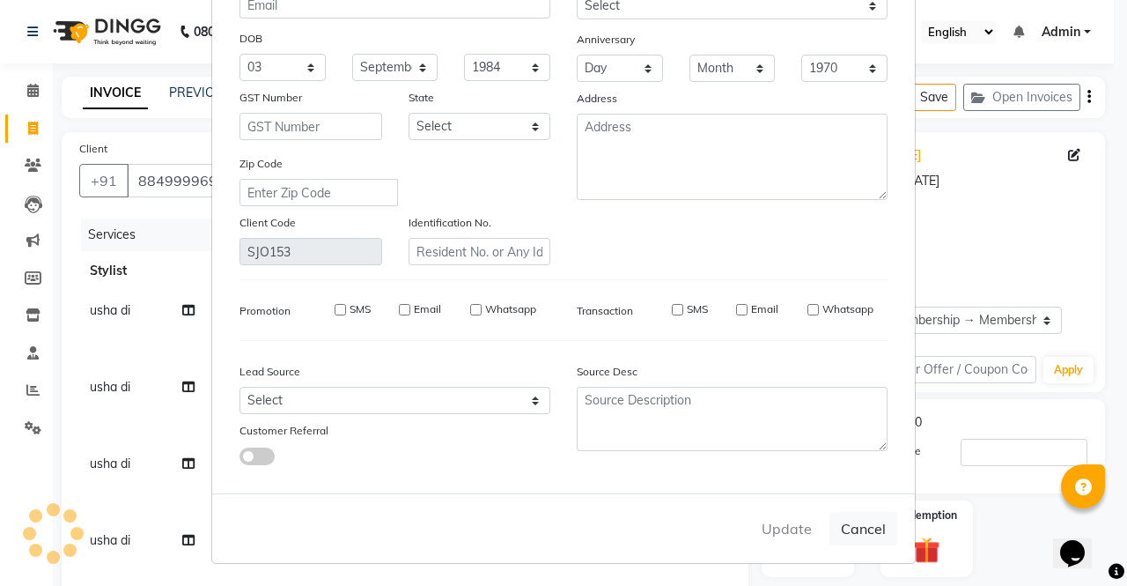
select select
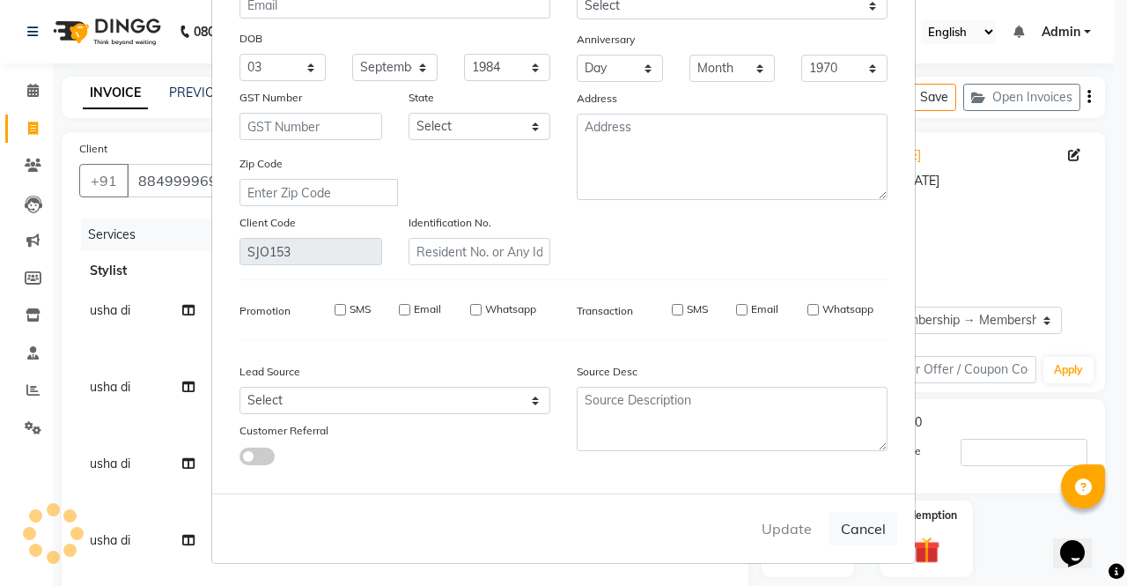
select select
checkbox input "false"
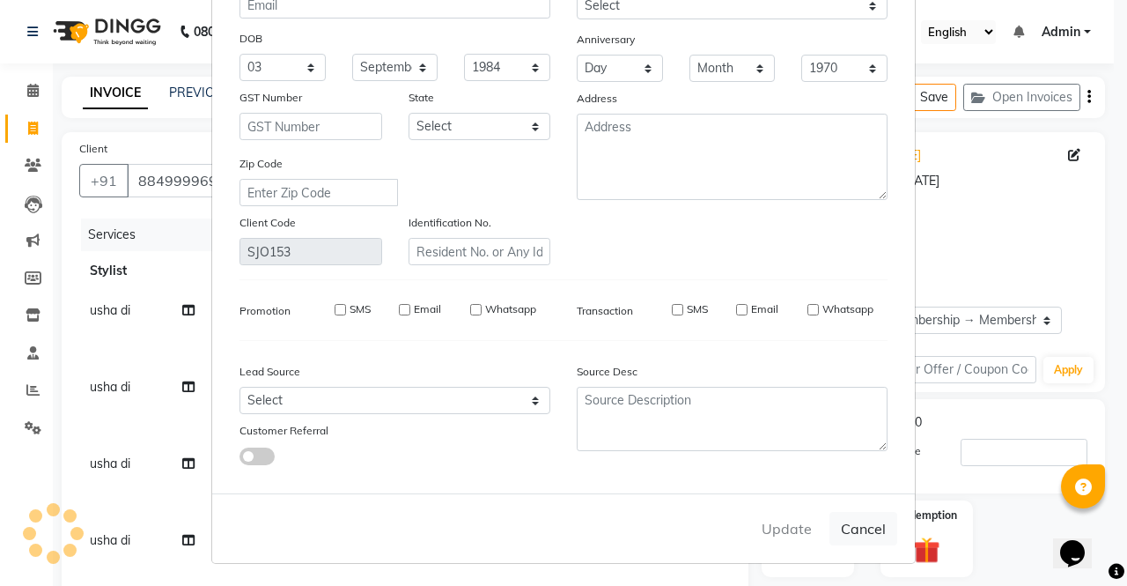
checkbox input "false"
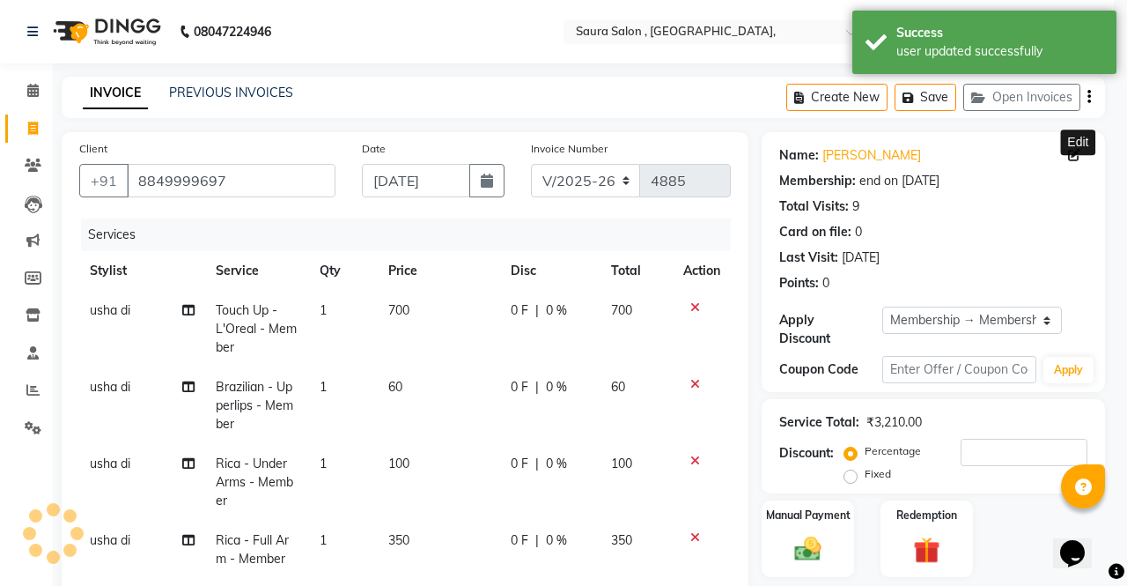
type input "0"
select select "2: Object"
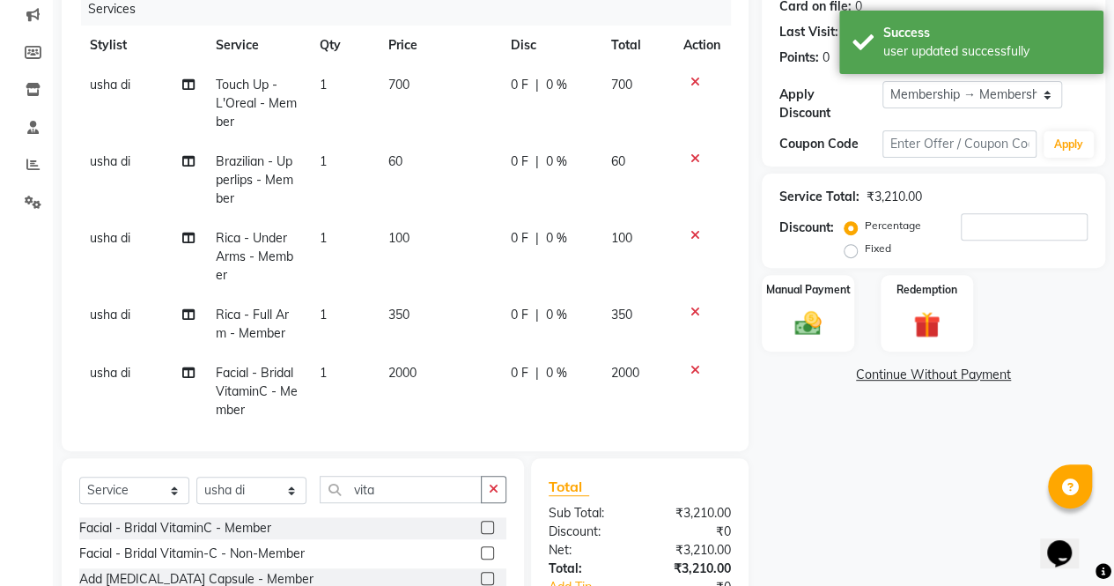
scroll to position [226, 0]
click at [988, 229] on input "number" at bounding box center [1024, 225] width 127 height 27
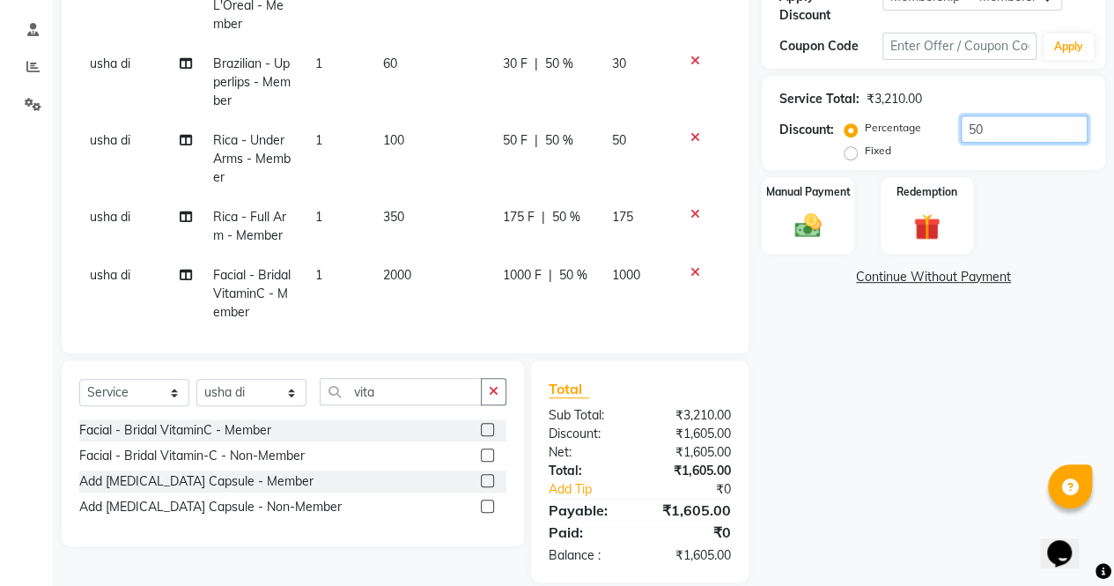
scroll to position [344, 0]
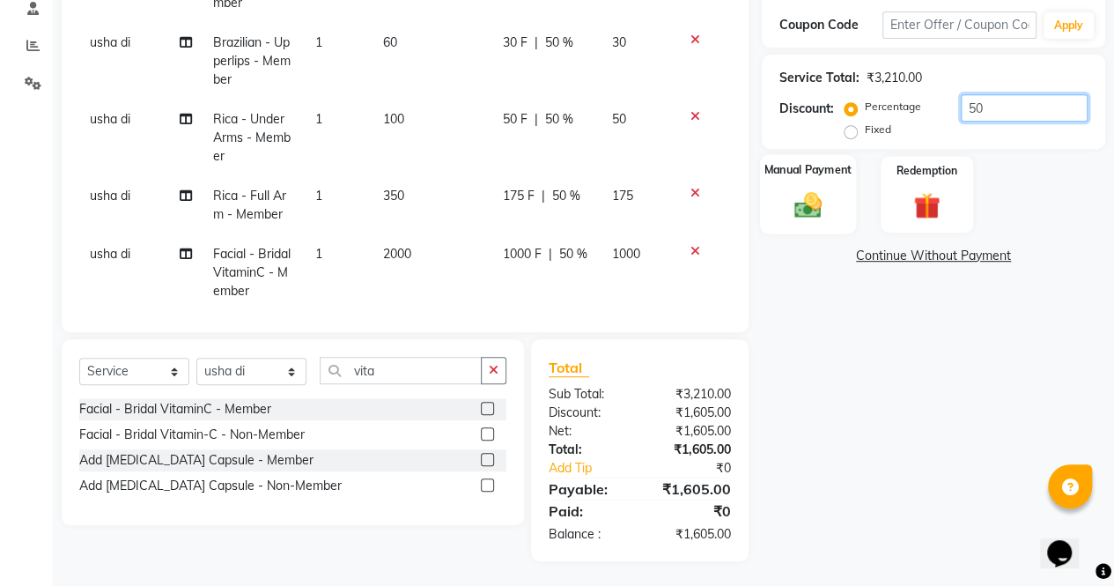
type input "50"
click at [784, 188] on div "Manual Payment" at bounding box center [808, 194] width 96 height 80
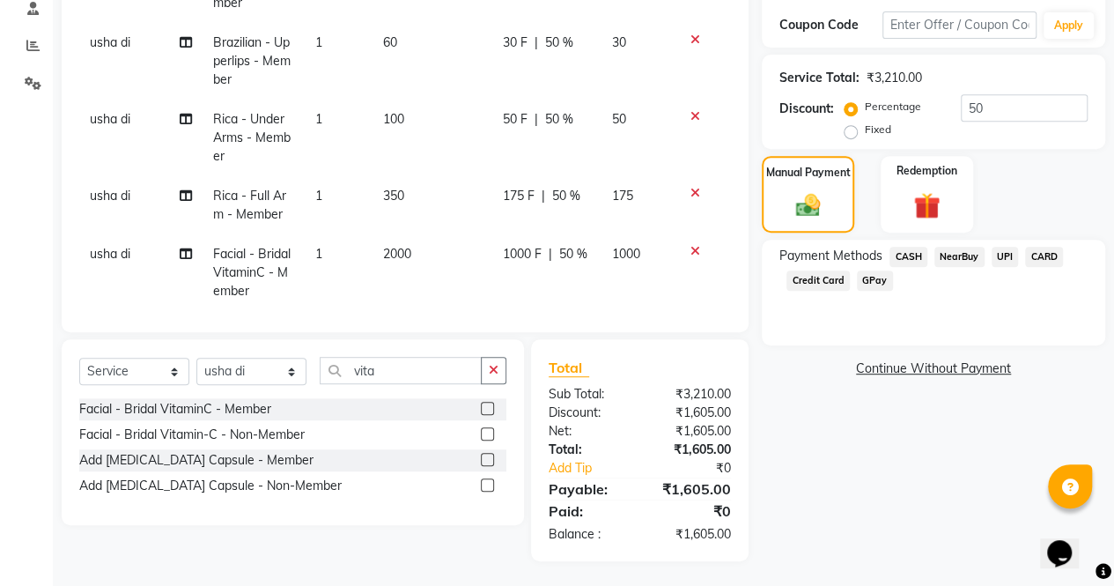
click at [907, 249] on span "CASH" at bounding box center [908, 257] width 38 height 20
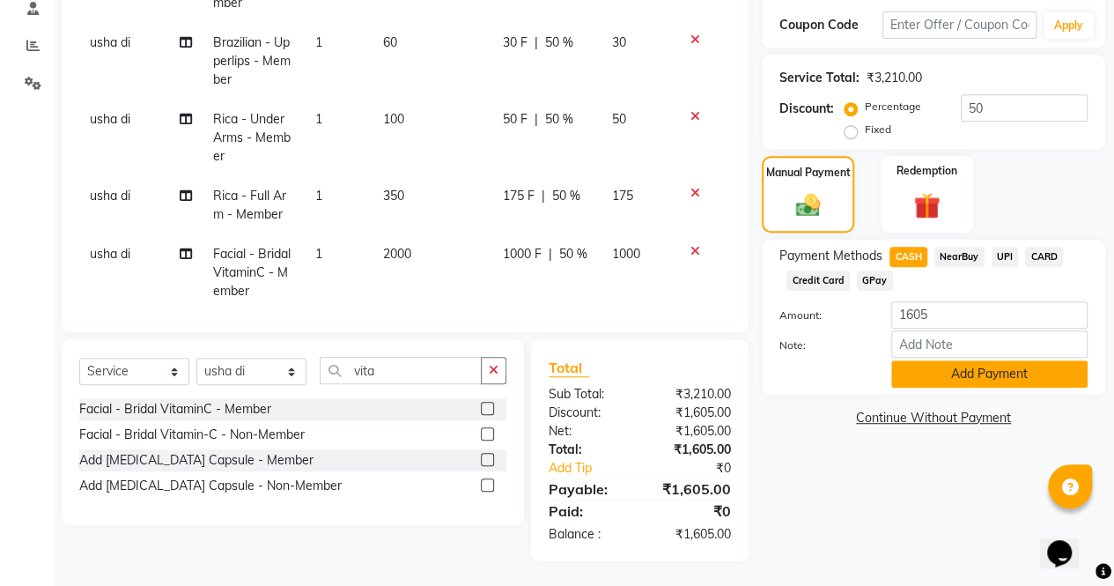
click at [942, 373] on button "Add Payment" at bounding box center [989, 373] width 196 height 27
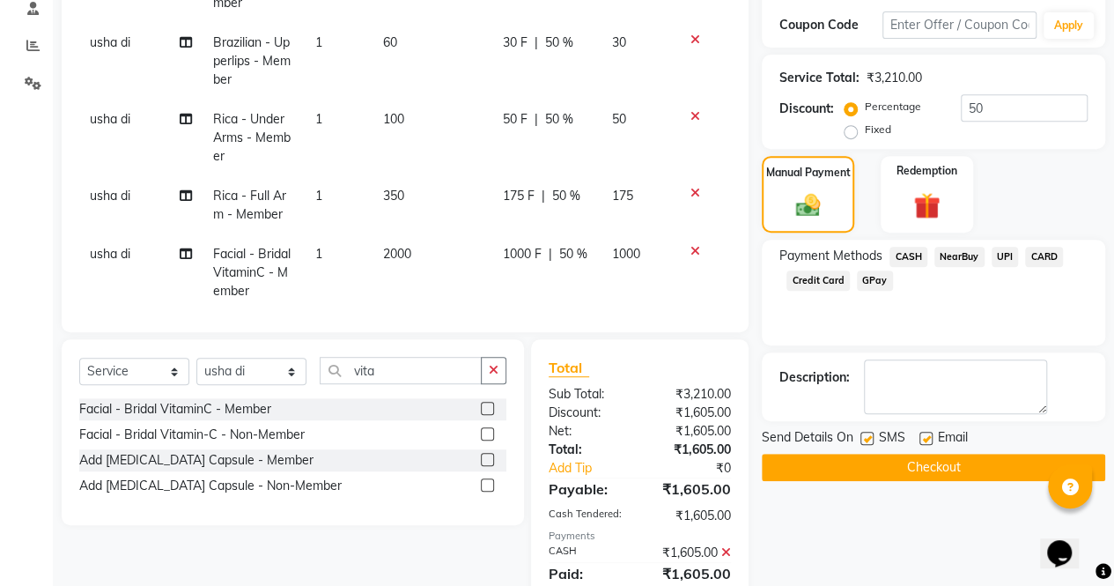
scroll to position [407, 0]
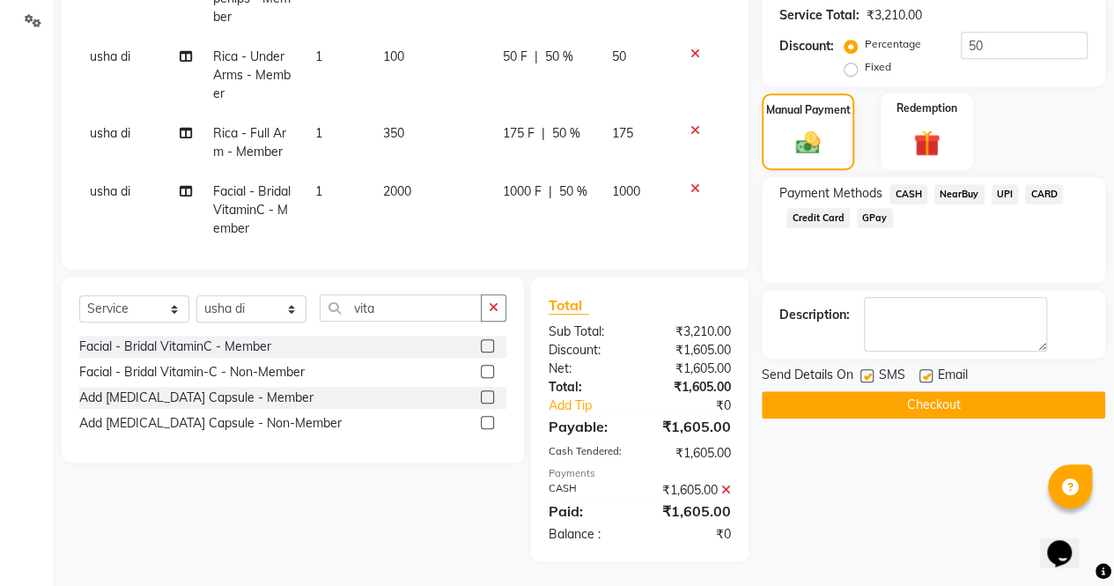
click at [944, 402] on button "Checkout" at bounding box center [933, 404] width 343 height 27
click at [934, 401] on button "Checkout" at bounding box center [933, 404] width 343 height 27
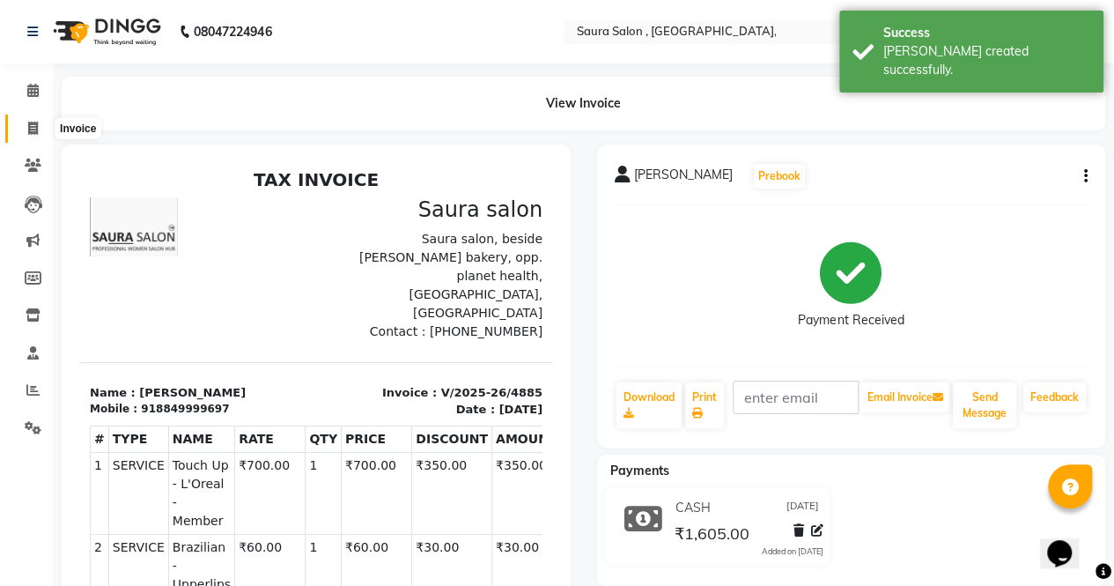
click at [34, 125] on icon at bounding box center [33, 128] width 10 height 13
select select "service"
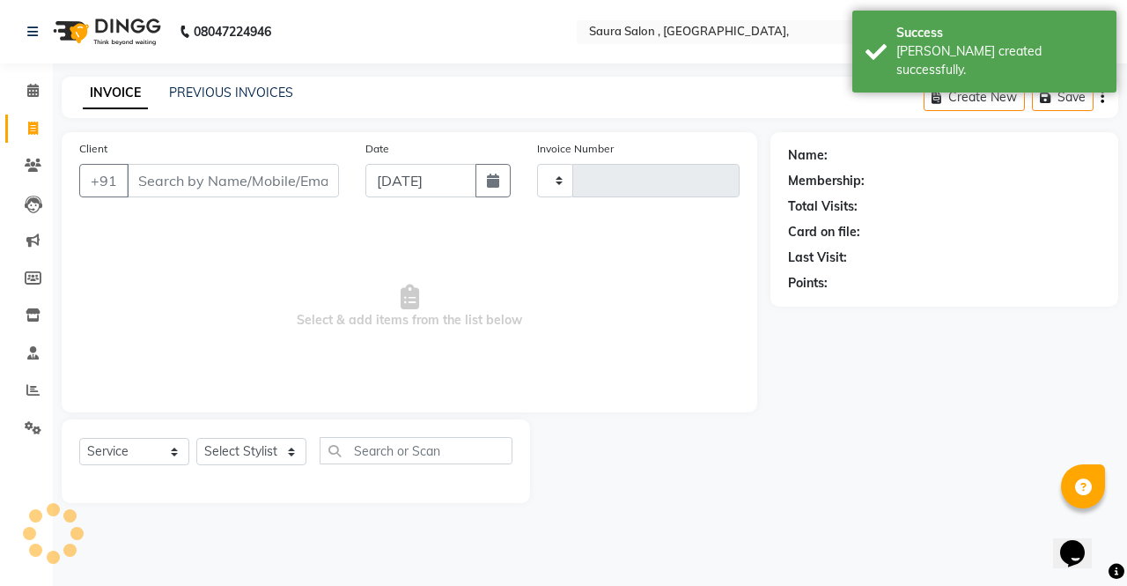
type input "4886"
select select "6963"
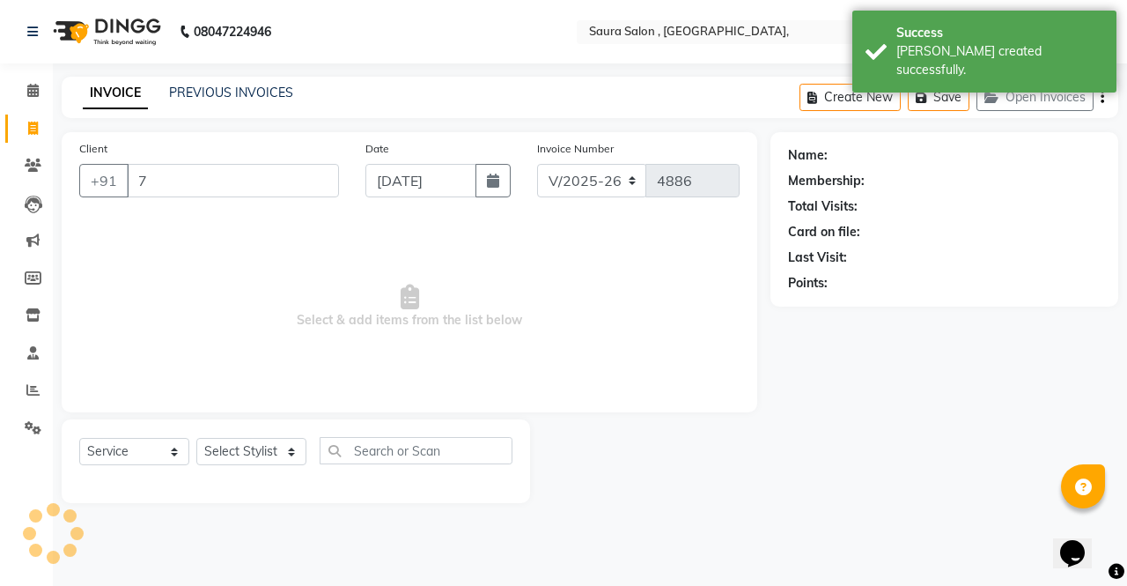
type input "76"
select select "57428"
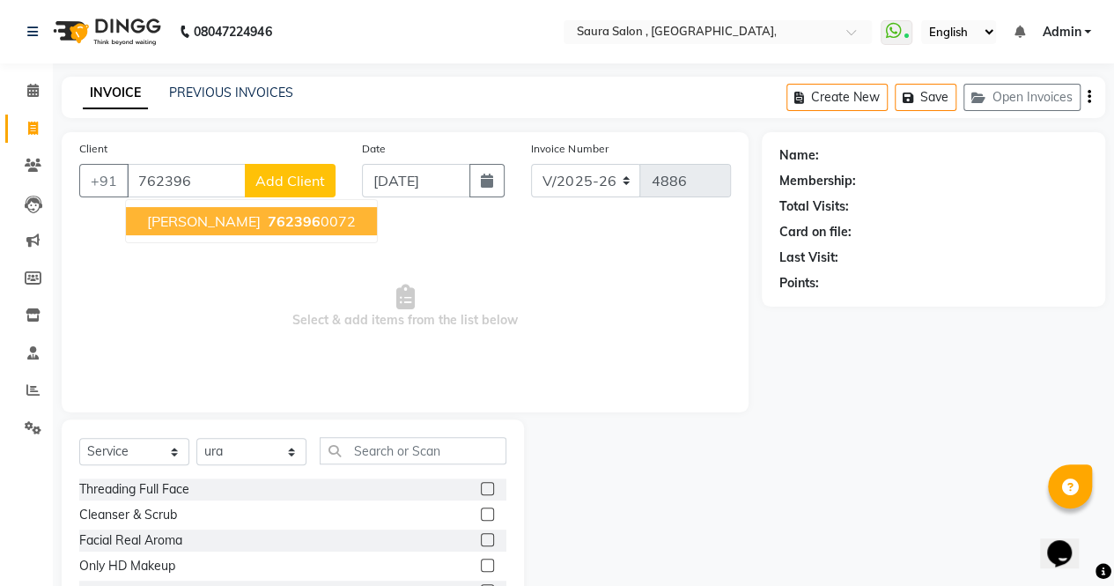
click at [233, 222] on span "[PERSON_NAME]" at bounding box center [204, 221] width 114 height 18
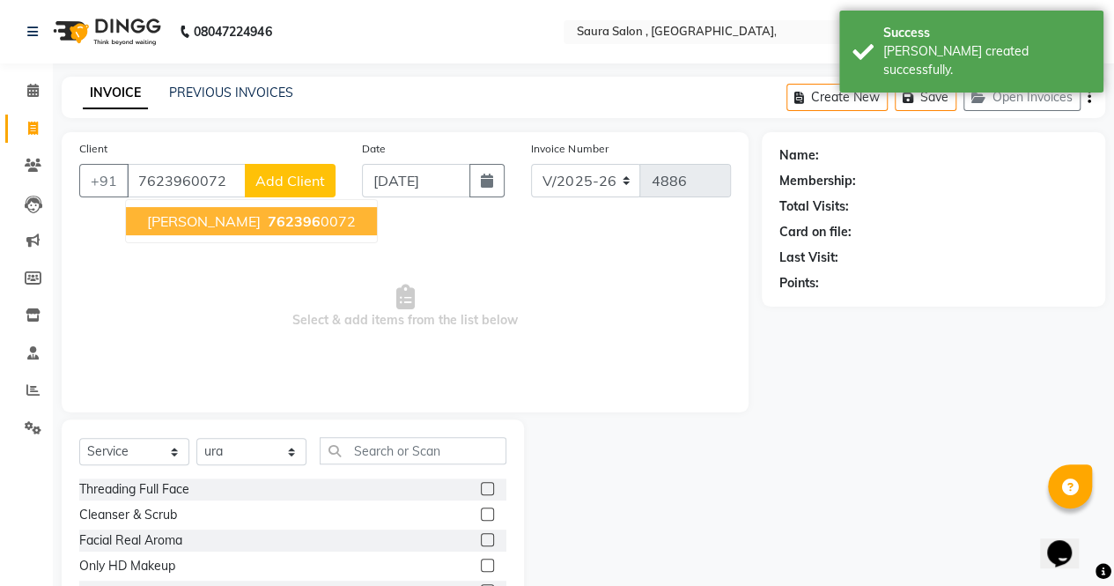
type input "7623960072"
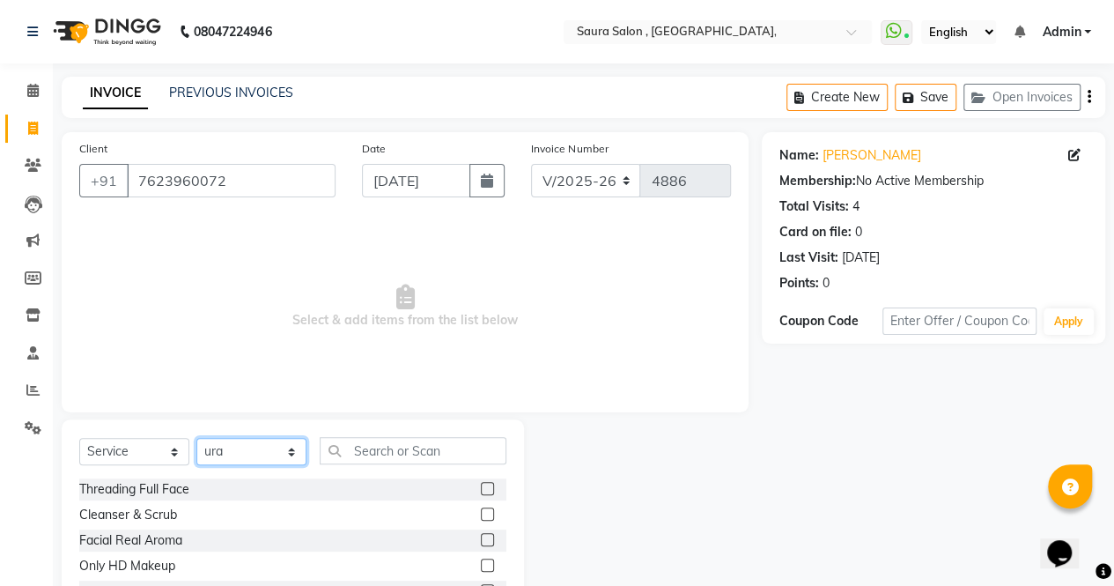
drag, startPoint x: 248, startPoint y: 452, endPoint x: 273, endPoint y: 403, distance: 54.4
click at [273, 403] on div "Client [PHONE_NUMBER] Date [DATE] Invoice Number V/2025 V/[PHONE_NUMBER] Select…" at bounding box center [404, 405] width 713 height 547
select select "56832"
click at [196, 438] on select "Select Stylist archana asha [PERSON_NAME] deepika [PERSON_NAME] [PERSON_NAME] […" at bounding box center [251, 451] width 110 height 27
click at [368, 443] on input "text" at bounding box center [413, 450] width 187 height 27
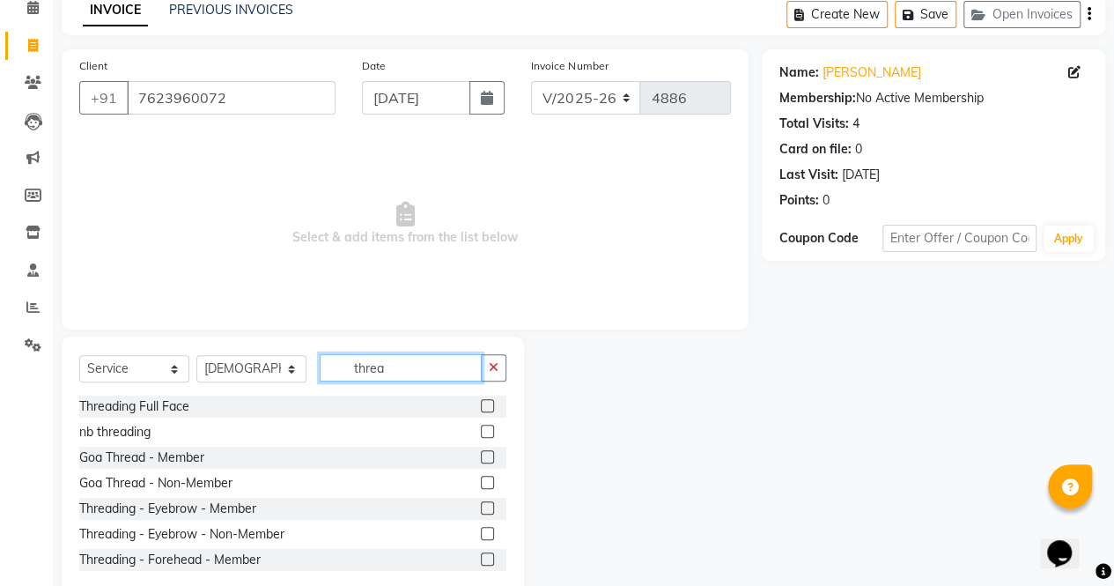
scroll to position [119, 0]
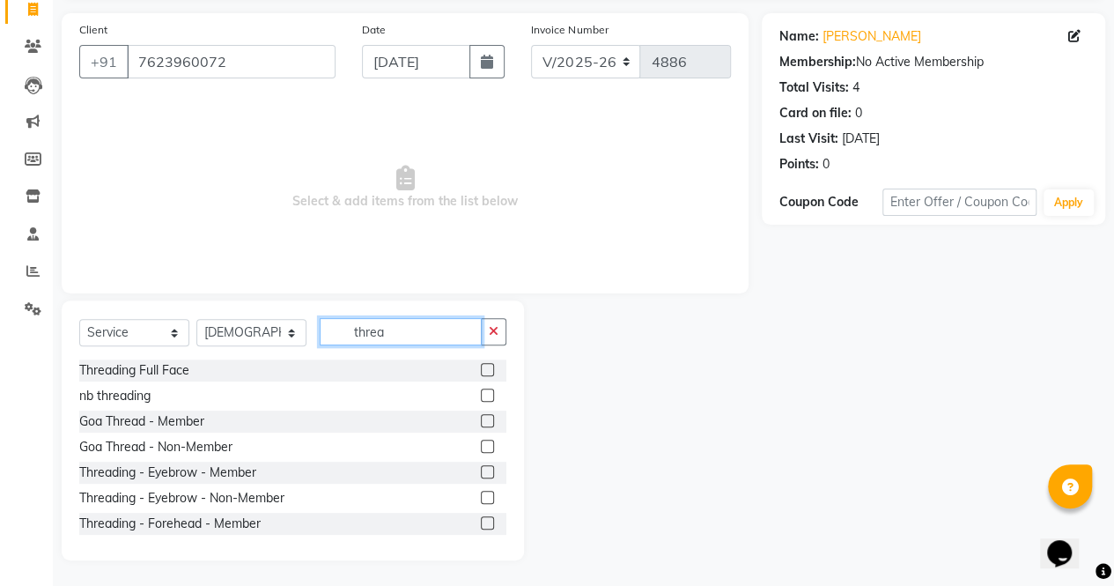
type input "threa"
click at [481, 497] on label at bounding box center [487, 497] width 13 height 13
click at [481, 497] on input "checkbox" at bounding box center [486, 497] width 11 height 11
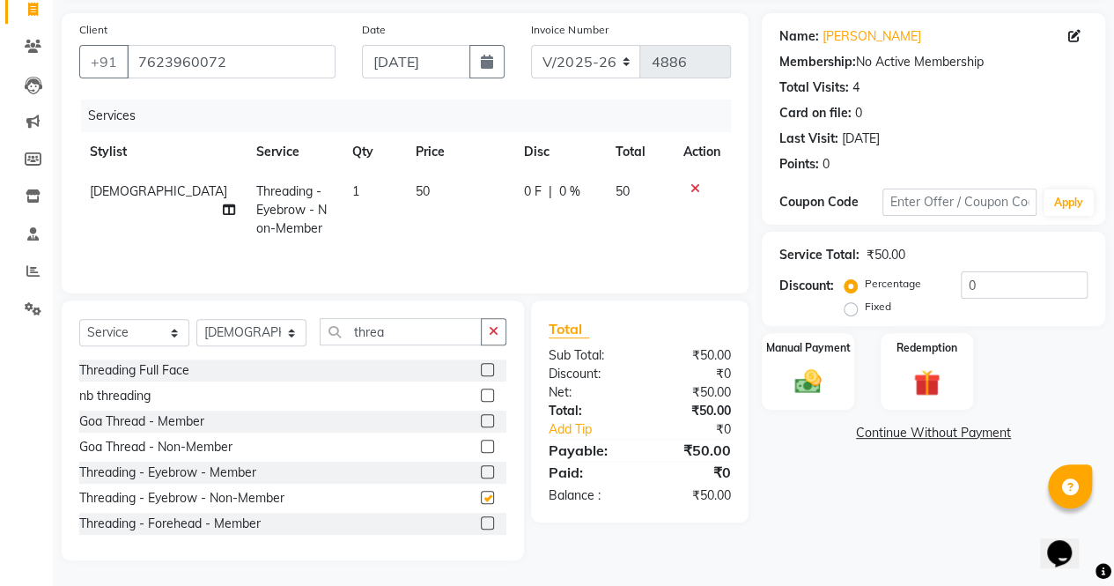
checkbox input "false"
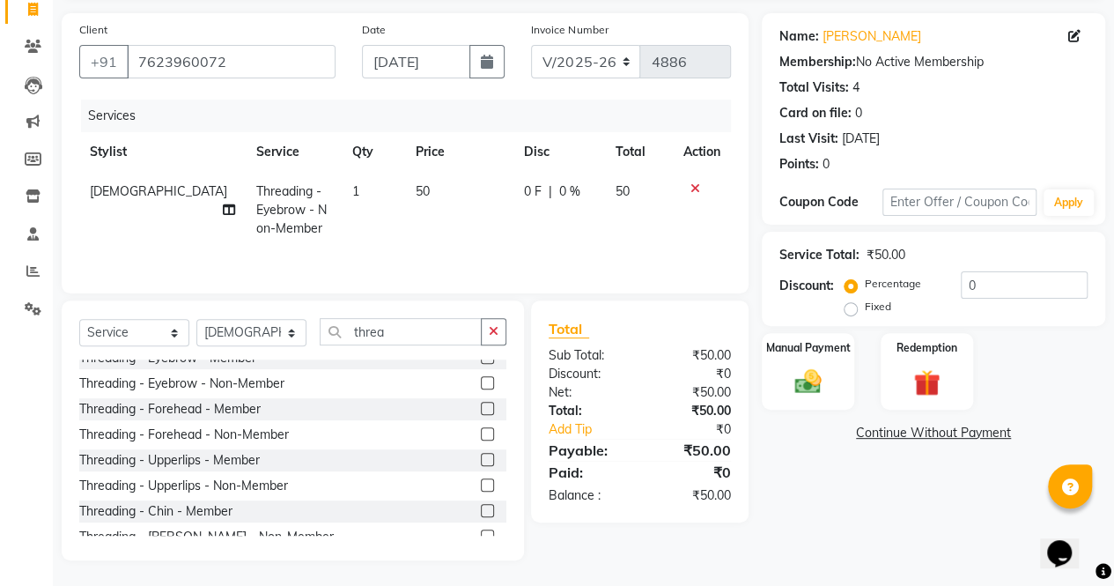
scroll to position [115, 0]
click at [481, 482] on label at bounding box center [487, 483] width 13 height 13
click at [481, 482] on input "checkbox" at bounding box center [486, 484] width 11 height 11
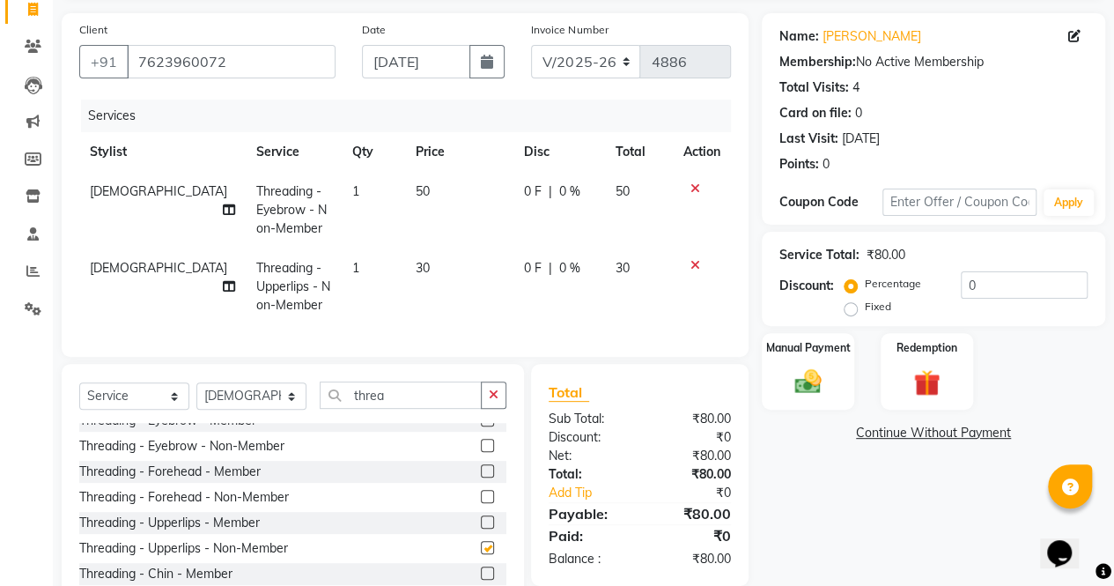
checkbox input "false"
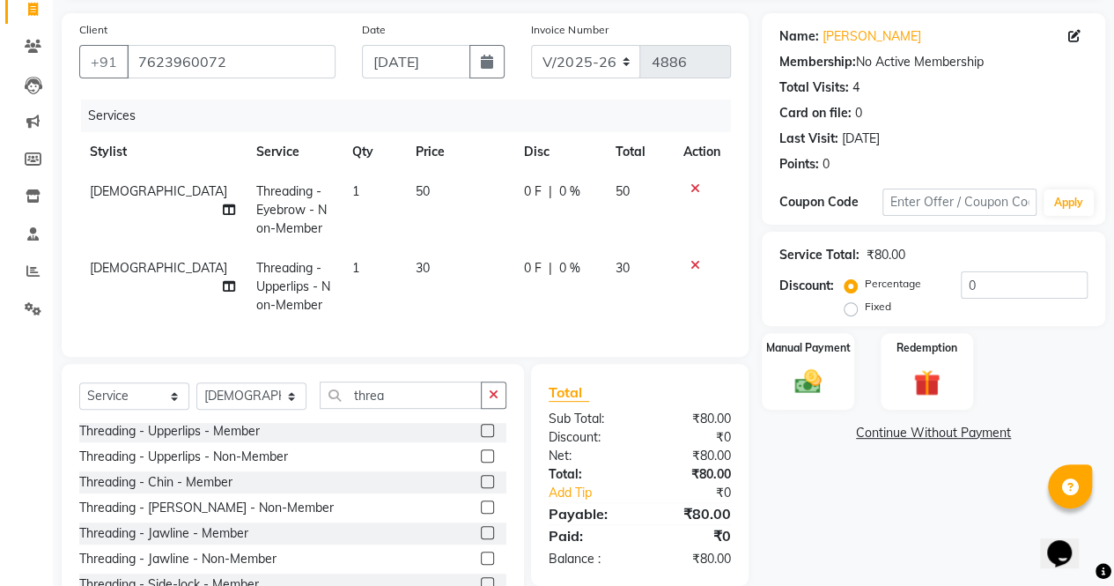
scroll to position [210, 0]
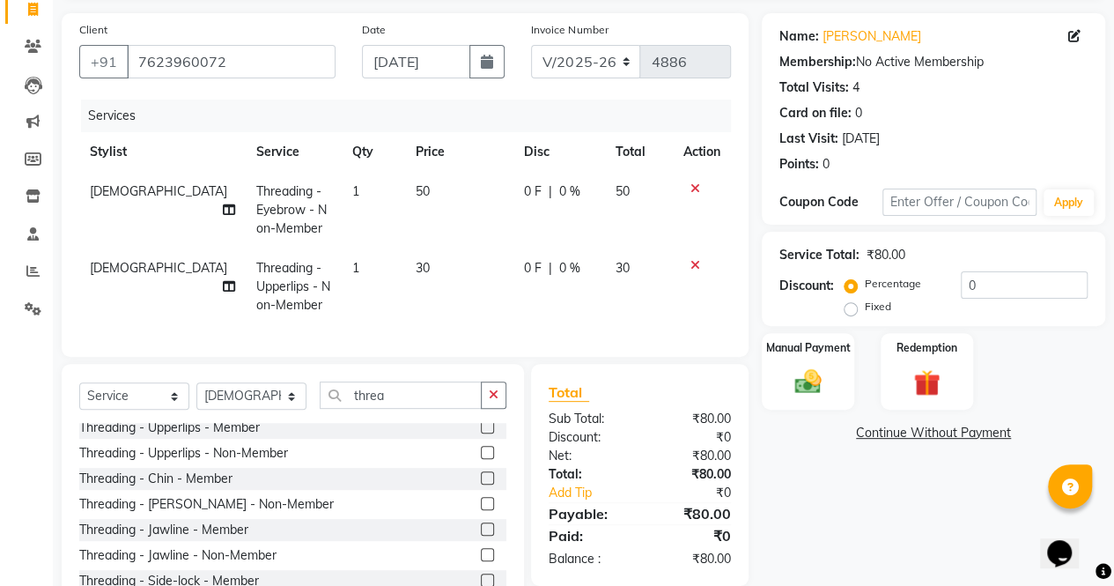
click at [481, 510] on label at bounding box center [487, 503] width 13 height 13
click at [481, 510] on input "checkbox" at bounding box center [486, 503] width 11 height 11
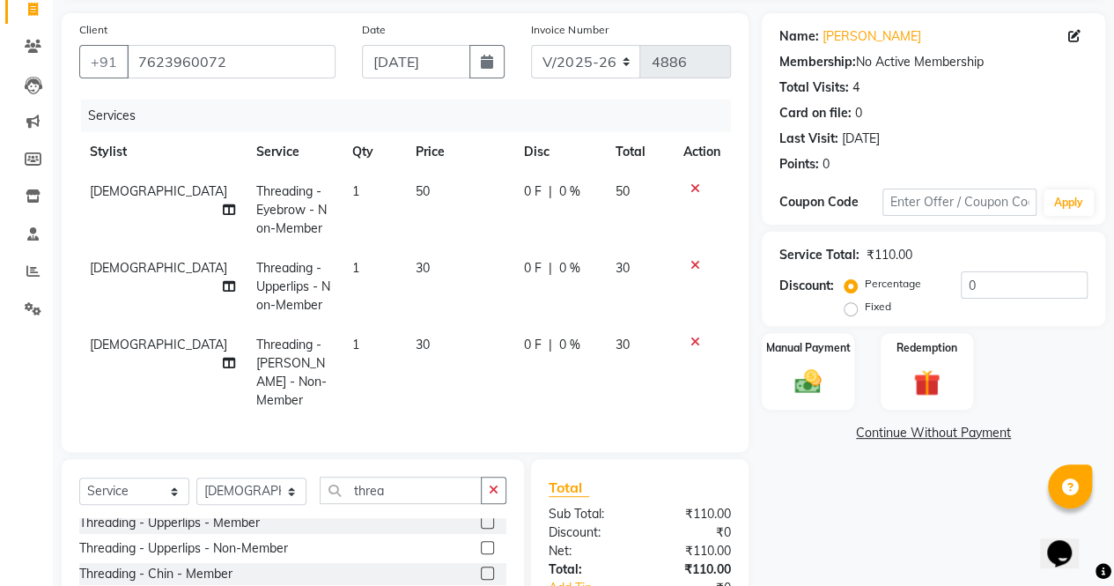
checkbox input "false"
click at [810, 369] on img at bounding box center [808, 381] width 45 height 32
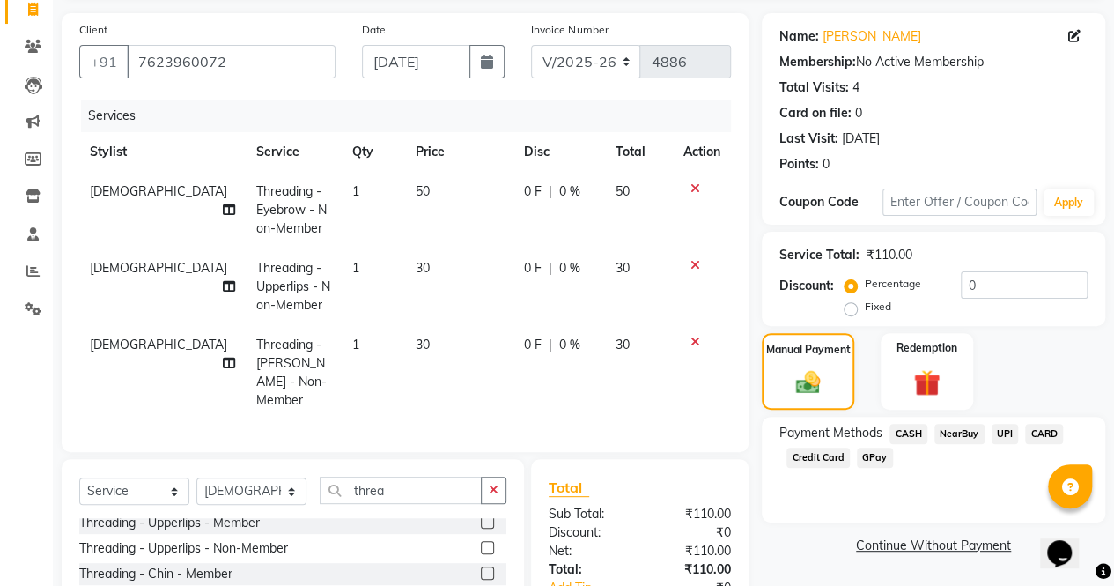
click at [1004, 433] on span "UPI" at bounding box center [1005, 434] width 27 height 20
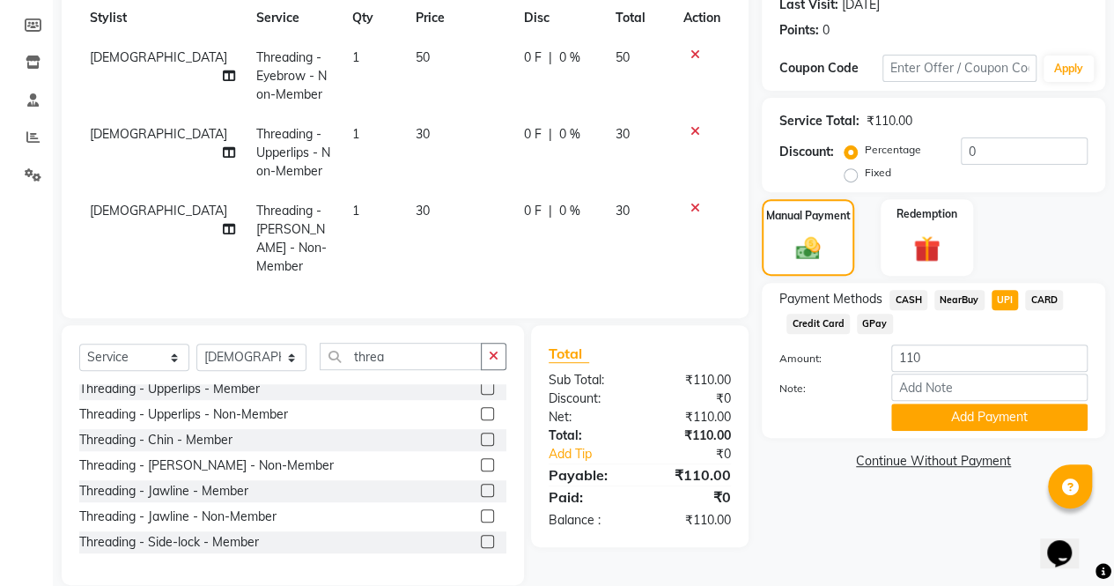
scroll to position [254, 0]
click at [990, 417] on button "Add Payment" at bounding box center [989, 415] width 196 height 27
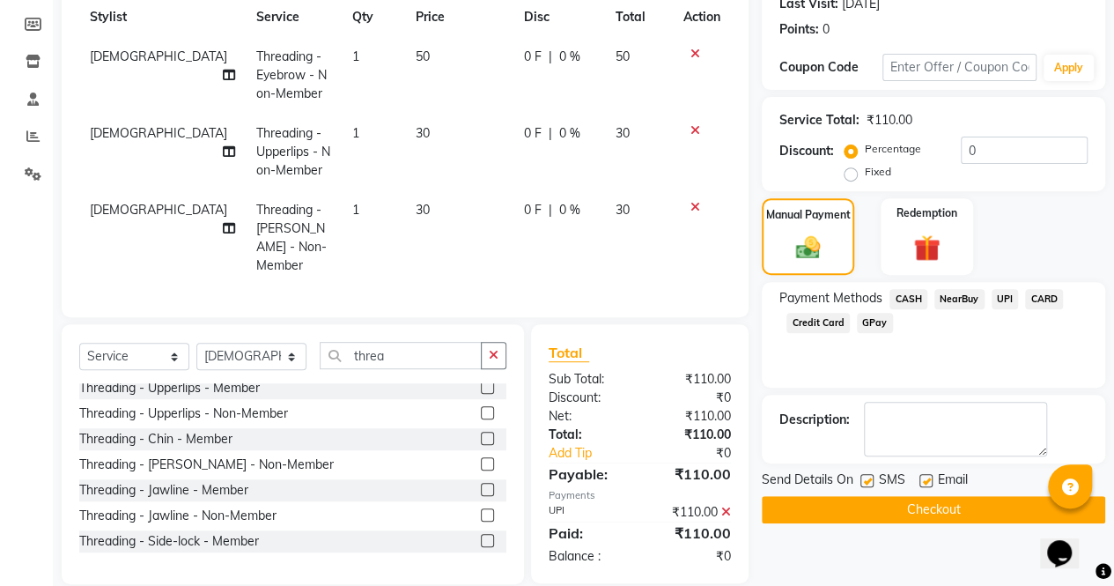
scroll to position [272, 0]
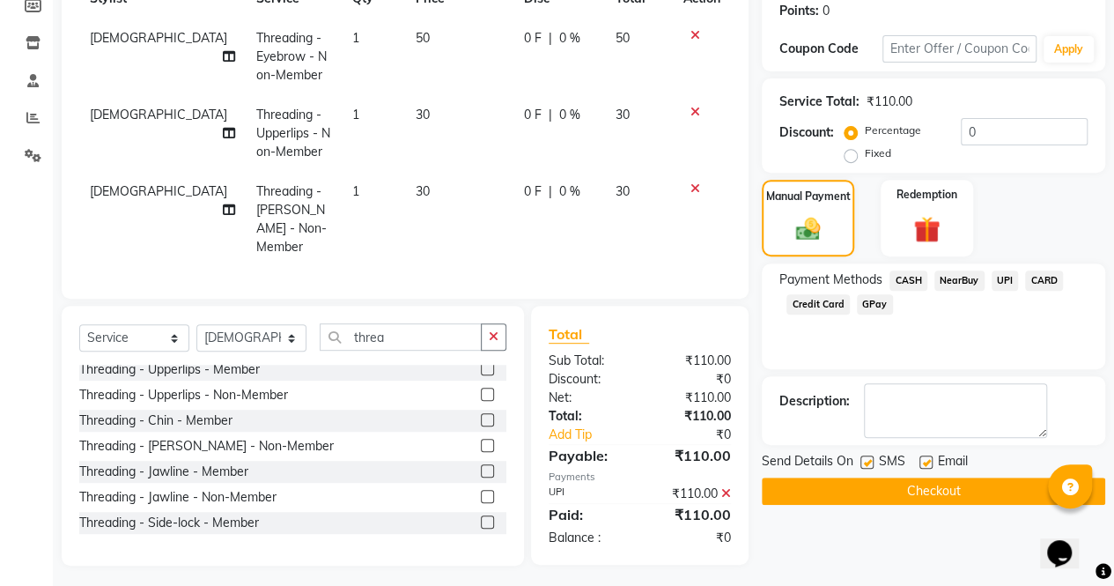
click at [951, 496] on button "Checkout" at bounding box center [933, 490] width 343 height 27
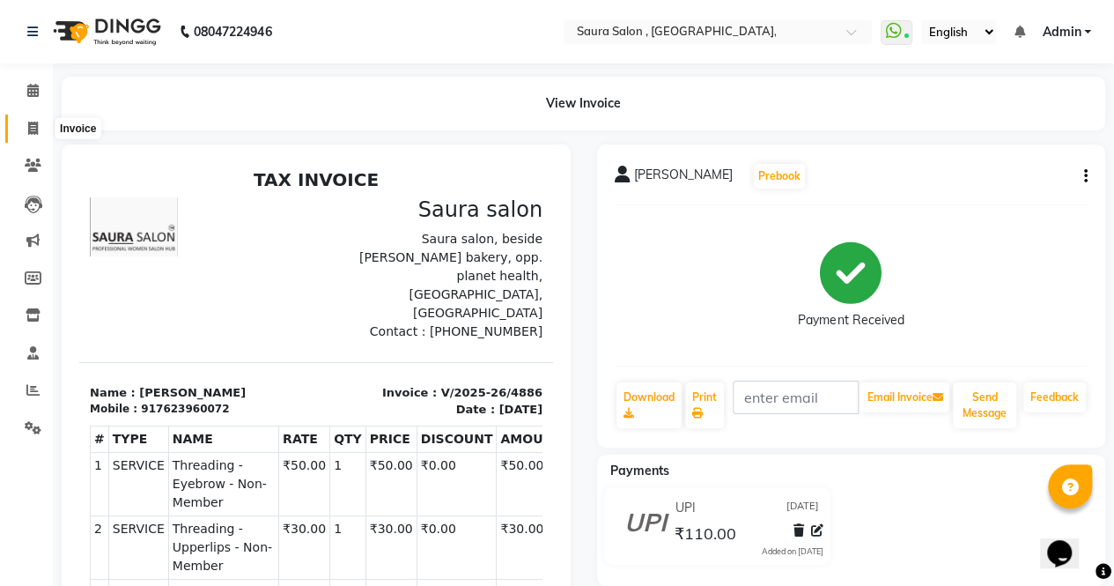
click at [34, 128] on icon at bounding box center [33, 128] width 10 height 13
select select "service"
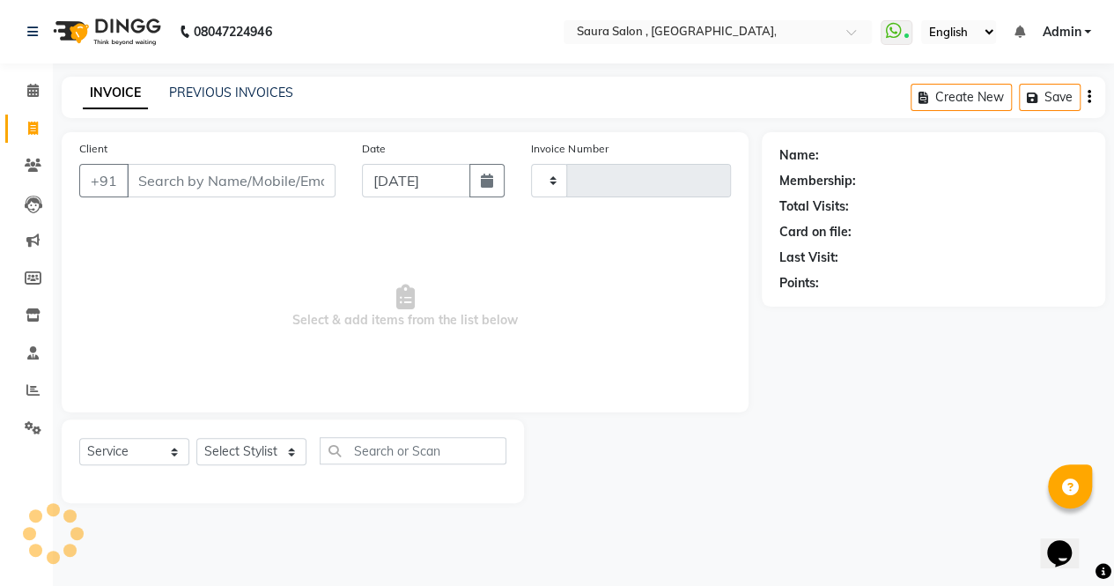
type input "4887"
select select "6963"
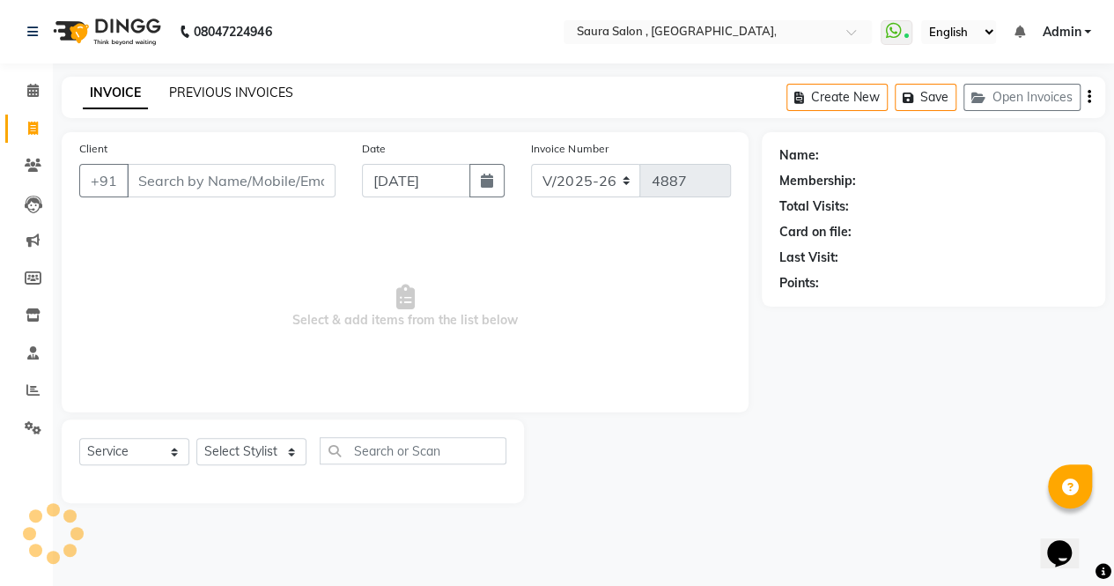
select select "57428"
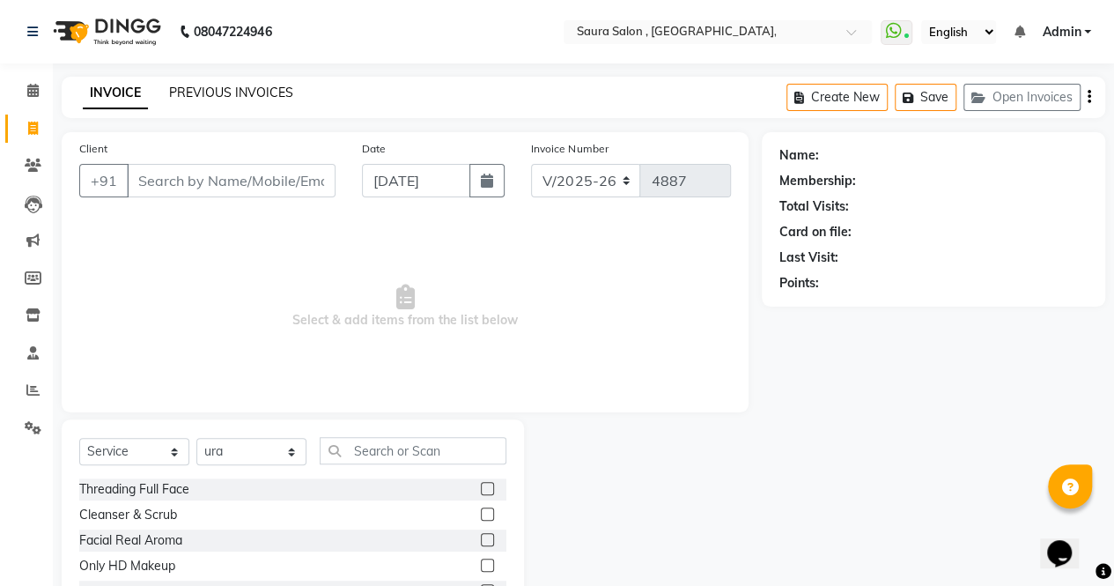
click at [227, 92] on link "PREVIOUS INVOICES" at bounding box center [231, 93] width 124 height 16
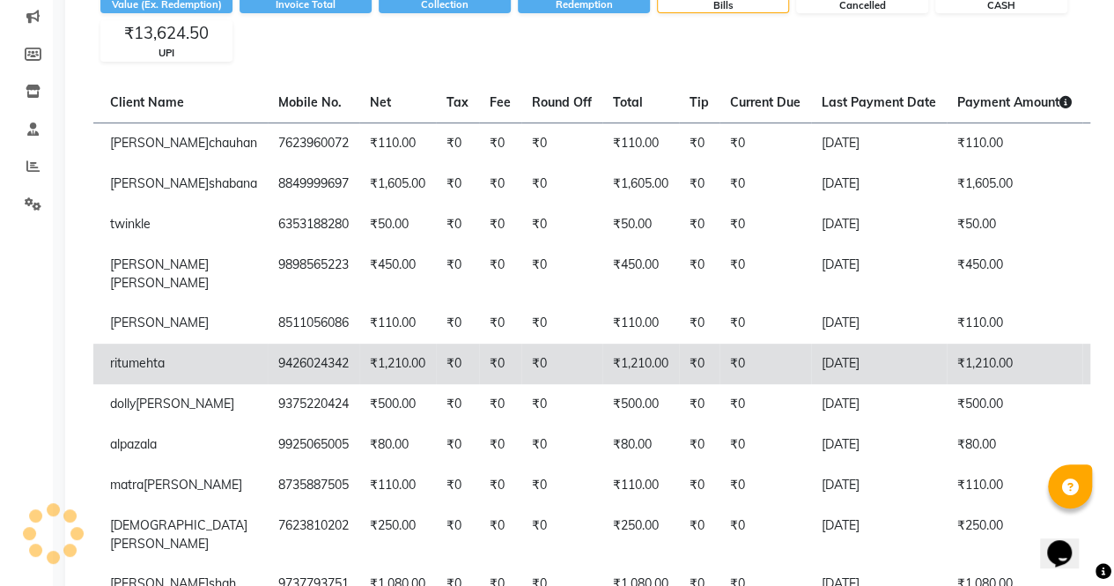
scroll to position [223, 0]
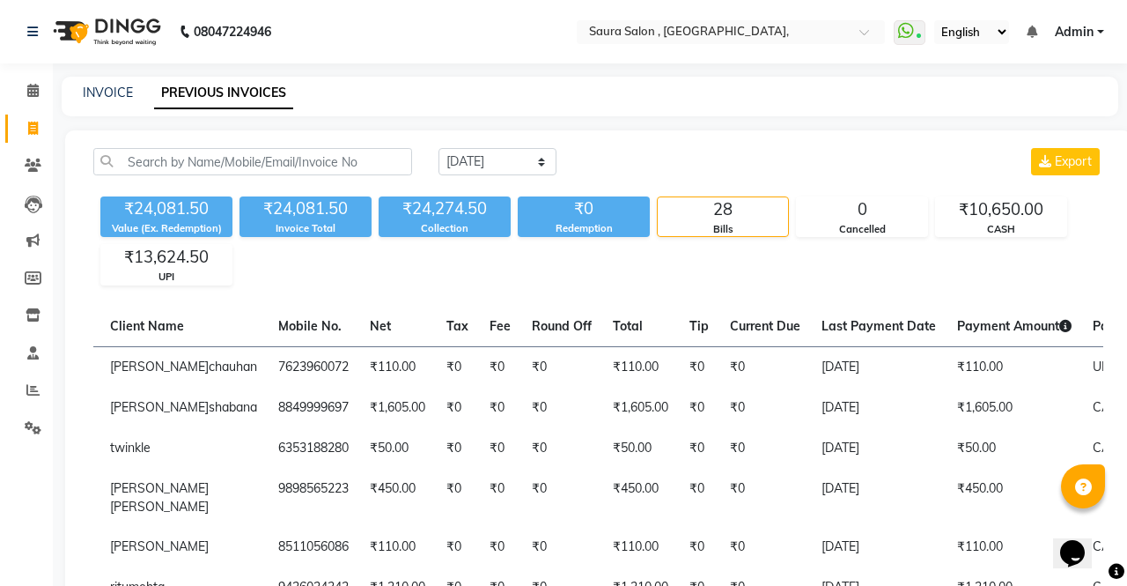
select select "6963"
select select "service"
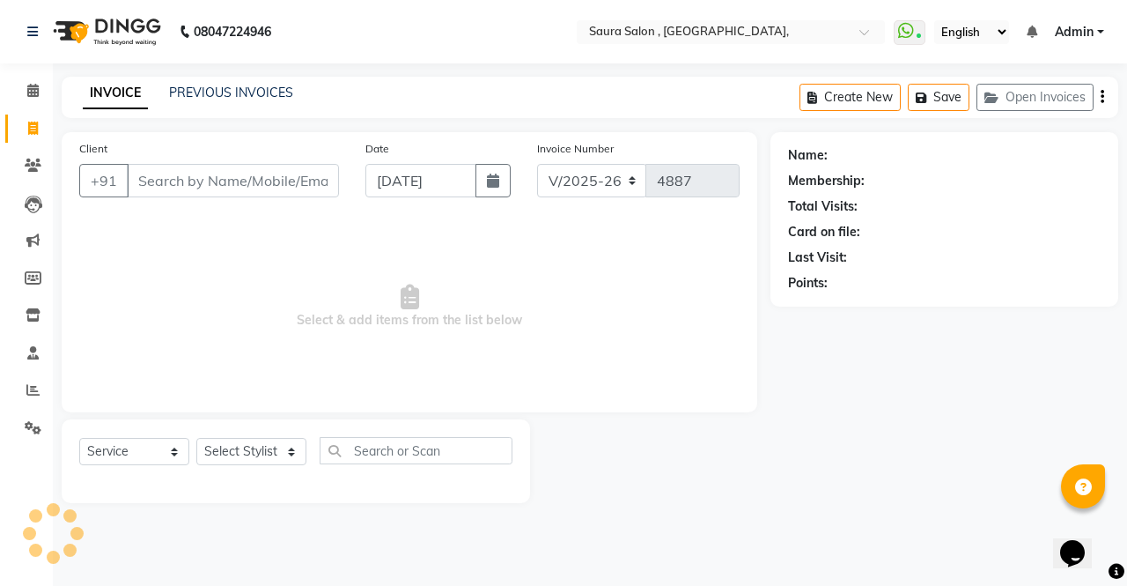
select select "57428"
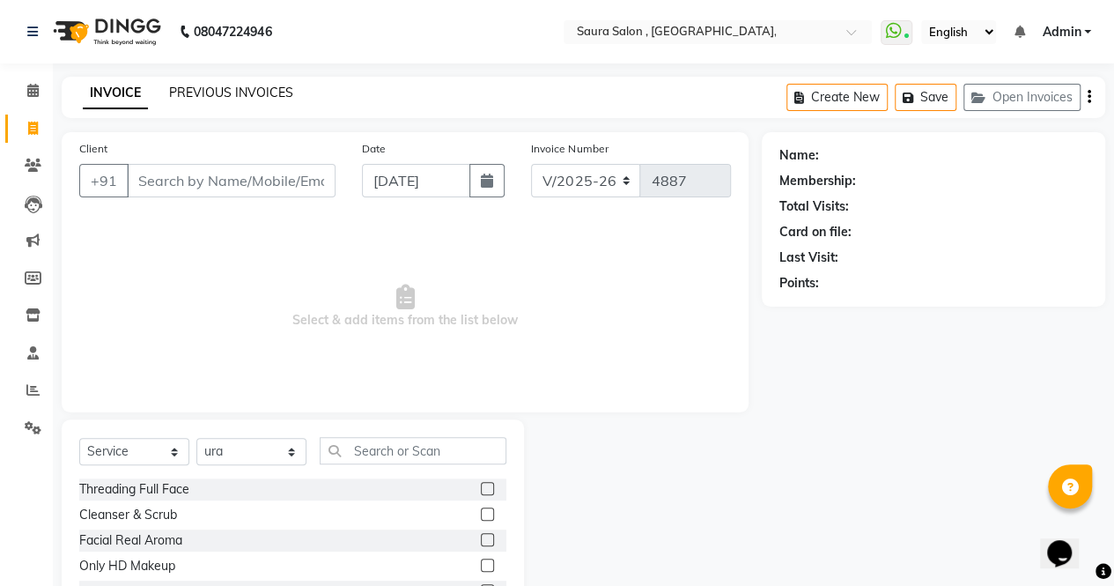
click at [214, 91] on link "PREVIOUS INVOICES" at bounding box center [231, 93] width 124 height 16
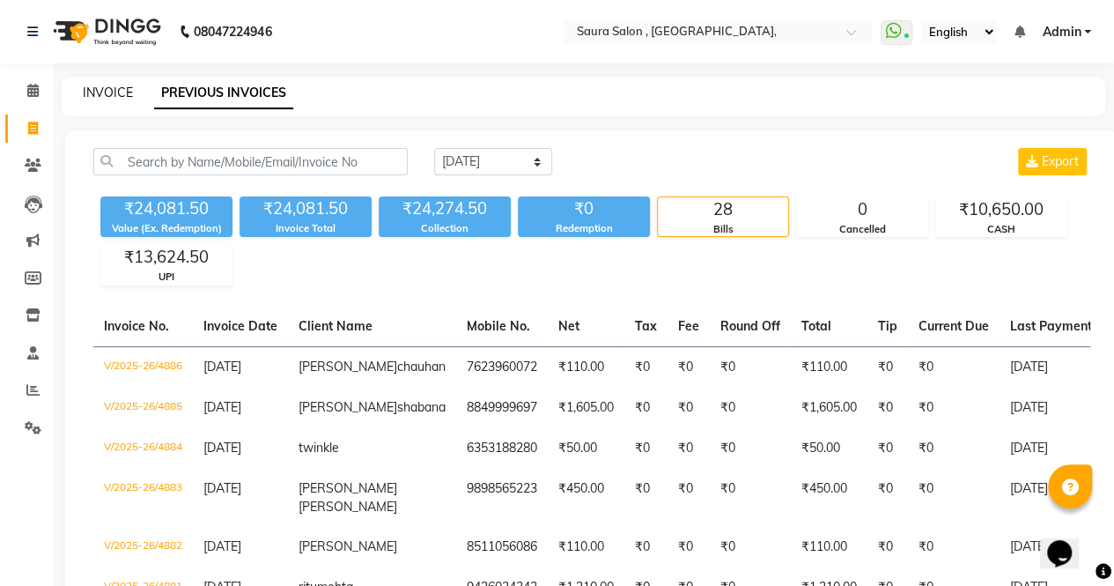
click at [113, 96] on link "INVOICE" at bounding box center [108, 93] width 50 height 16
select select "6963"
select select "service"
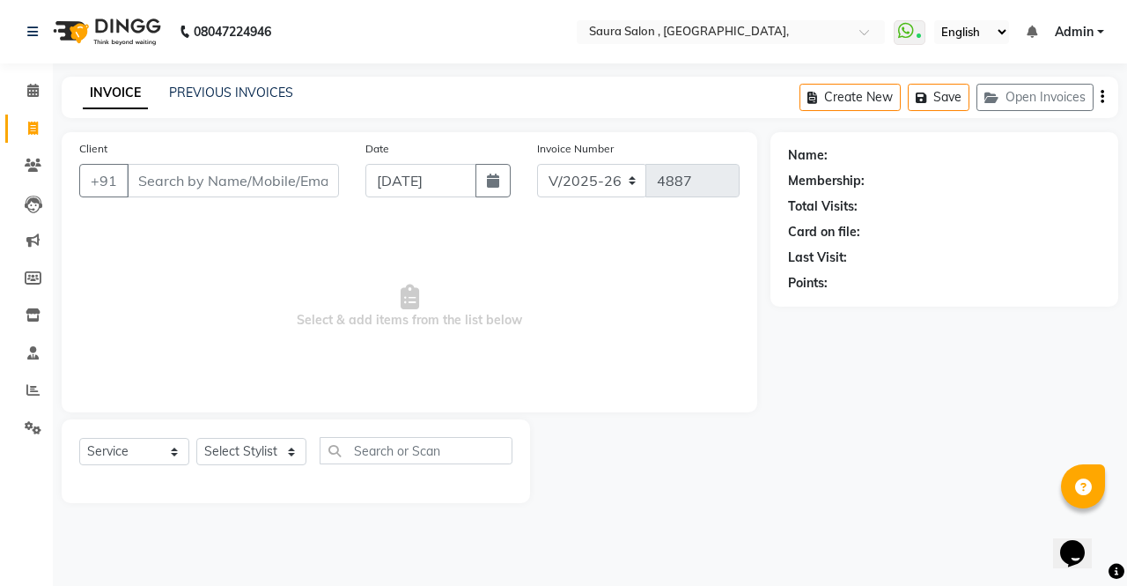
click at [157, 189] on input "Client" at bounding box center [233, 180] width 212 height 33
type input "a"
select select "57428"
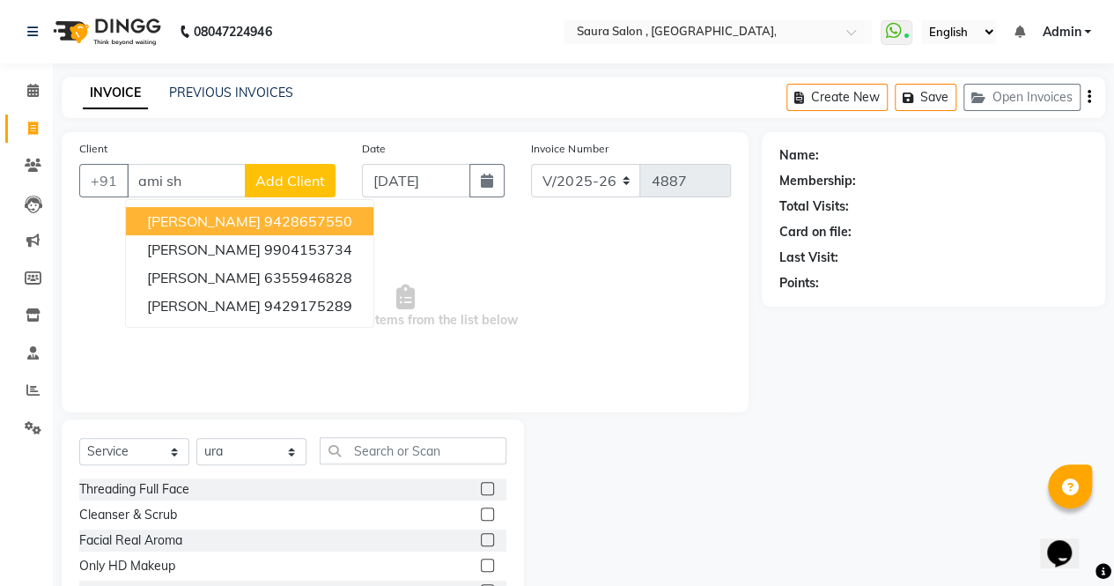
click at [272, 214] on ngb-highlight "9428657550" at bounding box center [308, 221] width 88 height 18
type input "9428657550"
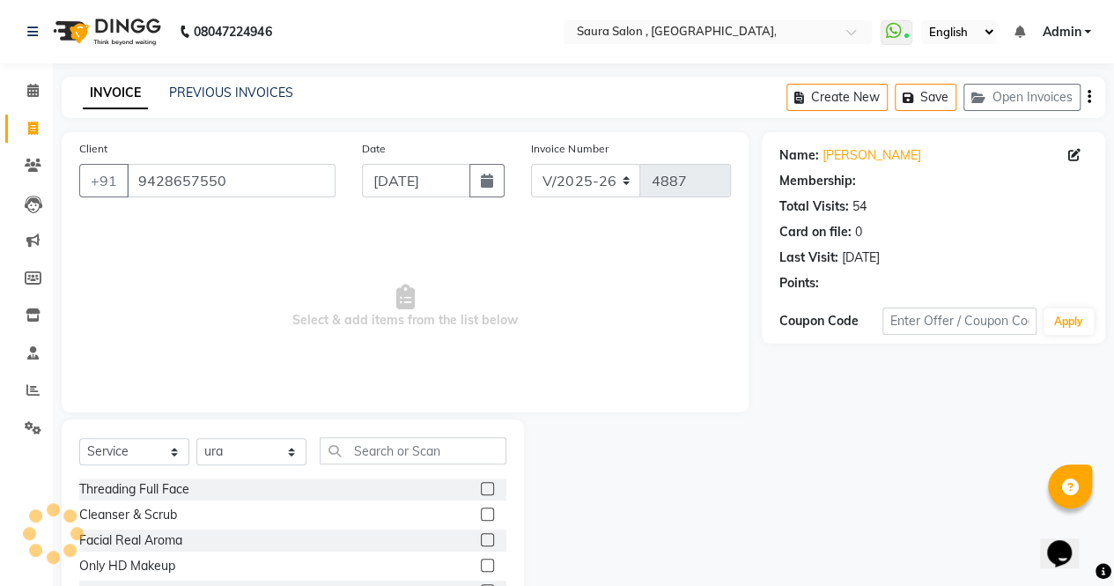
select select "1: Object"
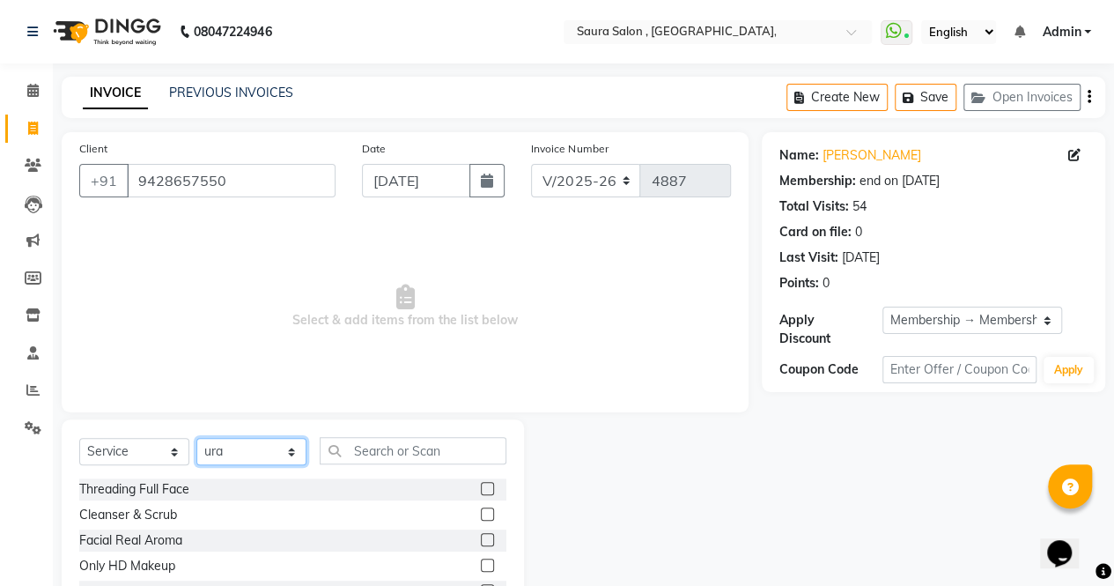
drag, startPoint x: 255, startPoint y: 450, endPoint x: 275, endPoint y: 386, distance: 67.1
click at [275, 386] on div "Client [PHONE_NUMBER] Date [DATE] Invoice Number V/2025 V/[PHONE_NUMBER] Select…" at bounding box center [404, 405] width 713 height 547
select select "56807"
click at [196, 438] on select "Select Stylist archana asha [PERSON_NAME] deepika [PERSON_NAME] [PERSON_NAME] […" at bounding box center [251, 451] width 110 height 27
click at [363, 443] on input "text" at bounding box center [413, 450] width 187 height 27
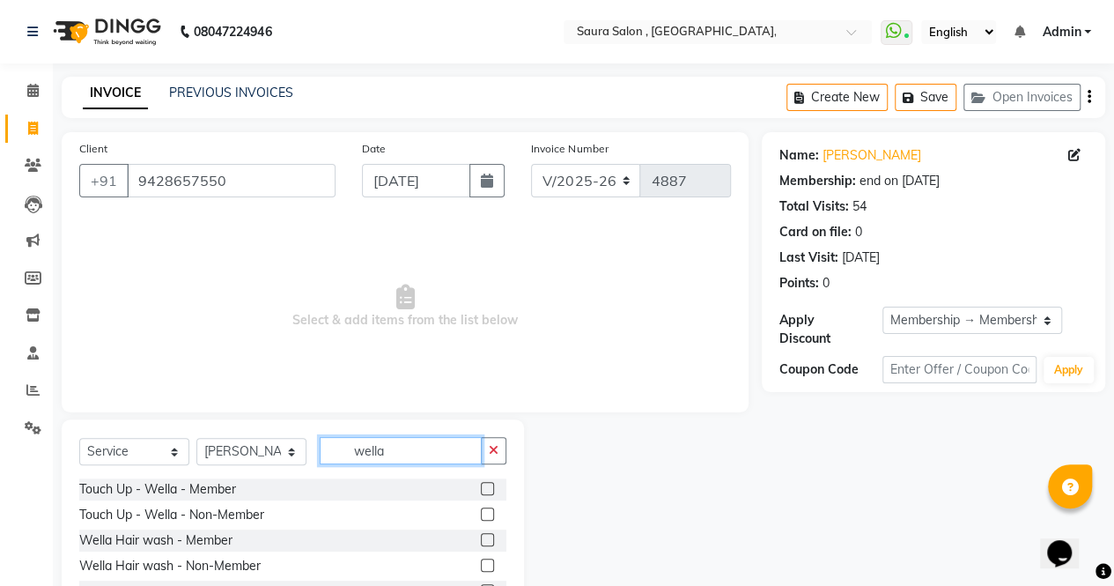
type input "wella"
click at [481, 537] on label at bounding box center [487, 539] width 13 height 13
click at [481, 537] on input "checkbox" at bounding box center [486, 540] width 11 height 11
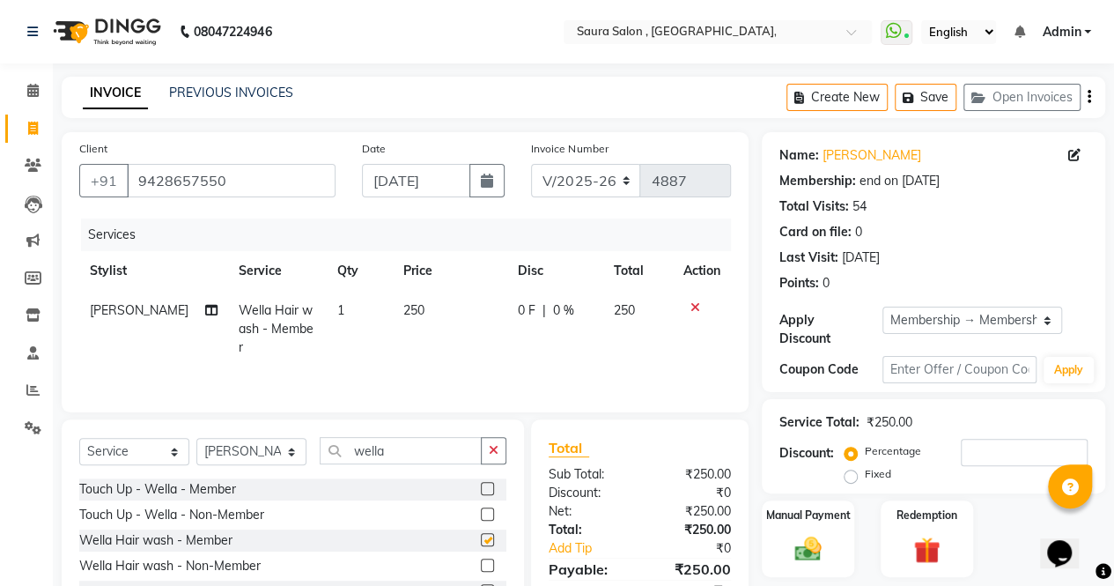
checkbox input "false"
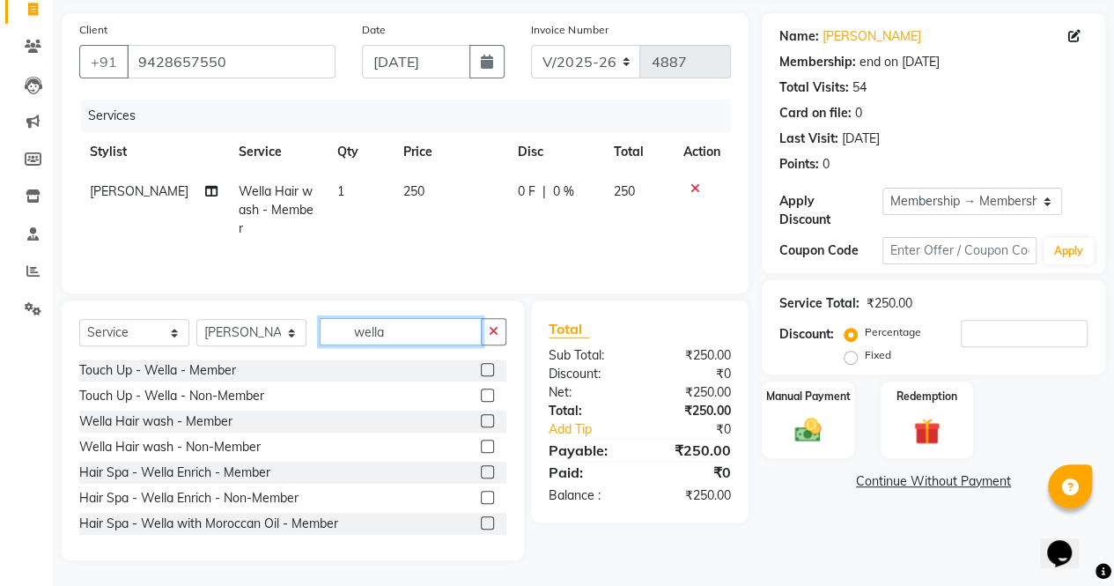
click at [405, 332] on input "wella" at bounding box center [401, 331] width 162 height 27
type input "w"
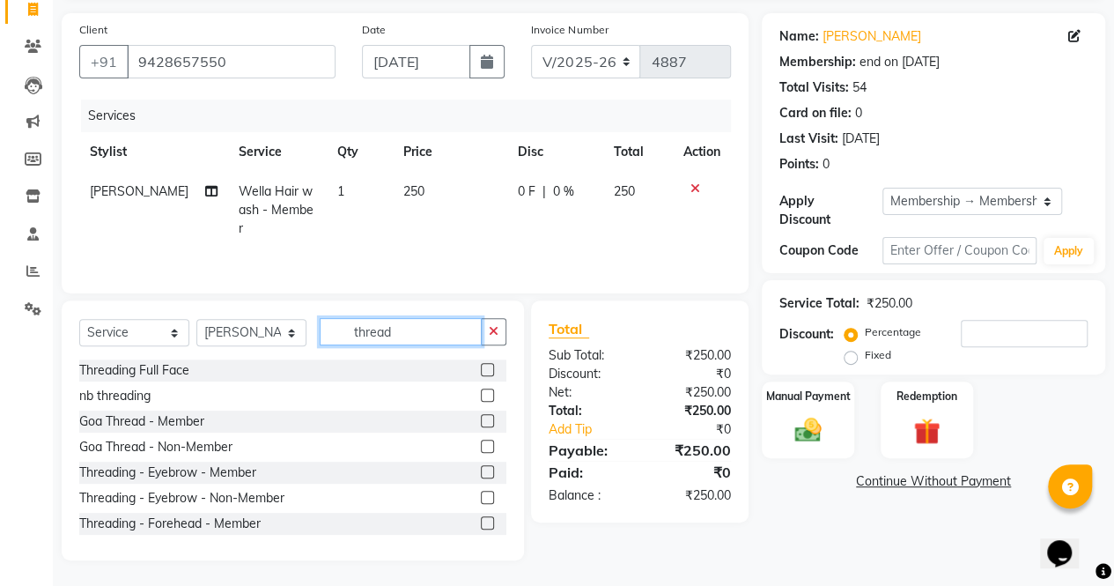
type input "thread"
click at [481, 472] on label at bounding box center [487, 471] width 13 height 13
click at [481, 472] on input "checkbox" at bounding box center [486, 472] width 11 height 11
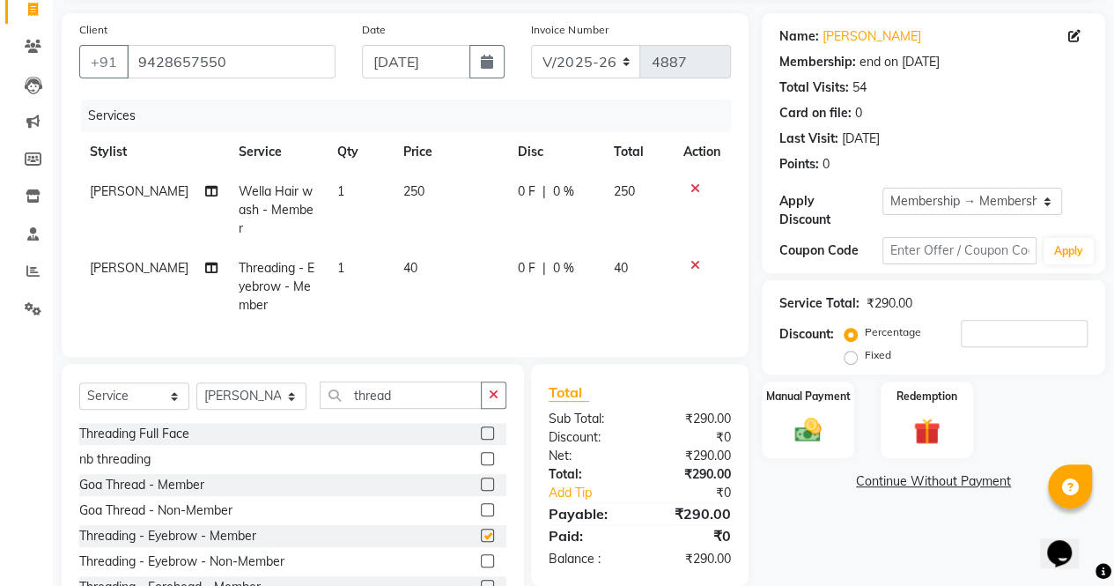
checkbox input "false"
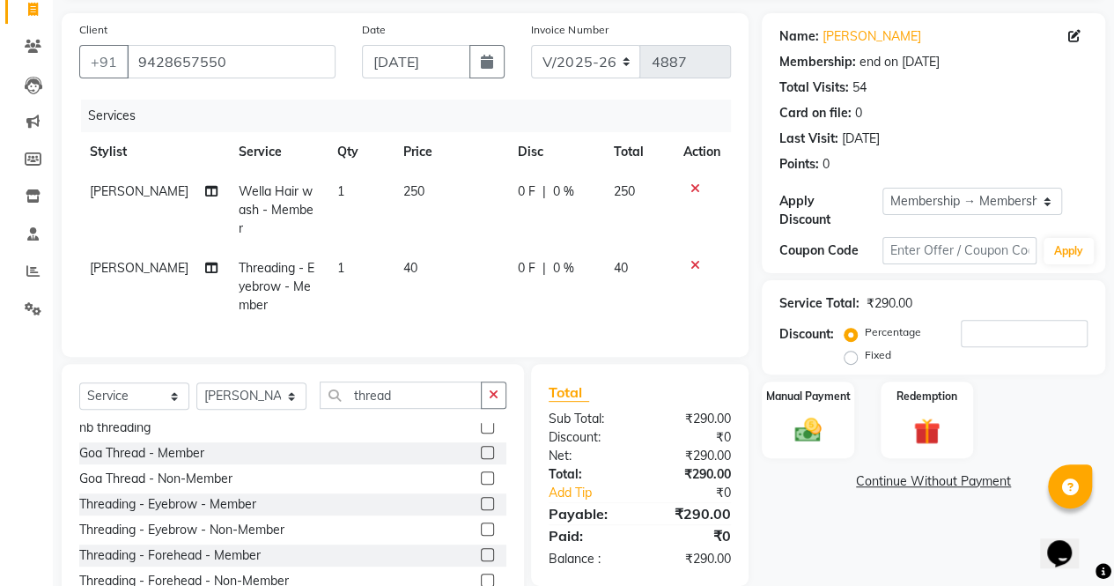
scroll to position [55, 0]
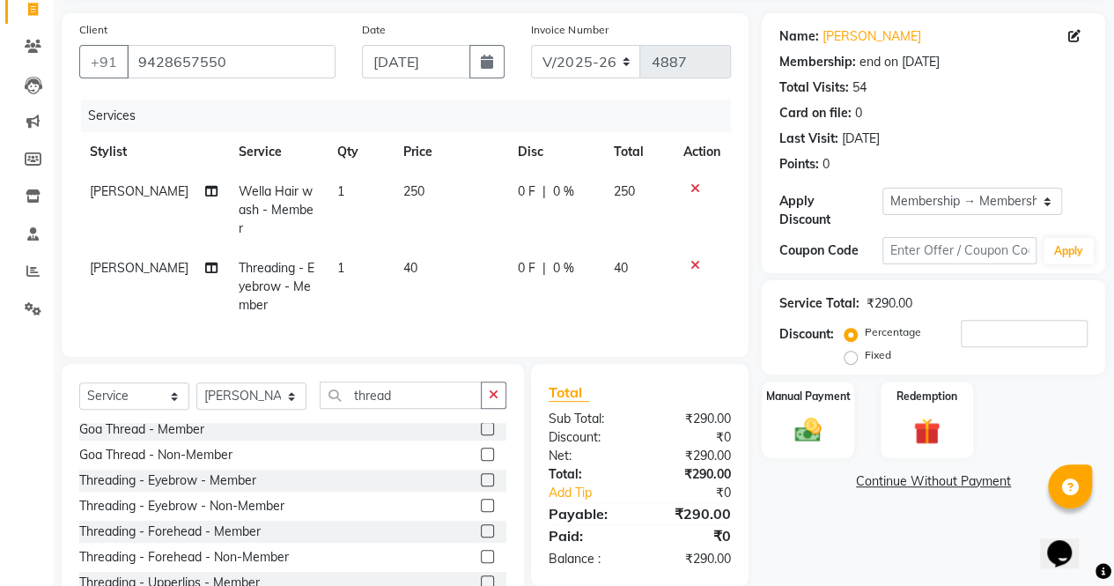
click at [481, 524] on label at bounding box center [487, 530] width 13 height 13
click at [481, 526] on input "checkbox" at bounding box center [486, 531] width 11 height 11
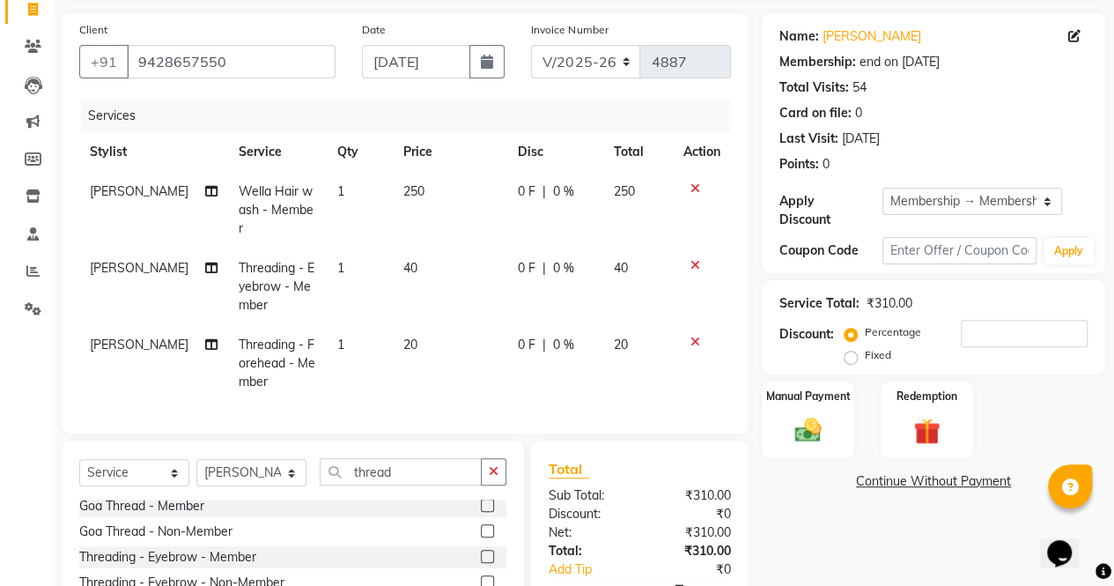
checkbox input "false"
click at [789, 444] on img at bounding box center [808, 430] width 45 height 32
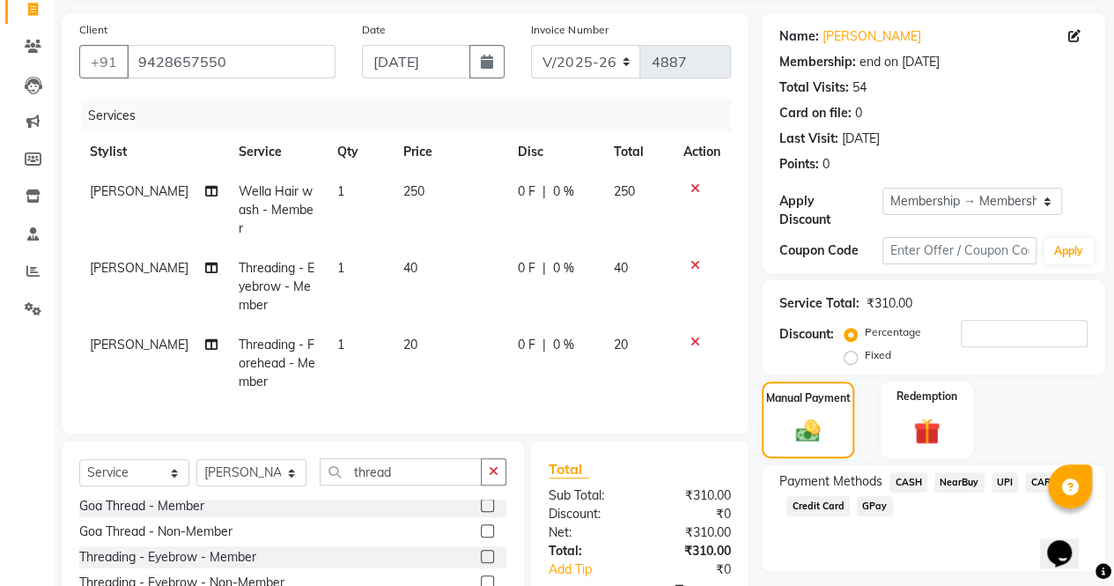
click at [1003, 480] on span "UPI" at bounding box center [1005, 482] width 27 height 20
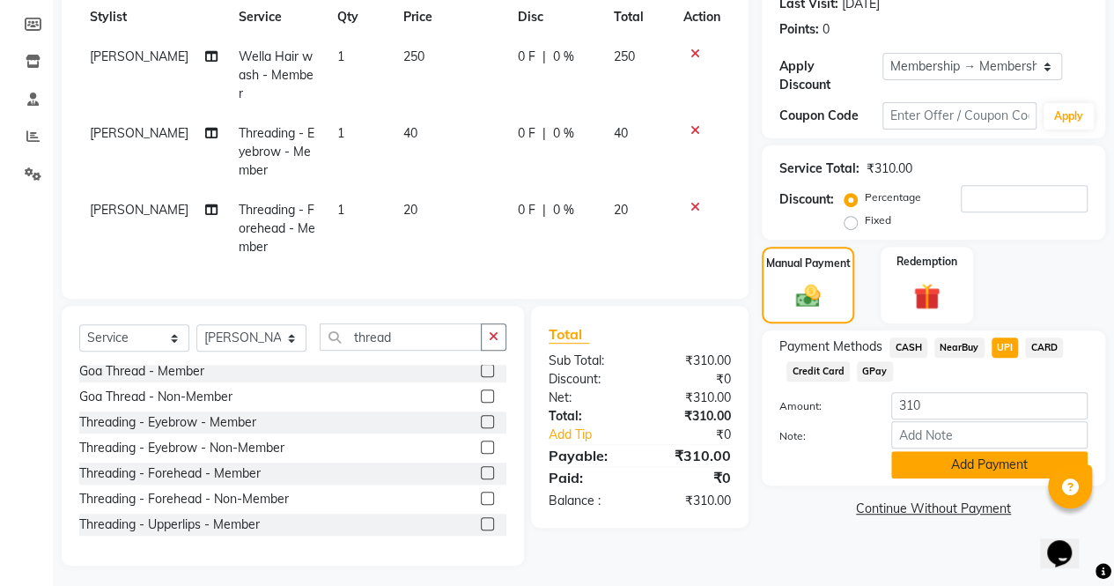
click at [983, 464] on button "Add Payment" at bounding box center [989, 464] width 196 height 27
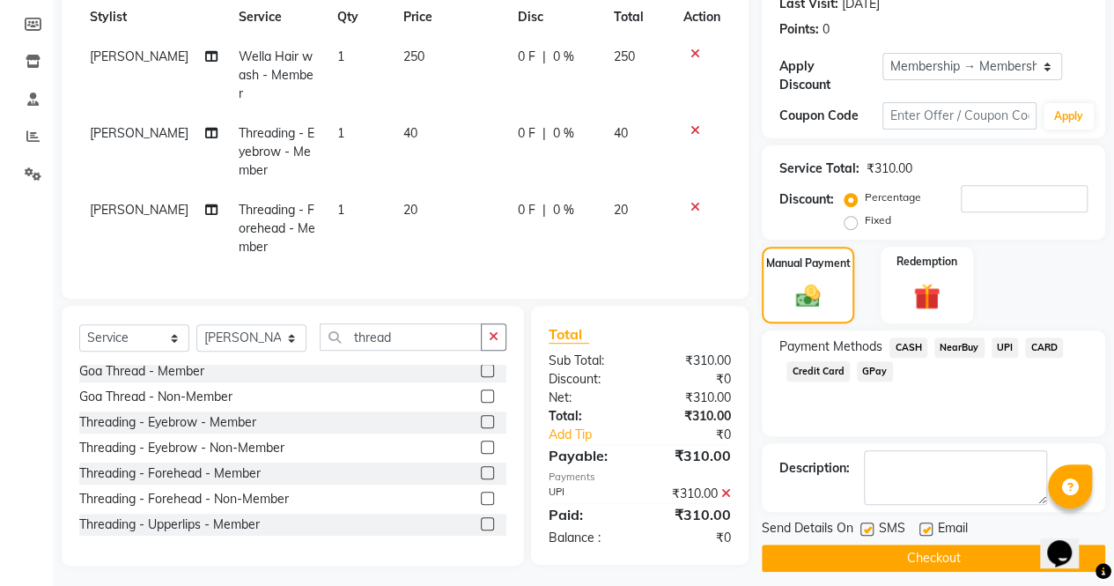
click at [983, 464] on textarea at bounding box center [955, 477] width 183 height 55
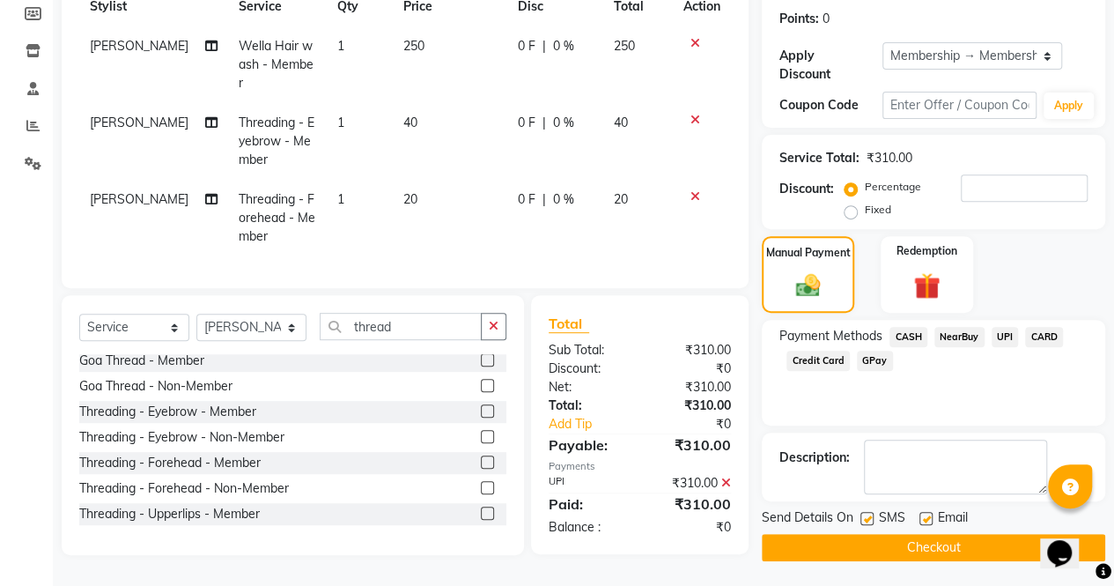
click at [922, 543] on button "Checkout" at bounding box center [933, 547] width 343 height 27
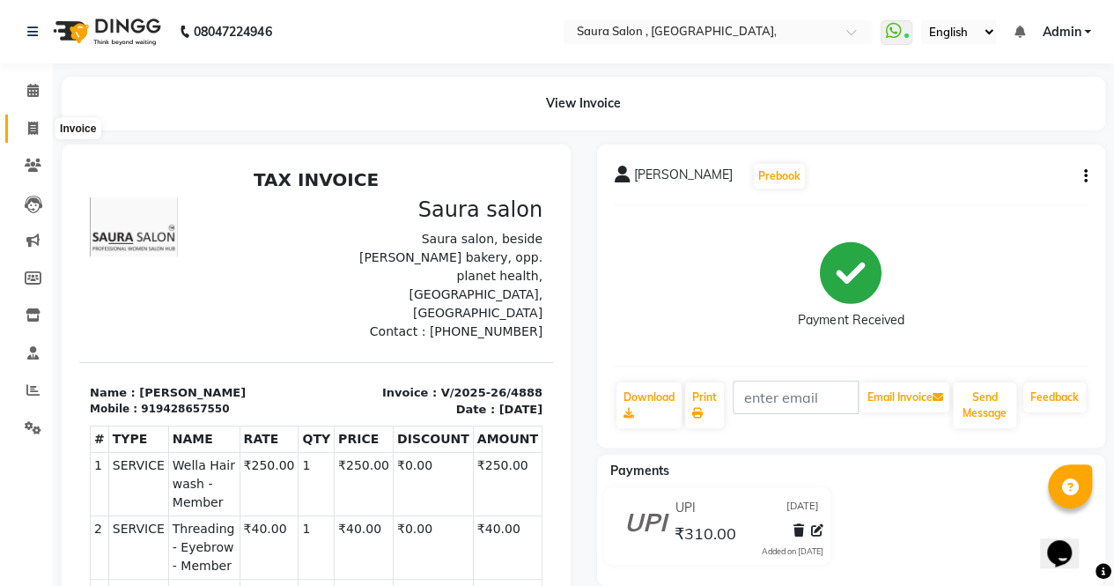
click at [30, 130] on icon at bounding box center [33, 128] width 10 height 13
select select "service"
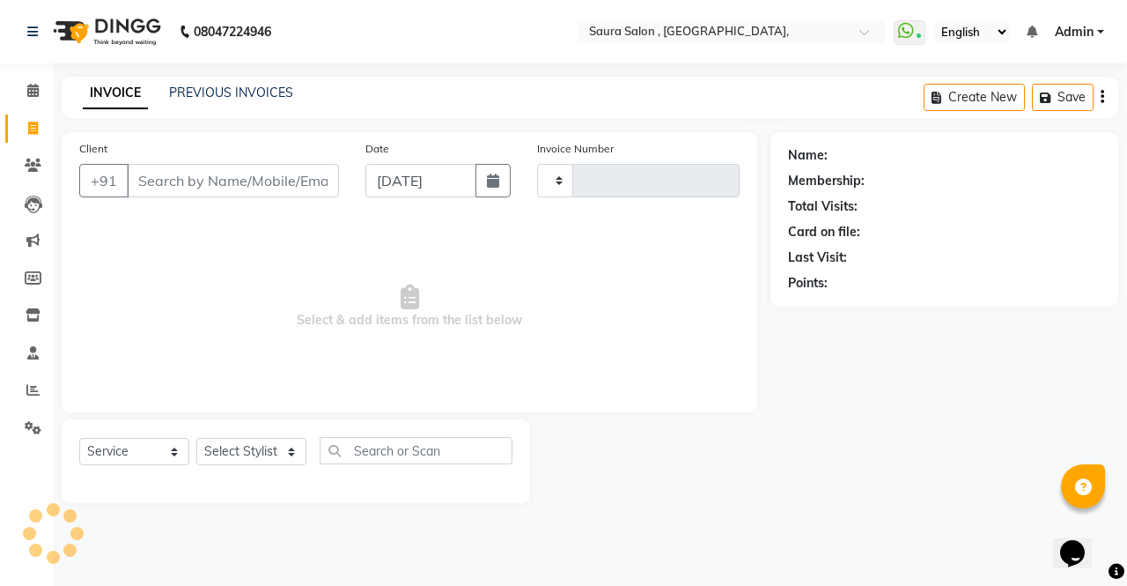
type input "4889"
select select "6963"
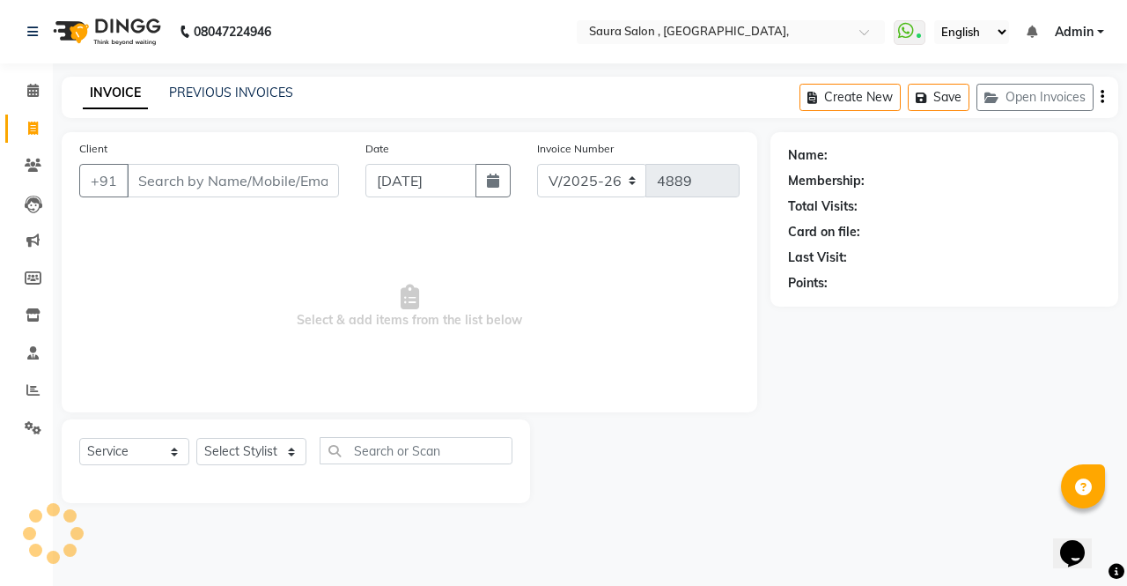
select select "57428"
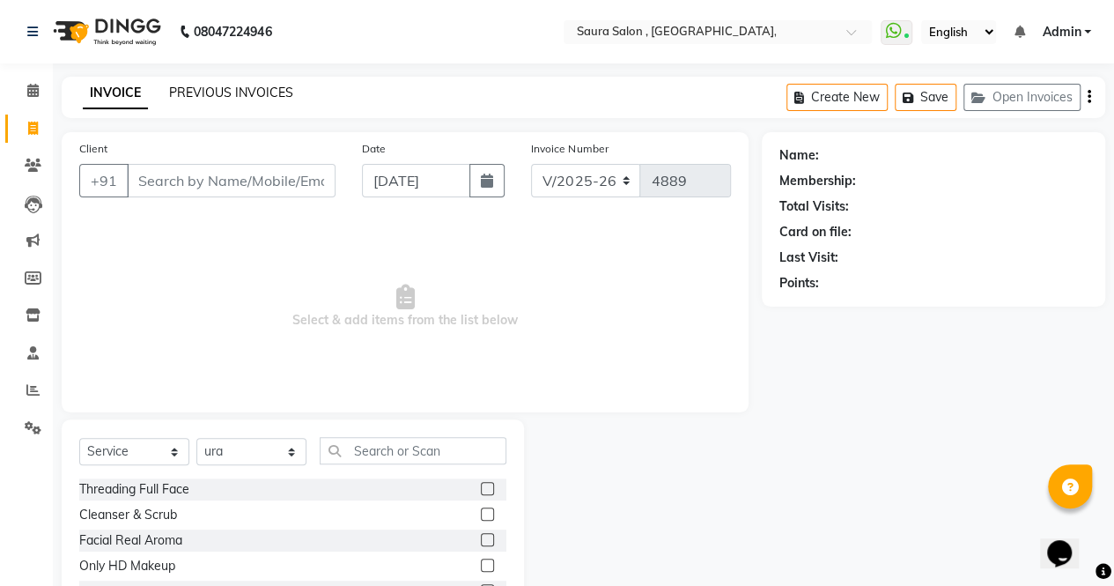
click at [232, 94] on link "PREVIOUS INVOICES" at bounding box center [231, 93] width 124 height 16
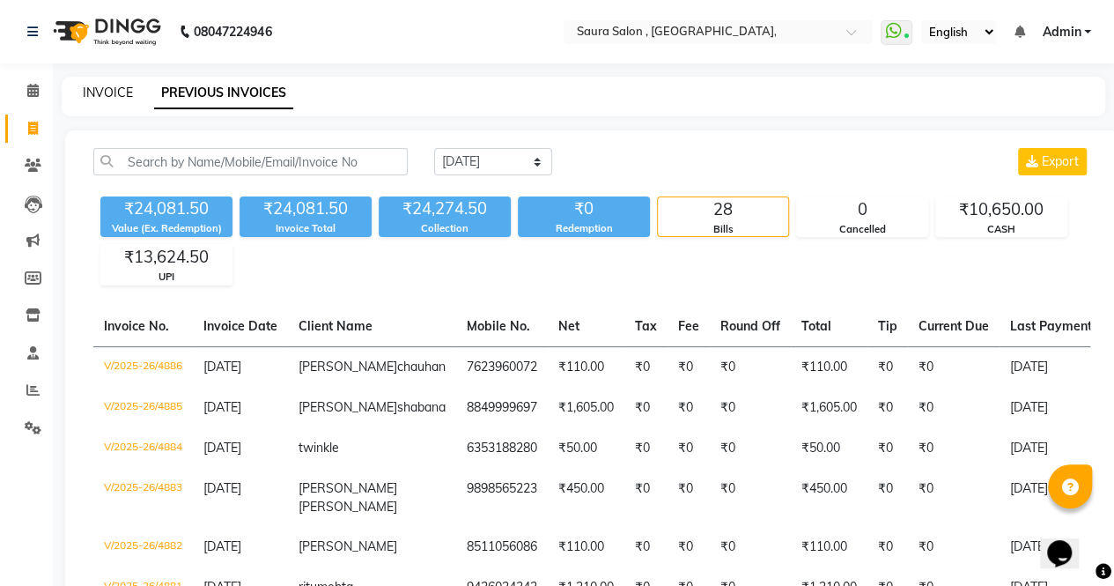
click at [94, 87] on link "INVOICE" at bounding box center [108, 93] width 50 height 16
select select "6963"
select select "service"
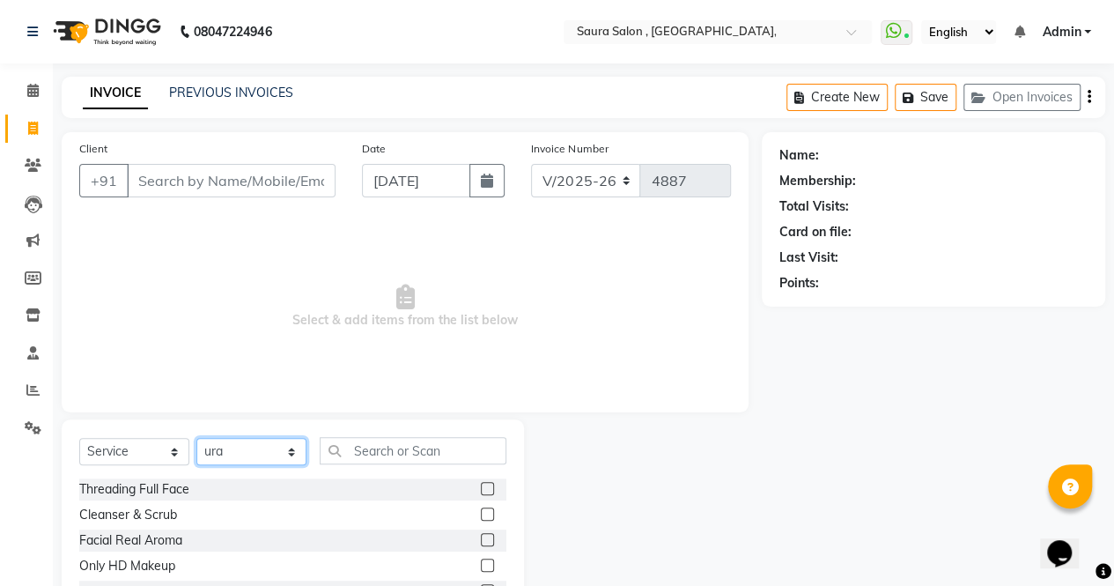
click at [261, 447] on select "Select Stylist archana asha [PERSON_NAME] deepika [PERSON_NAME] [PERSON_NAME] […" at bounding box center [251, 451] width 110 height 27
select select "56840"
click at [196, 438] on select "Select Stylist archana asha [PERSON_NAME] deepika [PERSON_NAME] [PERSON_NAME] […" at bounding box center [251, 451] width 110 height 27
click at [391, 437] on input "text" at bounding box center [413, 450] width 187 height 27
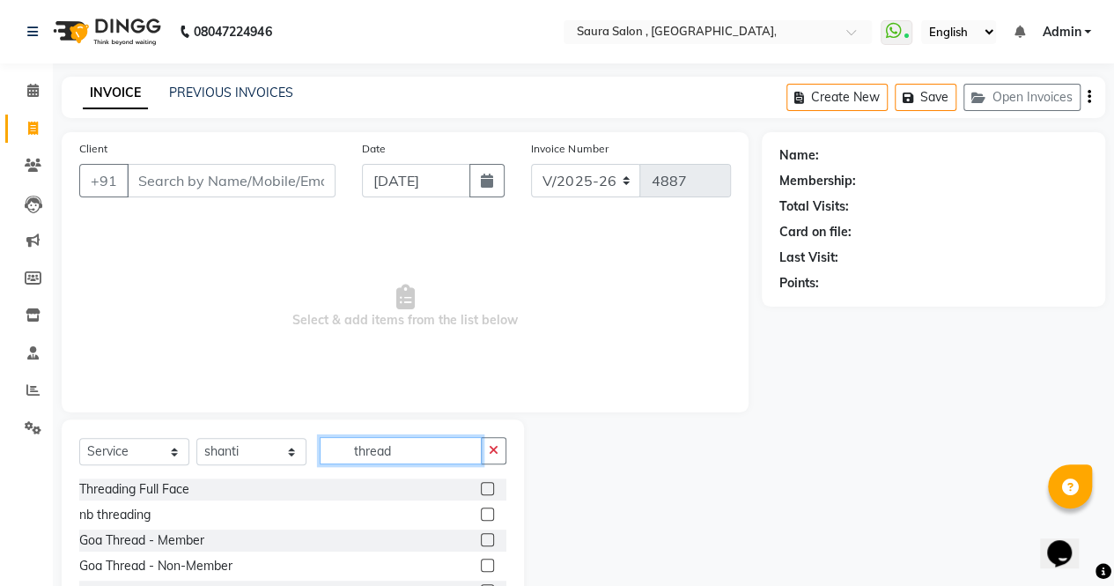
scroll to position [119, 0]
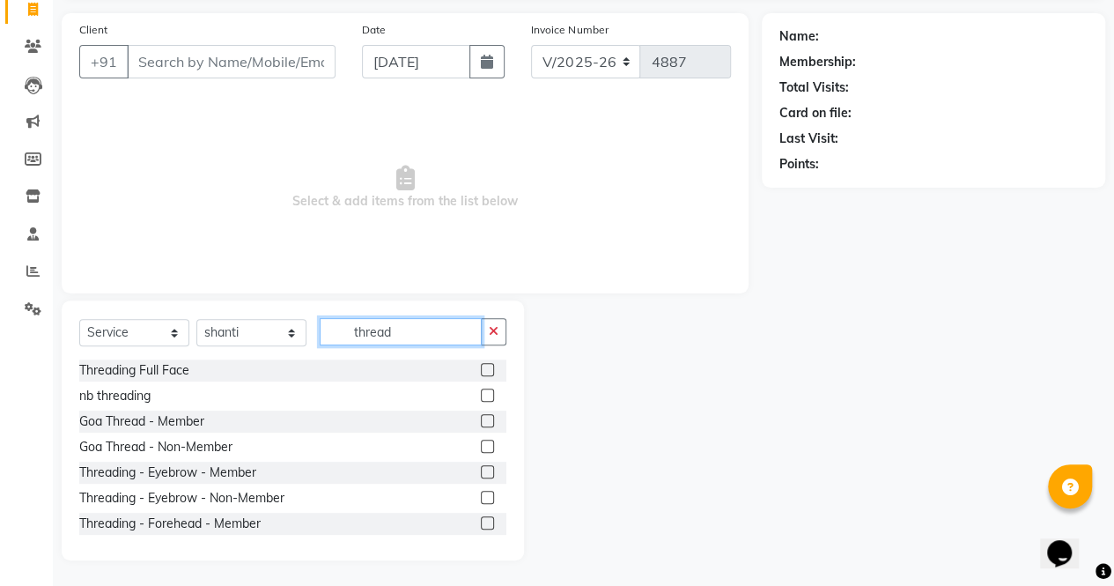
type input "thread"
click at [481, 498] on label at bounding box center [487, 497] width 13 height 13
click at [481, 498] on input "checkbox" at bounding box center [486, 497] width 11 height 11
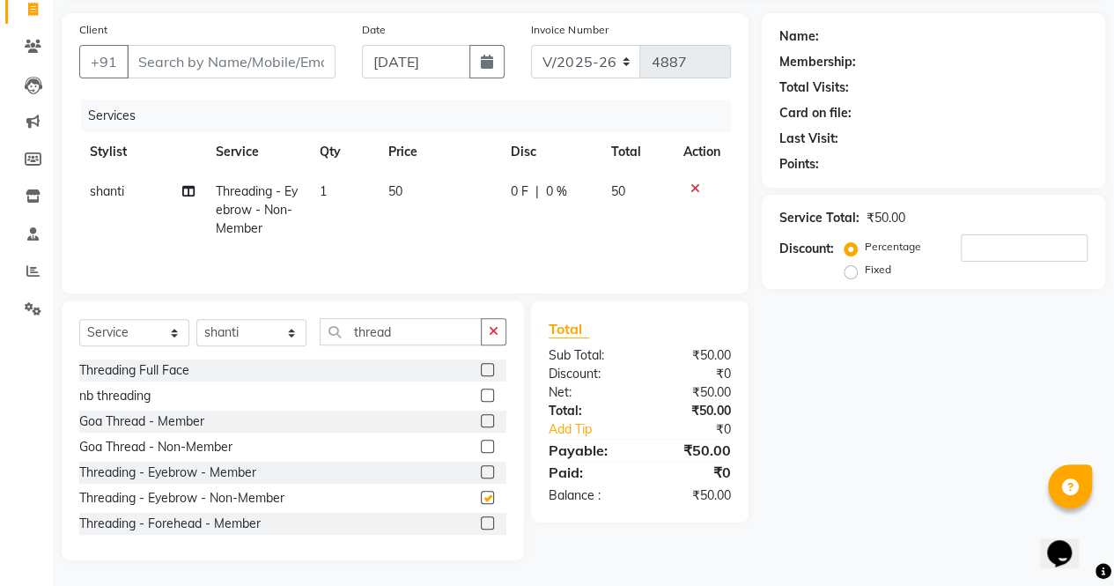
checkbox input "false"
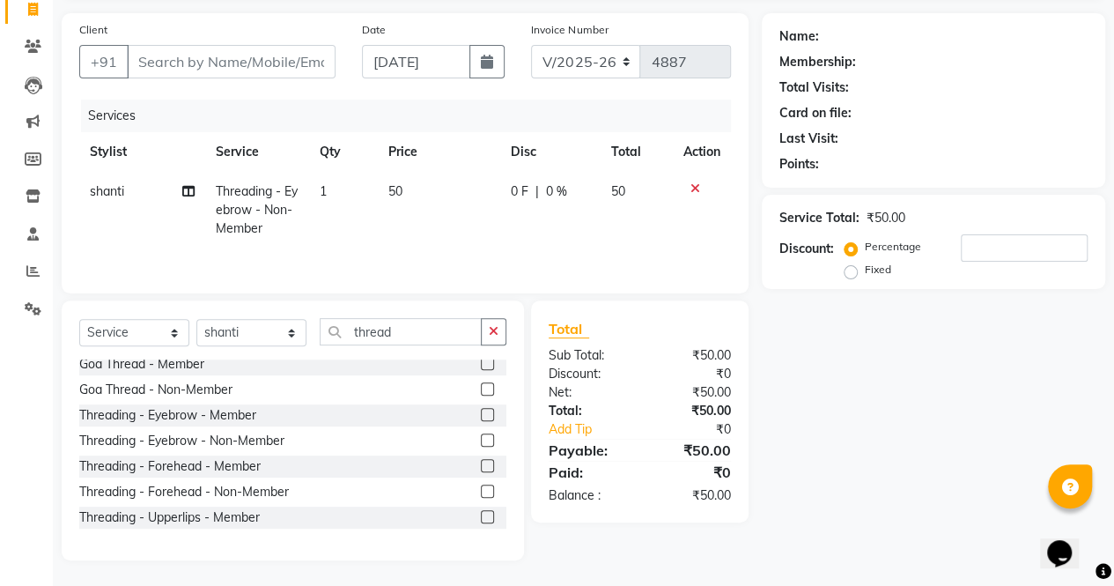
scroll to position [63, 0]
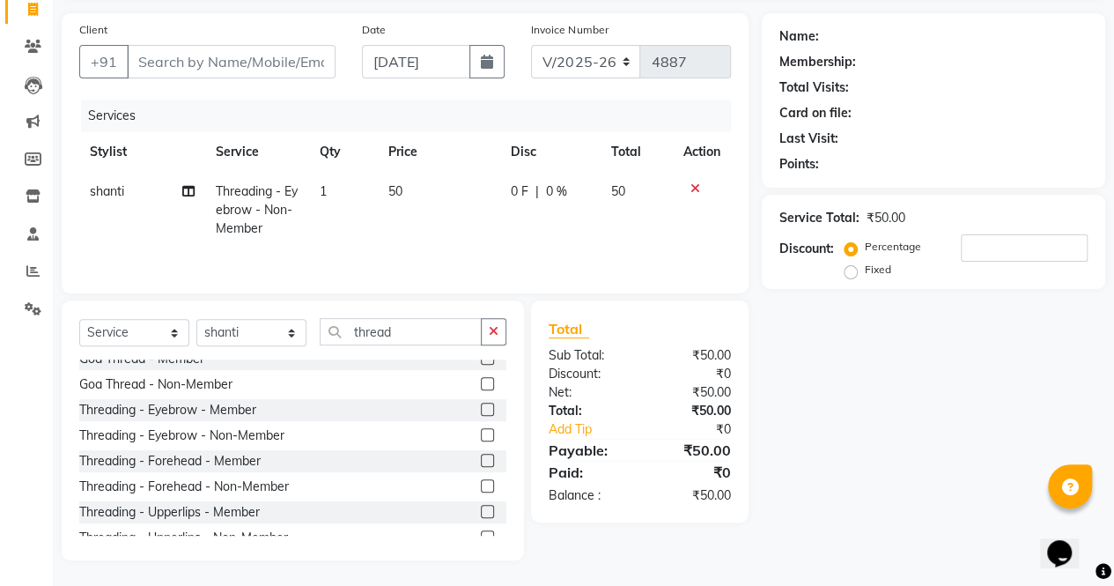
click at [481, 487] on label at bounding box center [487, 485] width 13 height 13
click at [481, 487] on input "checkbox" at bounding box center [486, 486] width 11 height 11
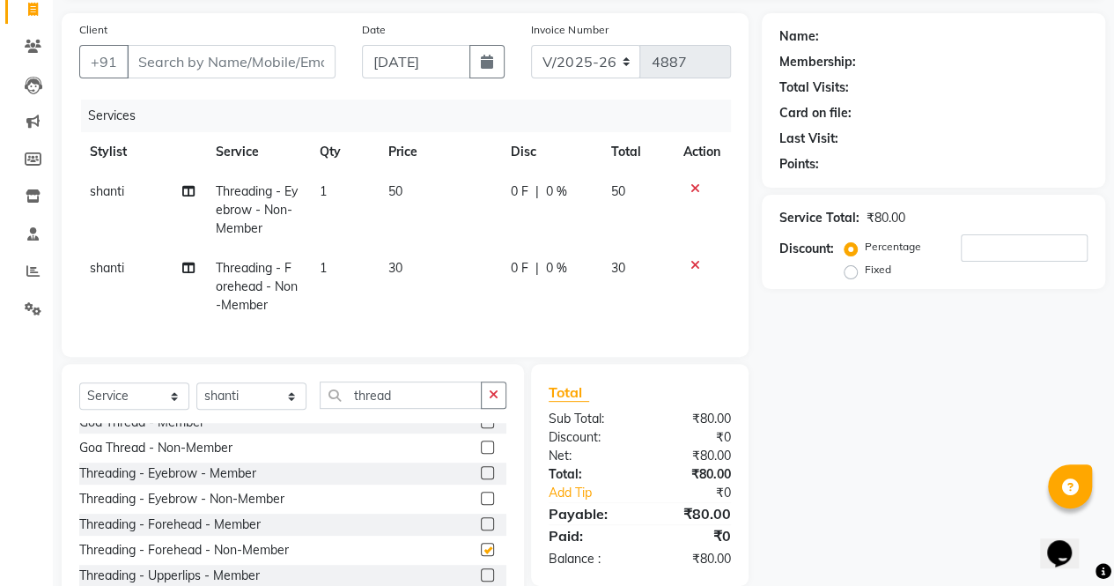
checkbox input "false"
click at [210, 53] on input "Client" at bounding box center [231, 61] width 209 height 33
type input "8"
type input "0"
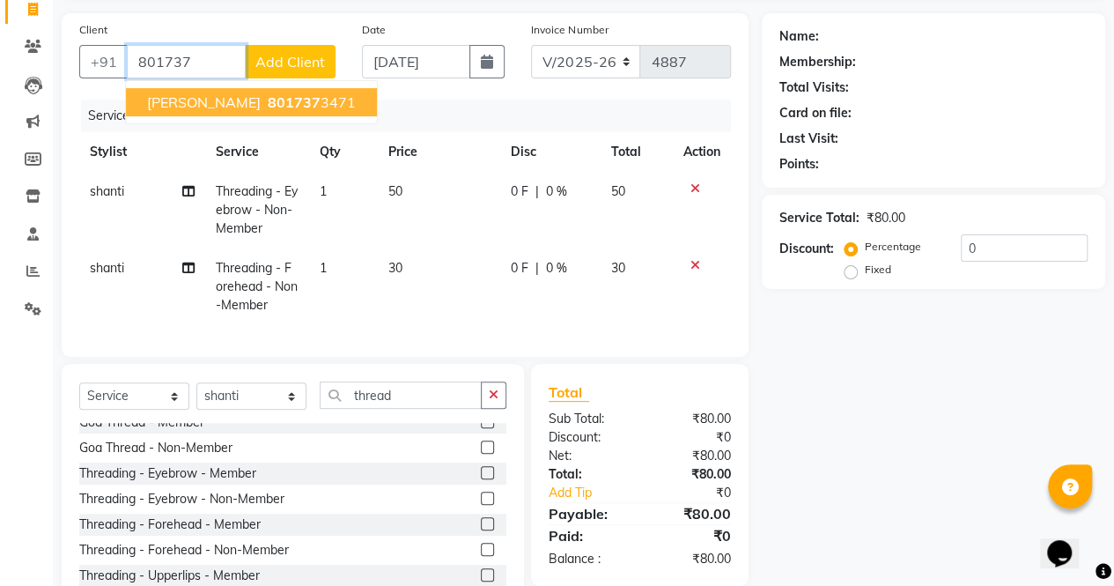
click at [268, 105] on span "801737" at bounding box center [294, 102] width 53 height 18
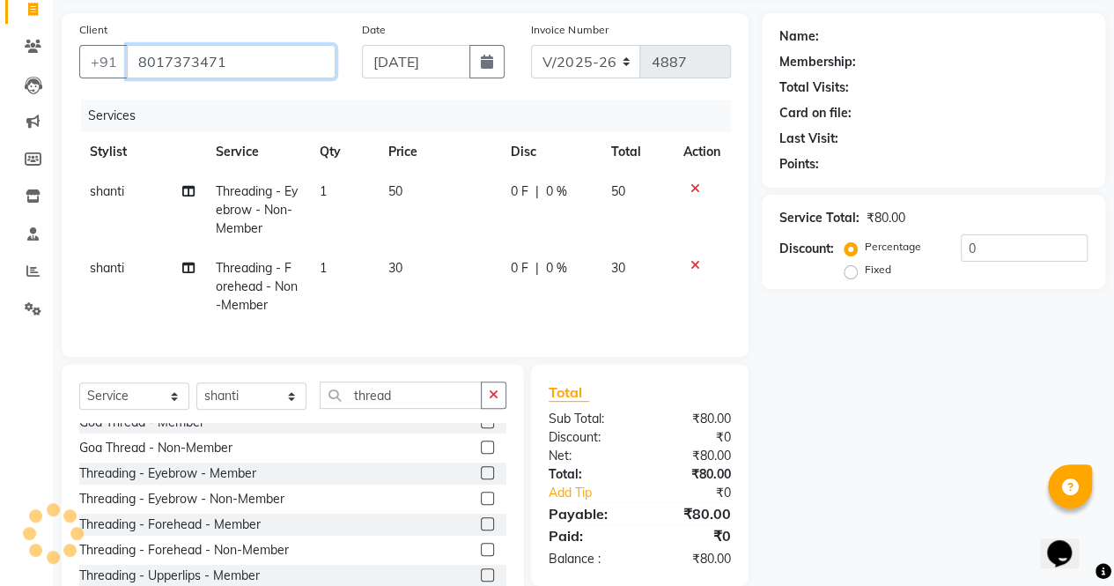
type input "8017373471"
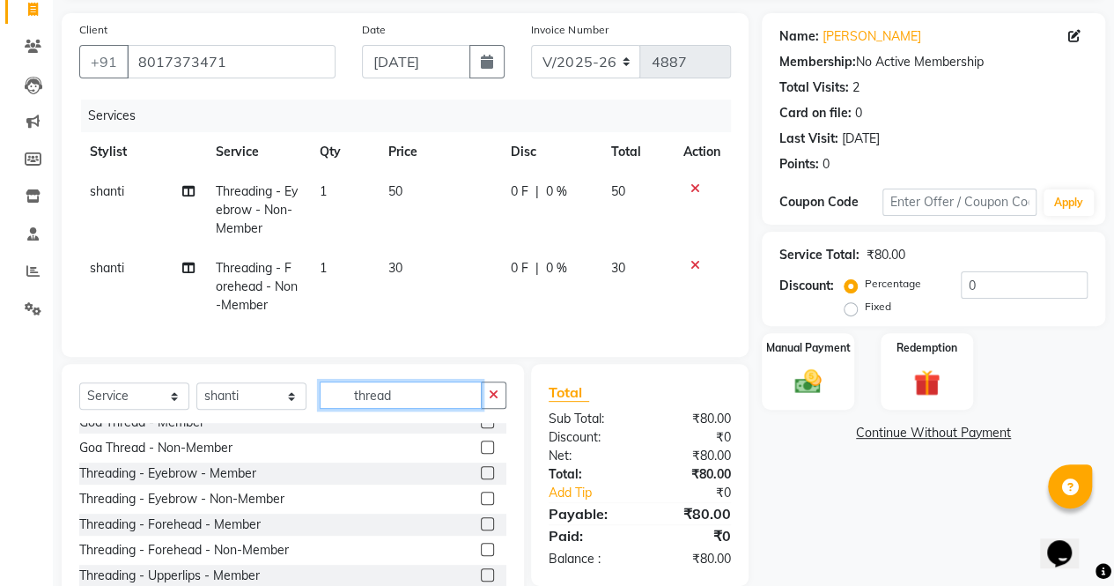
click at [409, 409] on input "thread" at bounding box center [401, 394] width 162 height 27
type input "t"
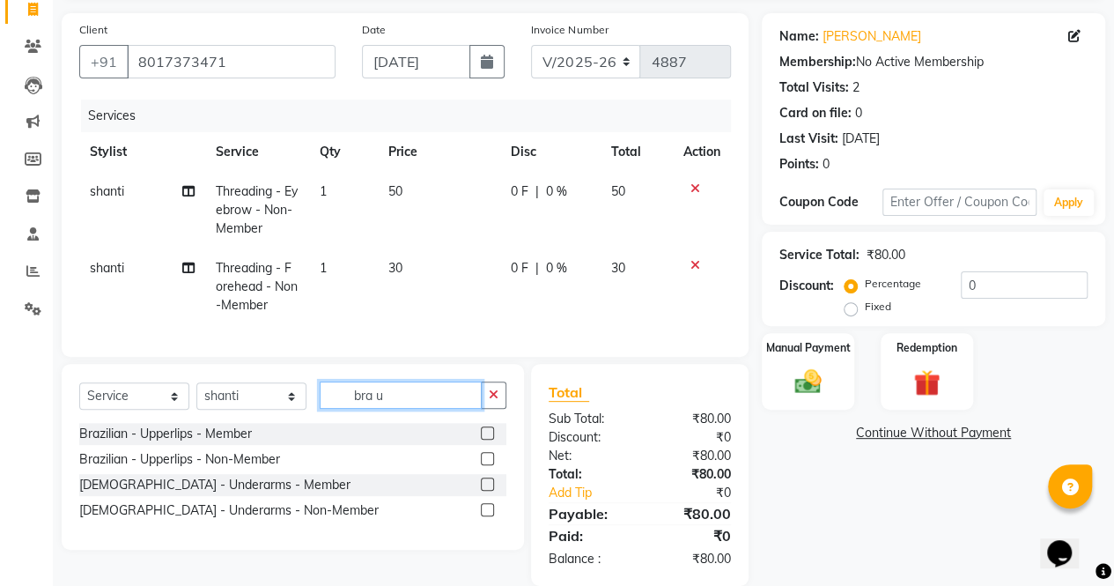
scroll to position [157, 0]
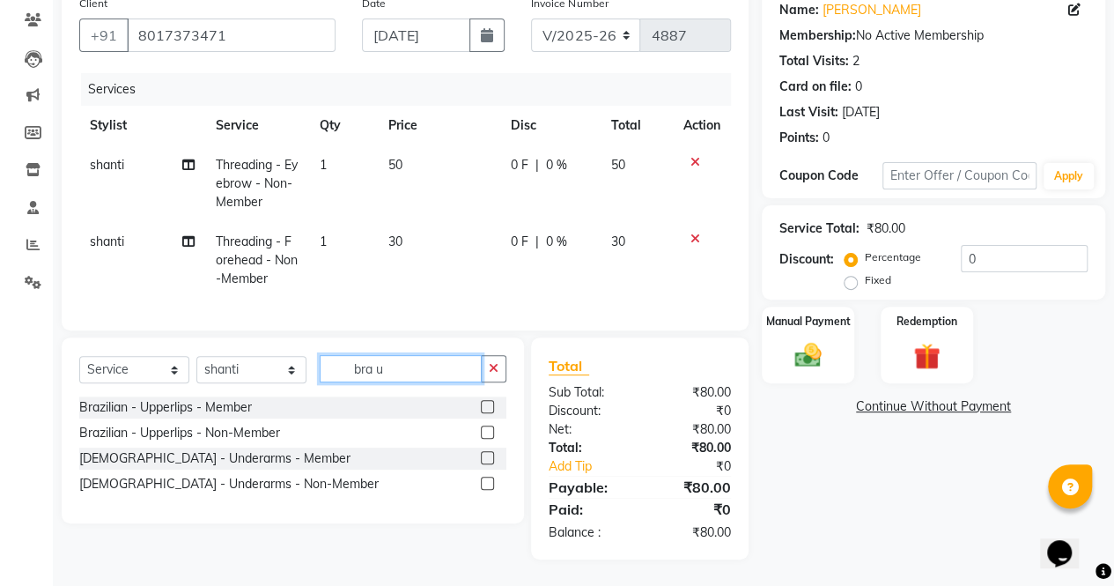
type input "bra u"
click at [489, 436] on label at bounding box center [487, 431] width 13 height 13
click at [489, 436] on input "checkbox" at bounding box center [486, 432] width 11 height 11
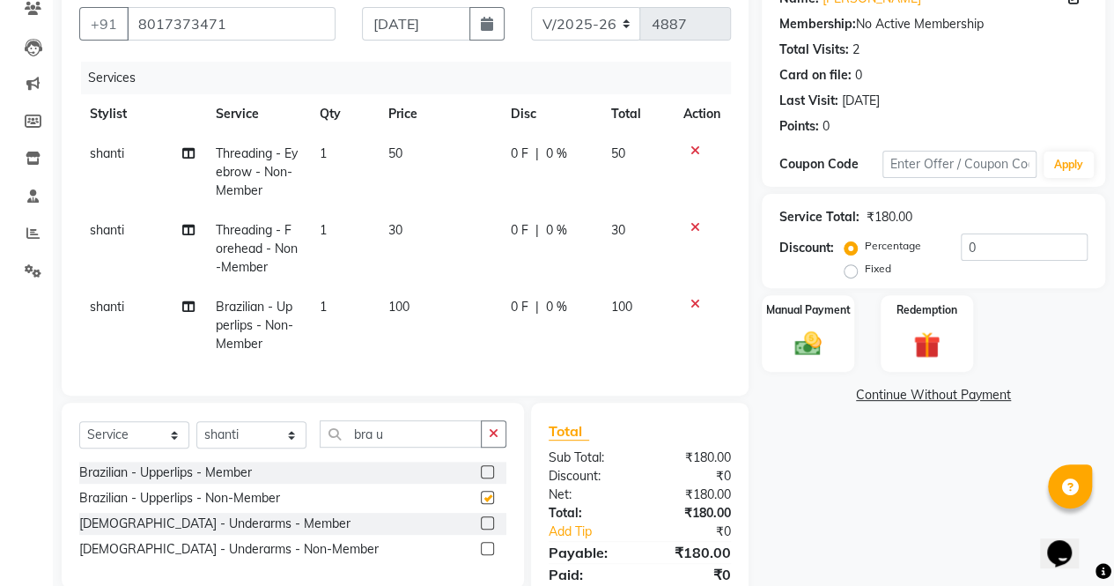
checkbox input "false"
click at [437, 447] on input "bra u" at bounding box center [401, 433] width 162 height 27
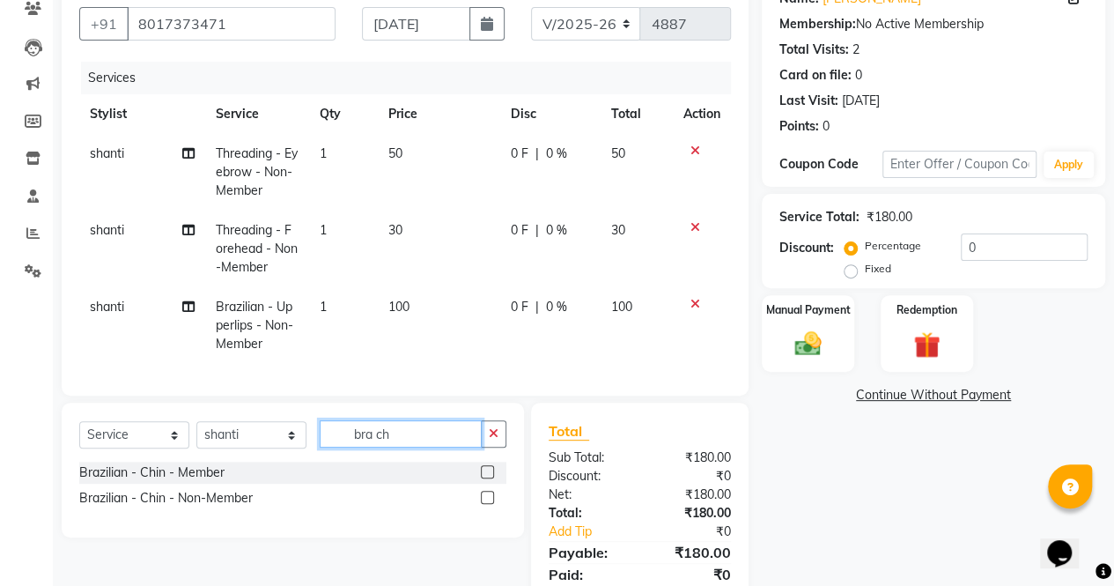
type input "bra ch"
click at [486, 504] on label at bounding box center [487, 497] width 13 height 13
click at [486, 504] on input "checkbox" at bounding box center [486, 497] width 11 height 11
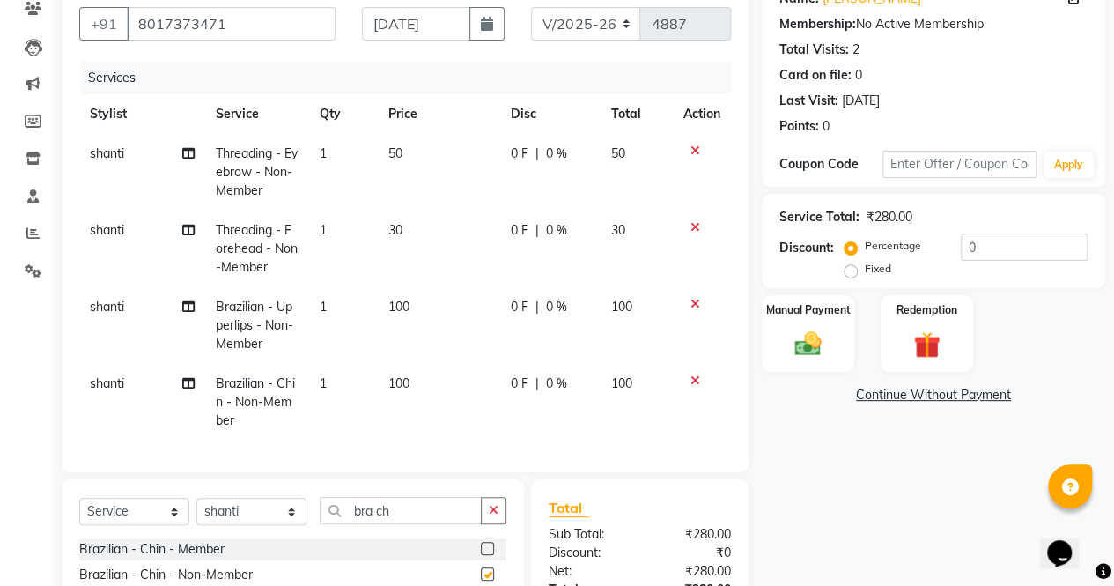
checkbox input "false"
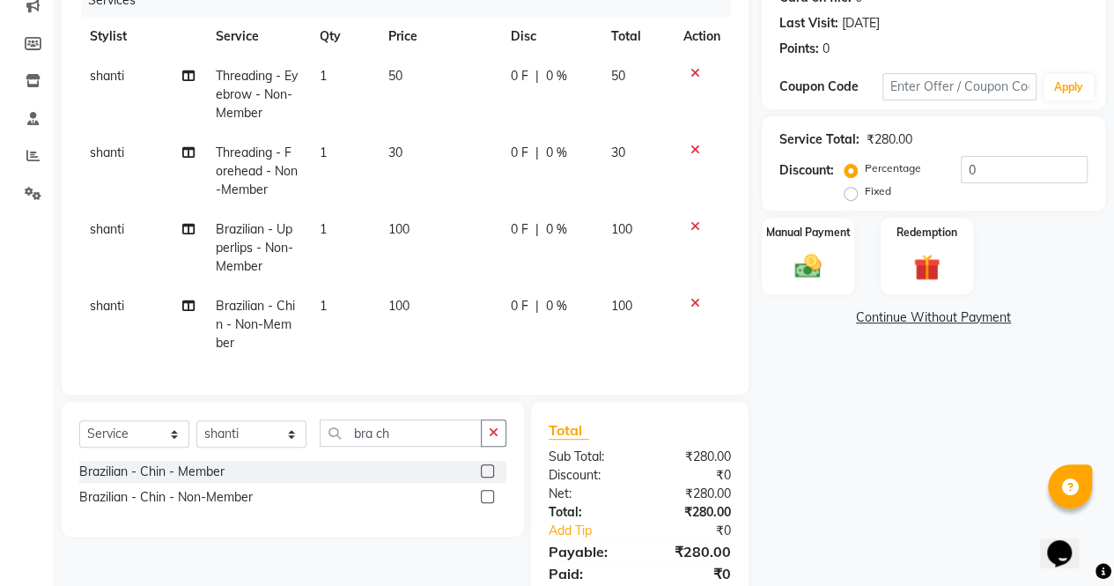
scroll to position [310, 0]
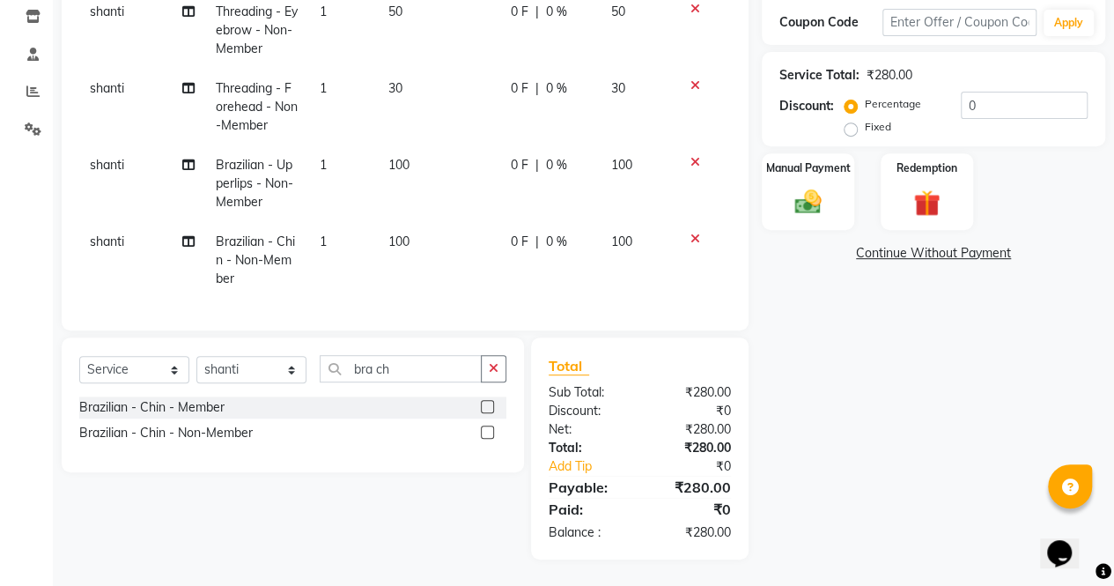
click at [854, 416] on div "Name: Rupsha Membership: No Active Membership Total Visits: 2 Card on file: 0 L…" at bounding box center [940, 197] width 357 height 726
click at [796, 172] on div "Manual Payment" at bounding box center [808, 191] width 96 height 80
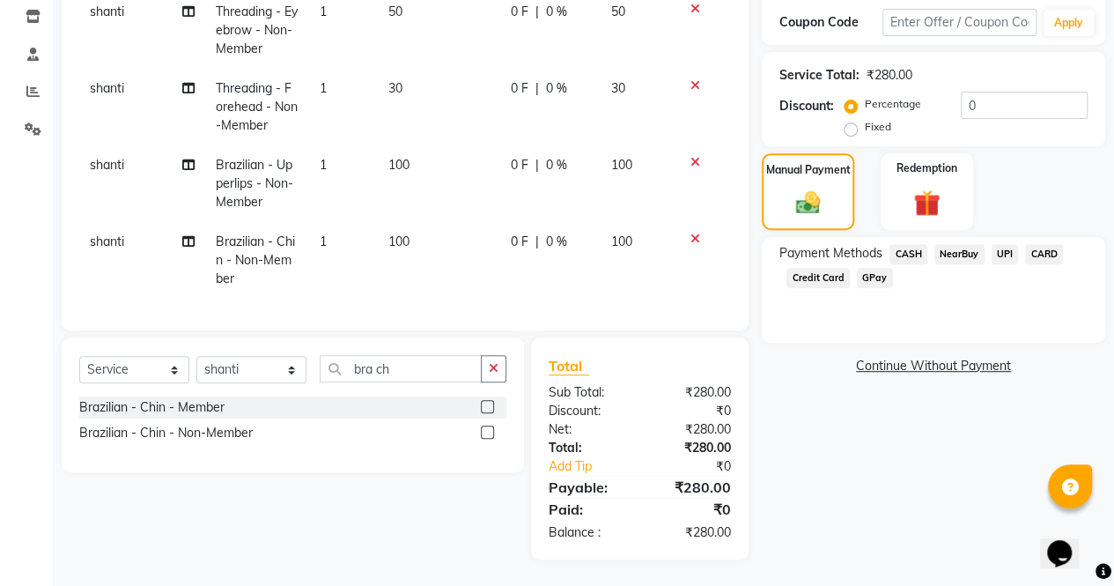
scroll to position [197, 0]
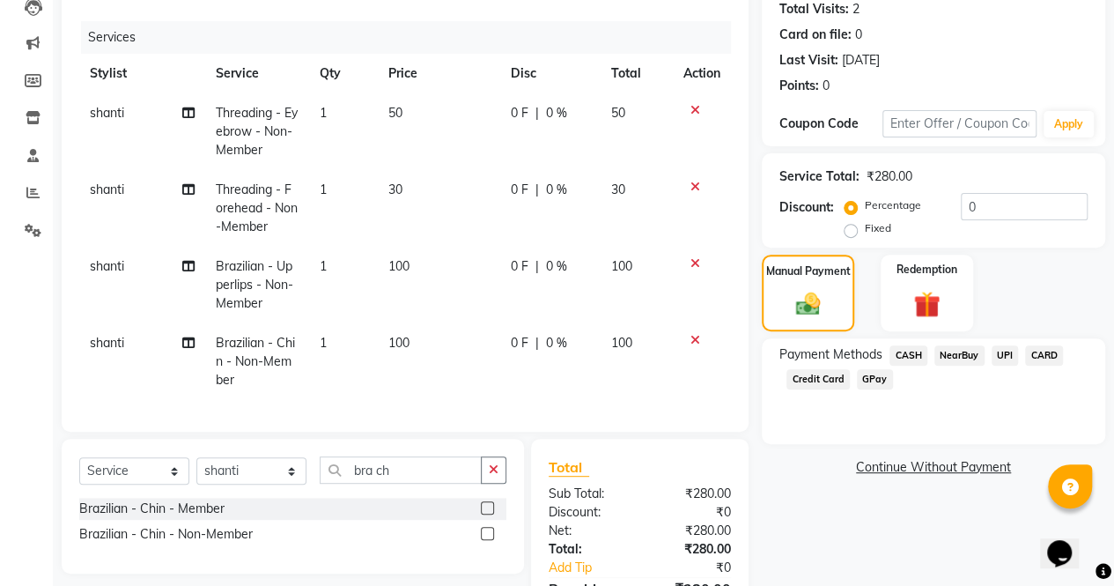
click at [905, 348] on span "CASH" at bounding box center [908, 355] width 38 height 20
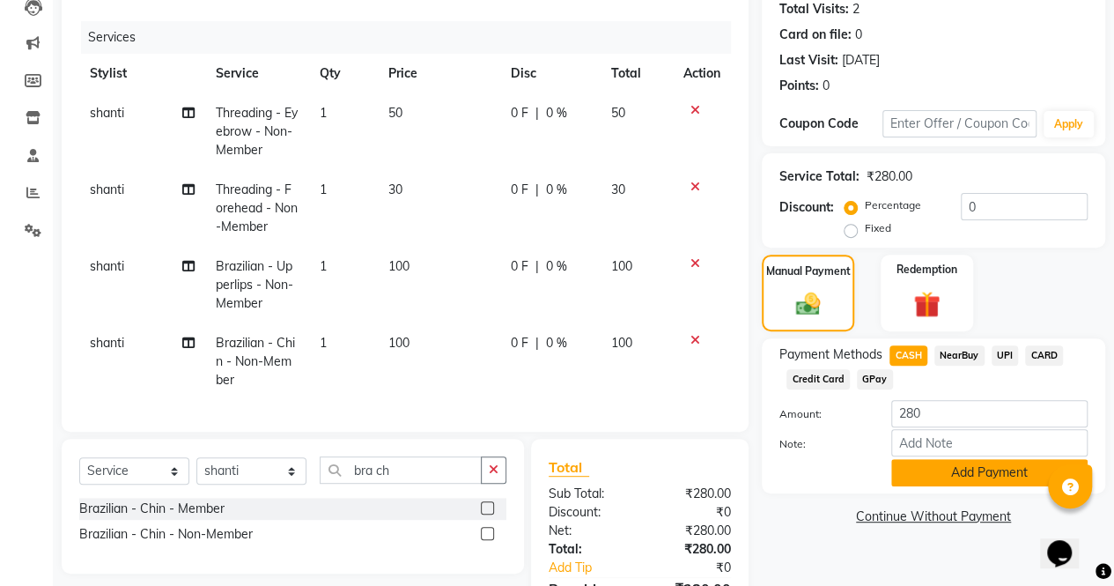
click at [953, 475] on button "Add Payment" at bounding box center [989, 472] width 196 height 27
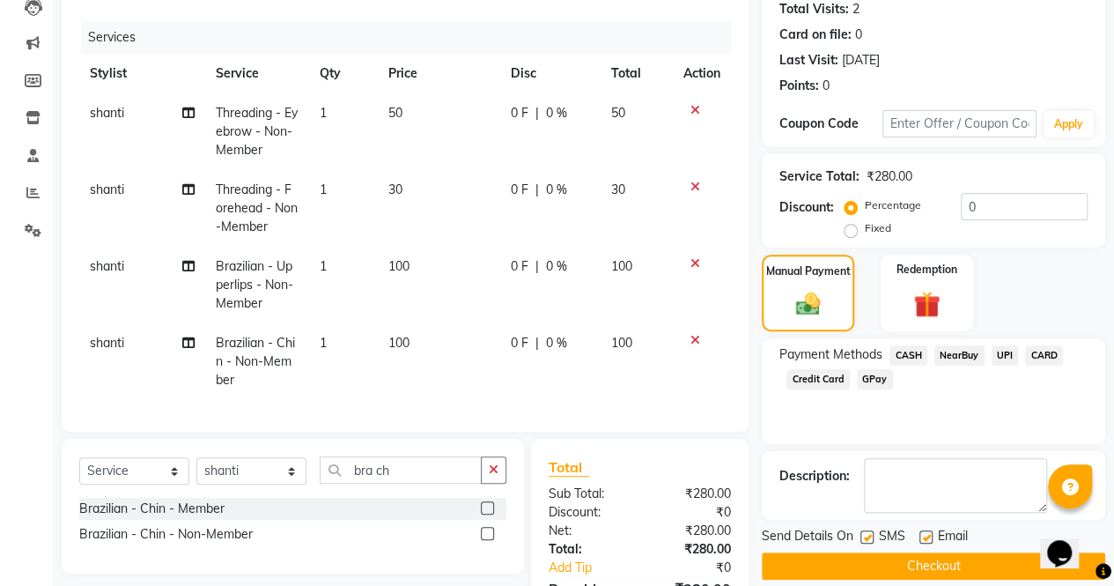
scroll to position [373, 0]
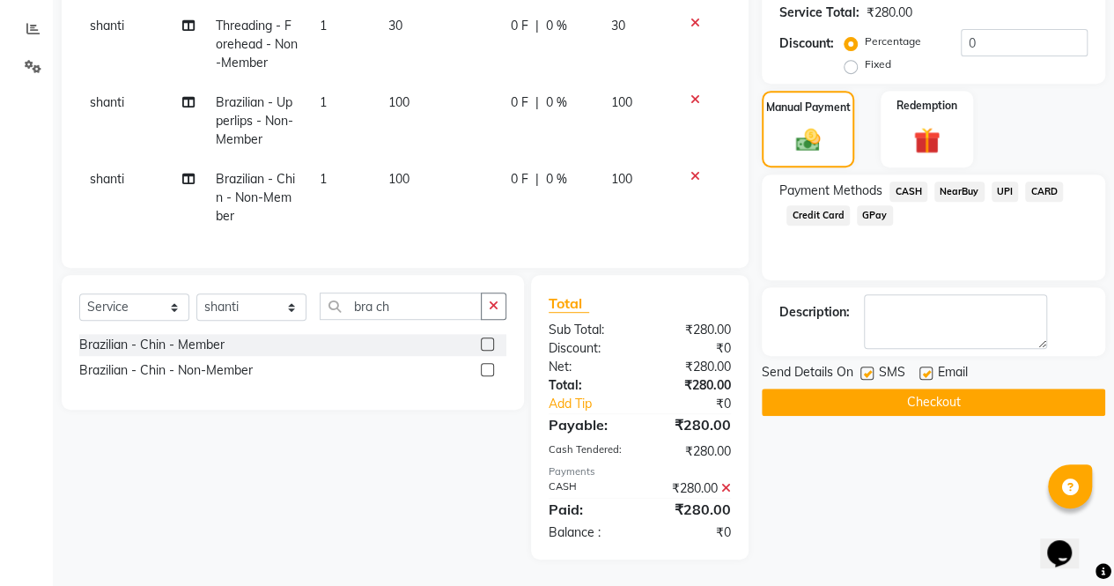
click at [950, 390] on button "Checkout" at bounding box center [933, 401] width 343 height 27
